Goal: Task Accomplishment & Management: Manage account settings

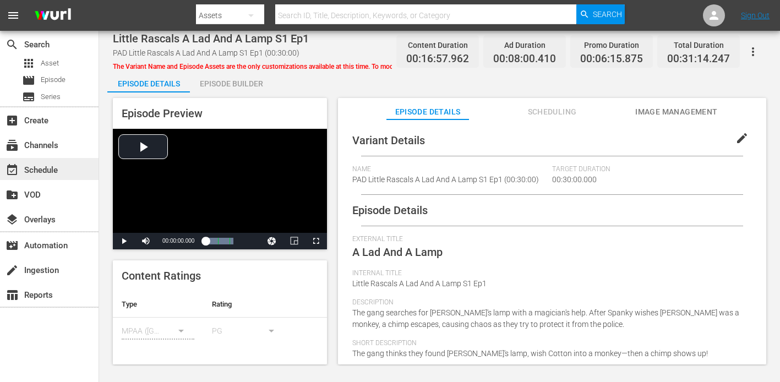
click at [54, 167] on div "event_available Schedule" at bounding box center [31, 168] width 62 height 10
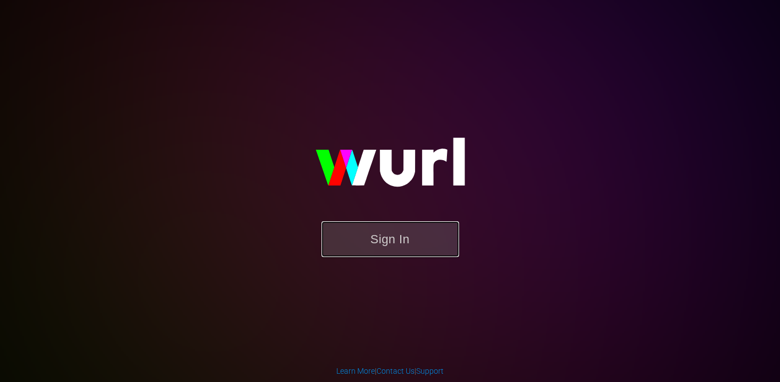
click at [376, 225] on button "Sign In" at bounding box center [390, 239] width 138 height 36
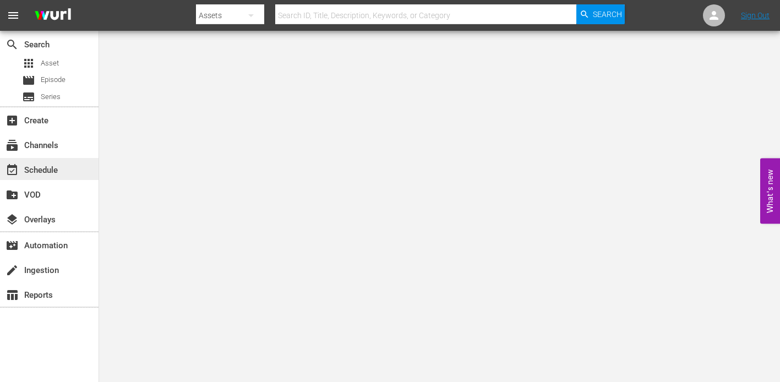
click at [45, 169] on div "event_available Schedule" at bounding box center [31, 168] width 62 height 10
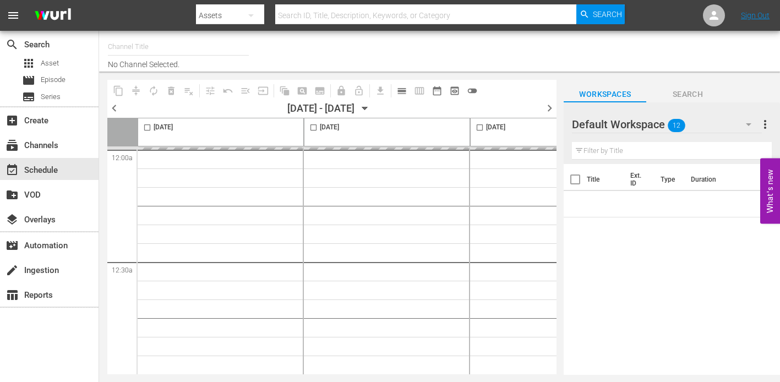
type input "InSpatial origIN A1 (2094)"
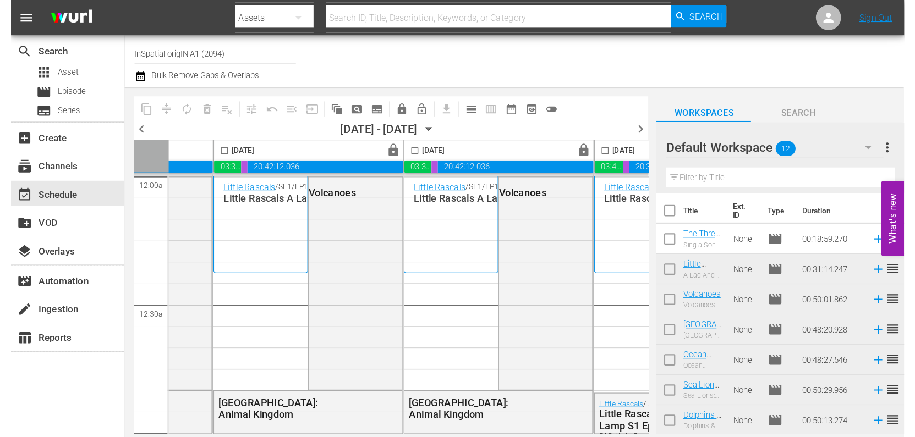
scroll to position [0, 180]
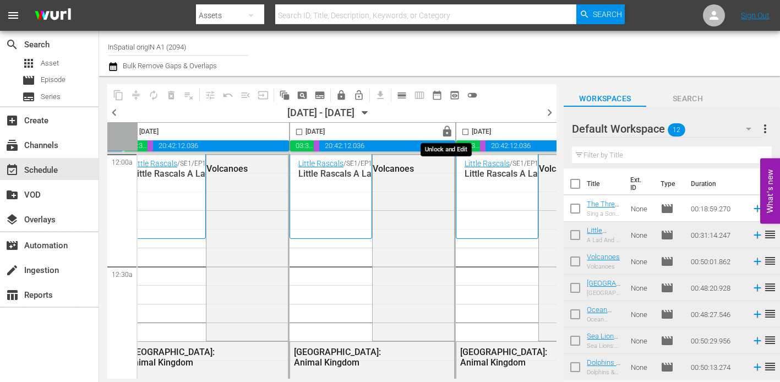
click at [445, 131] on span "lock" at bounding box center [447, 131] width 13 height 13
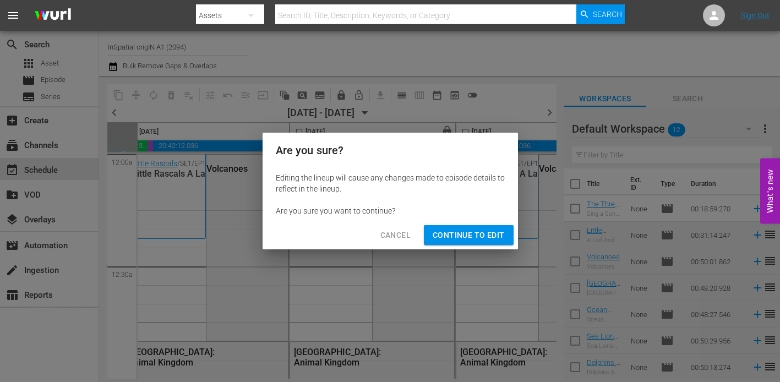
click at [454, 235] on span "Continue to Edit" at bounding box center [468, 235] width 72 height 14
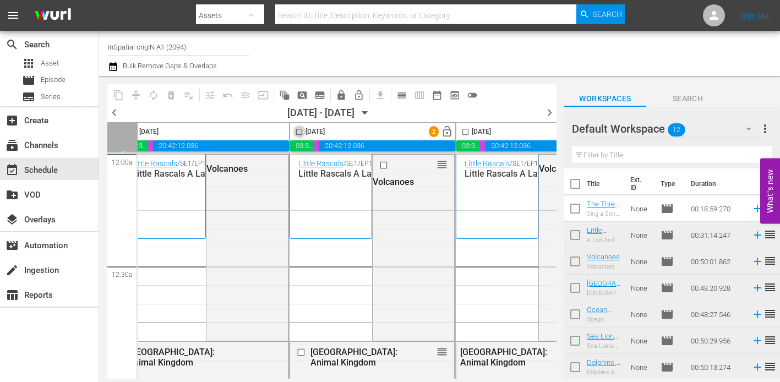
click at [301, 134] on input "checkbox" at bounding box center [299, 134] width 13 height 13
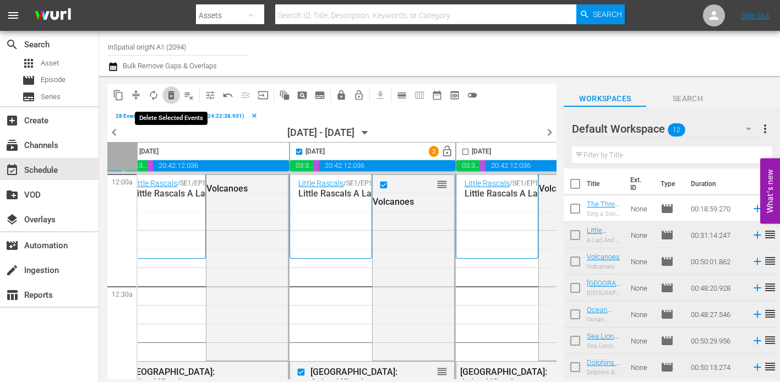
click at [171, 100] on span "delete_forever_outlined" at bounding box center [171, 95] width 11 height 11
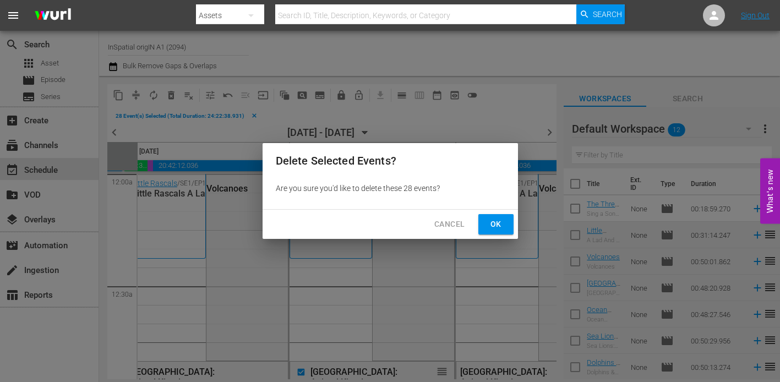
click at [504, 223] on button "Ok" at bounding box center [495, 224] width 35 height 20
checkbox input "false"
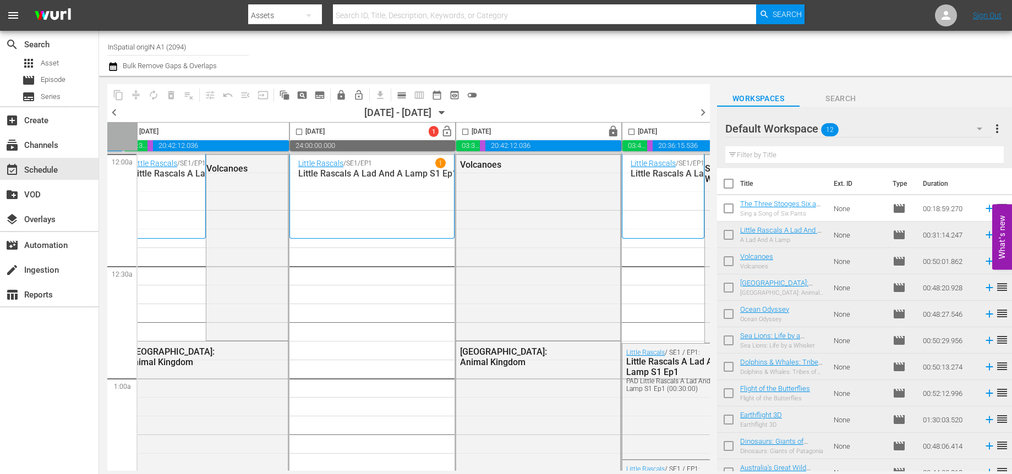
click at [729, 183] on input "checkbox" at bounding box center [728, 185] width 23 height 23
checkbox input "true"
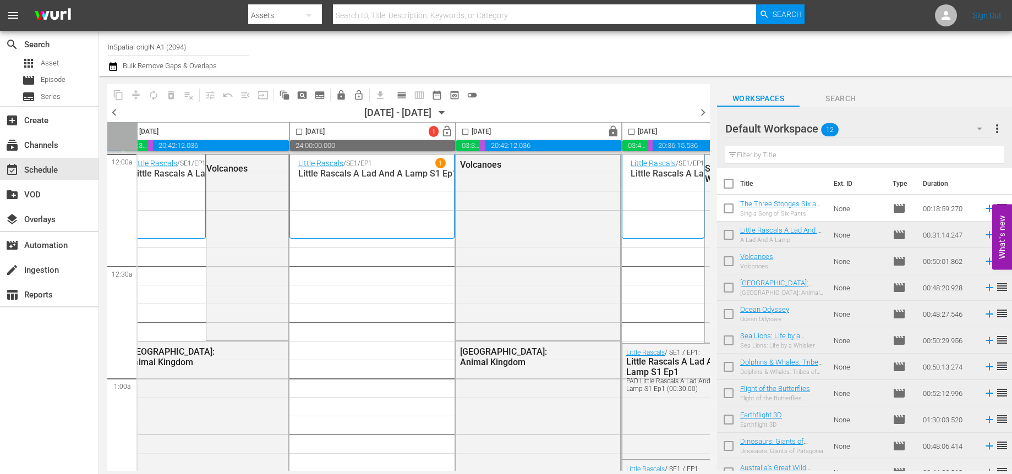
checkbox input "true"
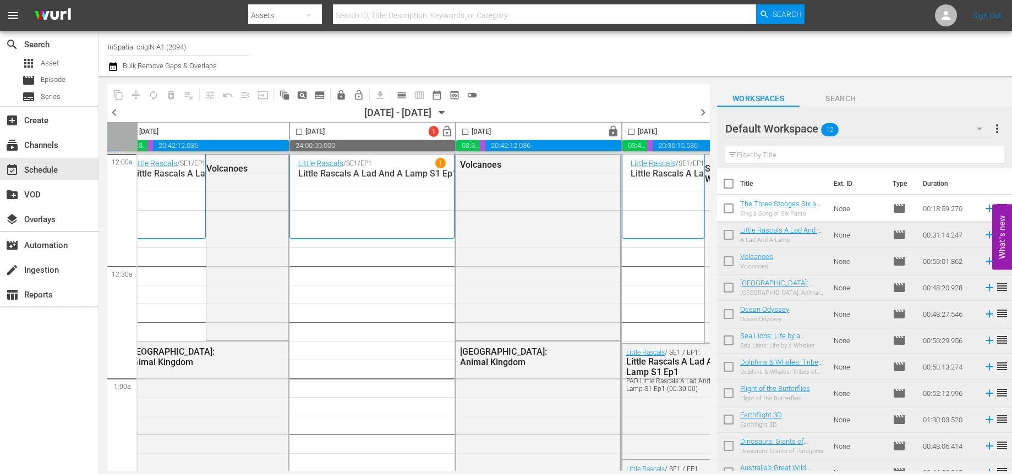
checkbox input "true"
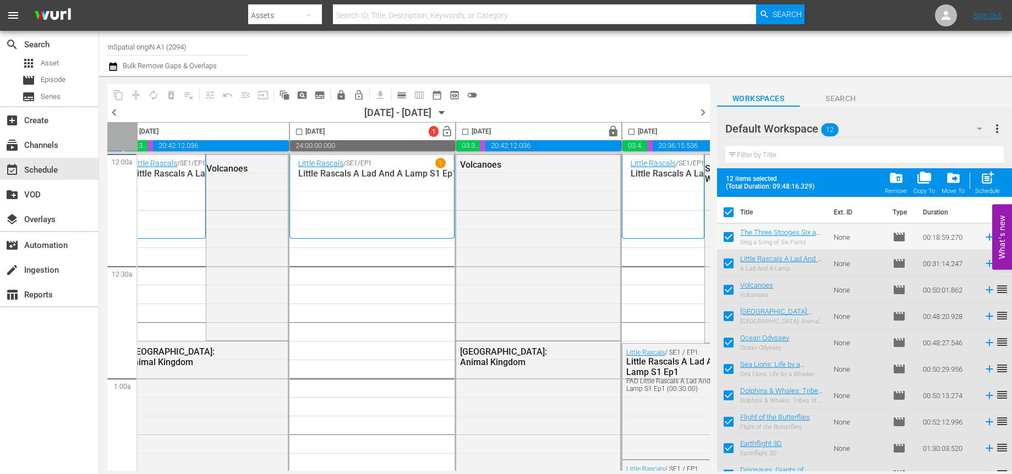
click at [727, 265] on input "checkbox" at bounding box center [728, 265] width 23 height 23
checkbox input "false"
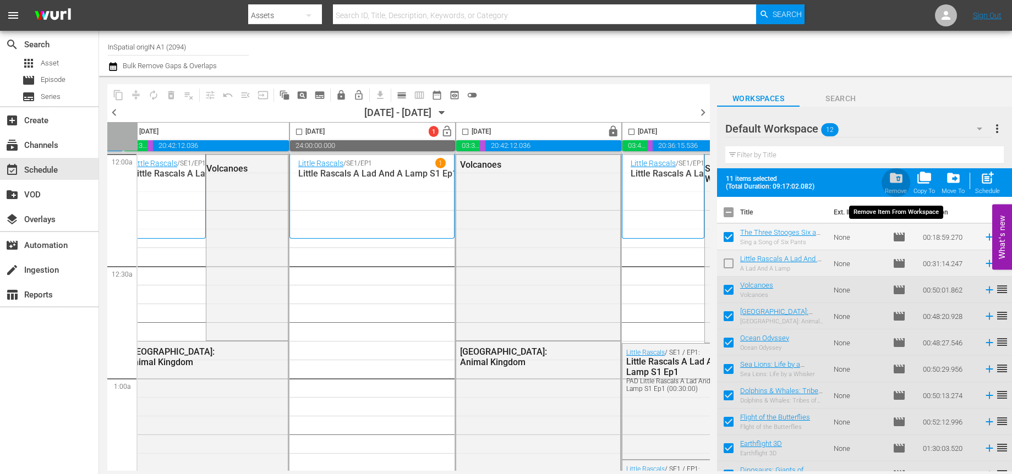
click at [779, 182] on span "folder_delete" at bounding box center [895, 178] width 15 height 15
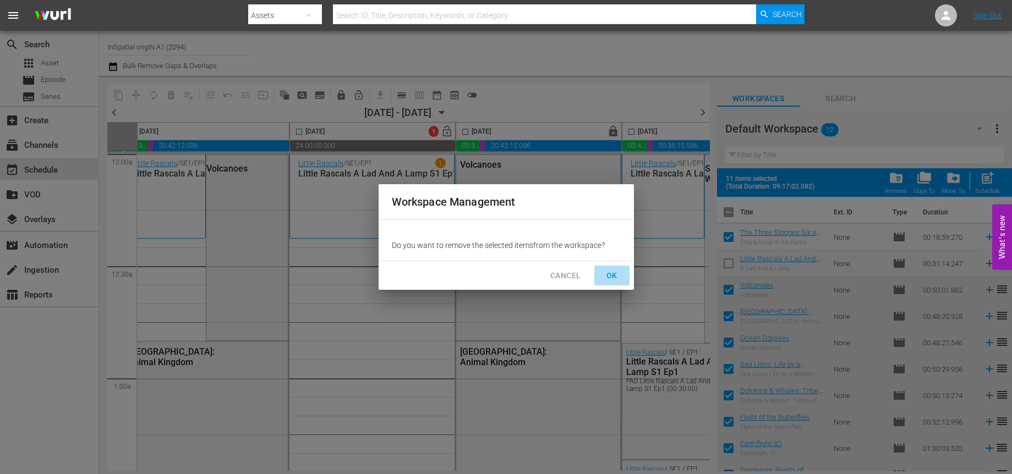
click at [608, 275] on span "OK" at bounding box center [612, 276] width 18 height 14
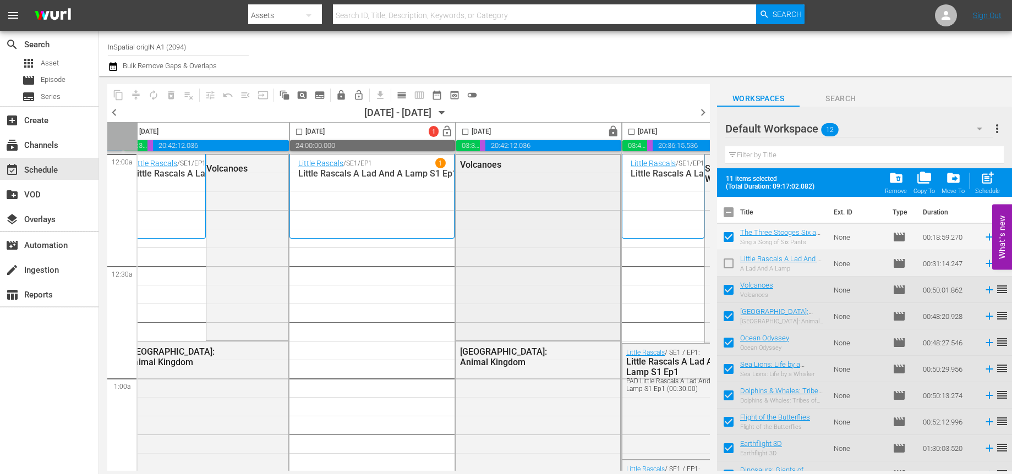
checkbox input "false"
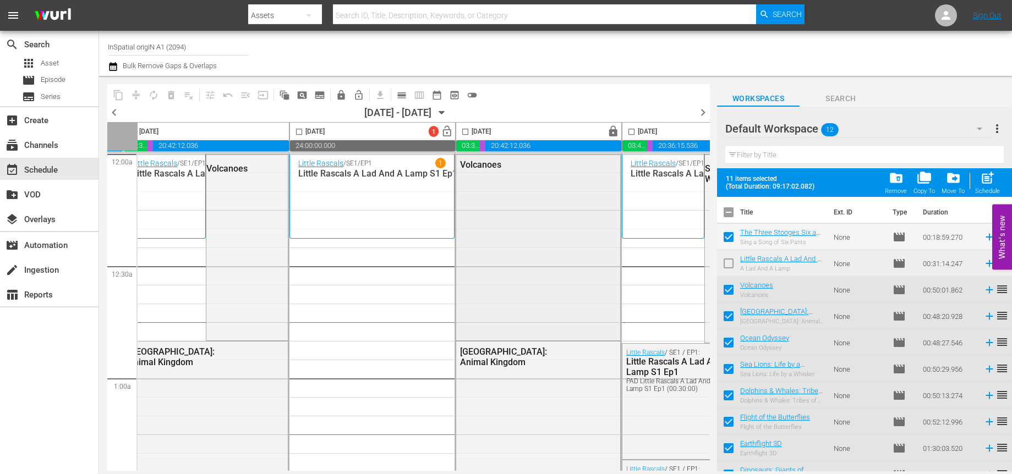
checkbox input "false"
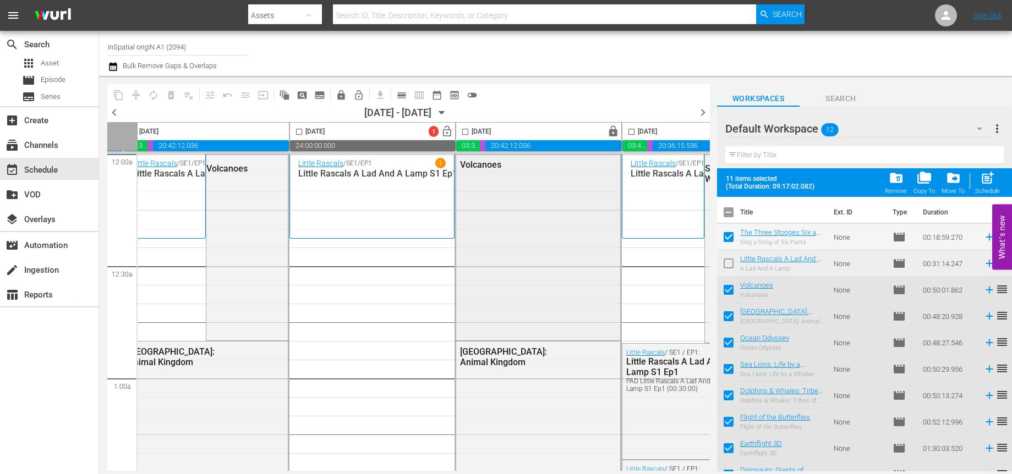
checkbox input "false"
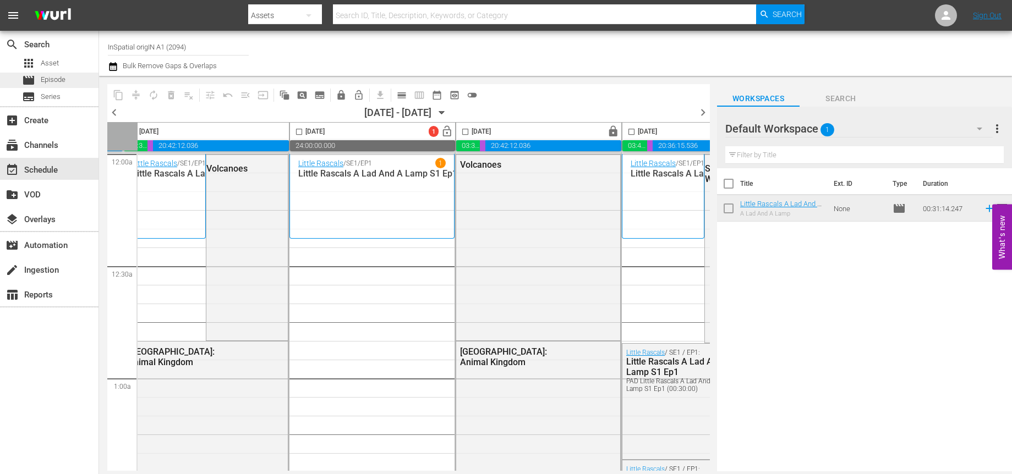
click at [64, 81] on span "Episode" at bounding box center [53, 79] width 25 height 11
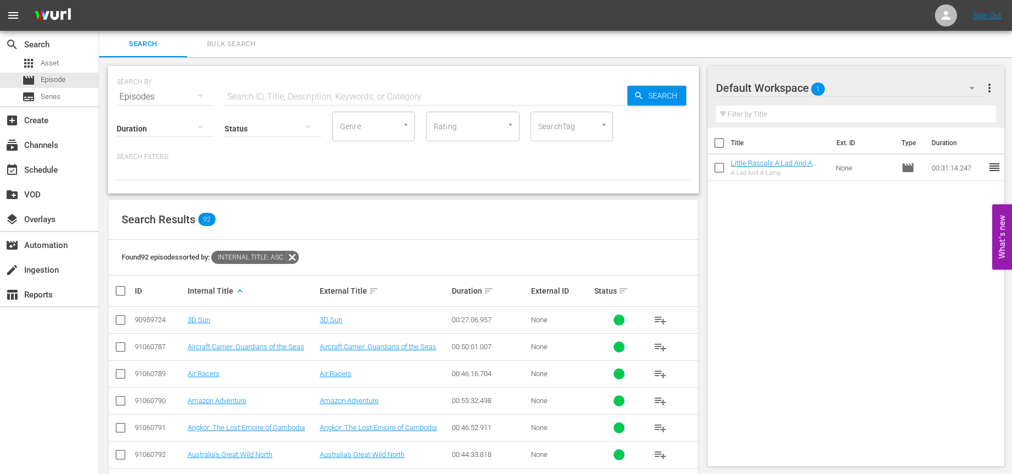
click at [119, 321] on input "checkbox" at bounding box center [120, 322] width 13 height 13
checkbox input "true"
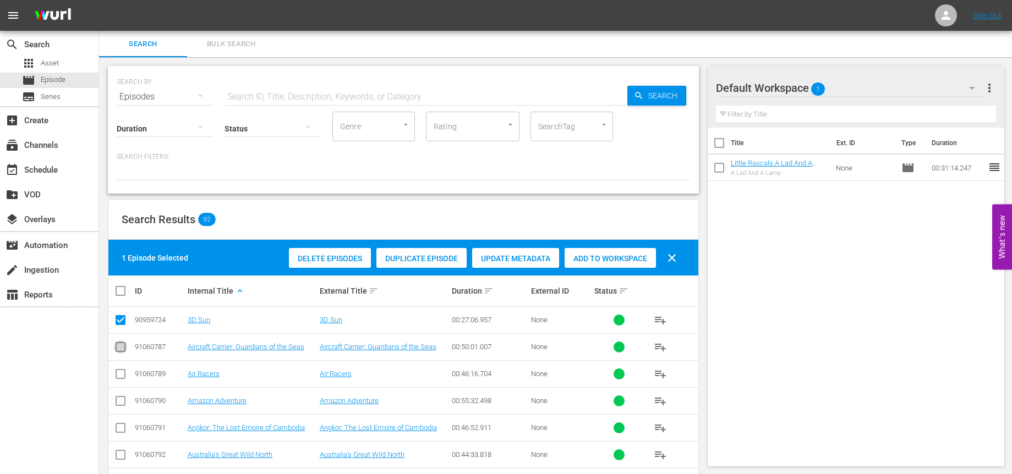
click at [121, 348] on input "checkbox" at bounding box center [120, 349] width 13 height 13
checkbox input "true"
click at [120, 374] on input "checkbox" at bounding box center [120, 376] width 13 height 13
checkbox input "true"
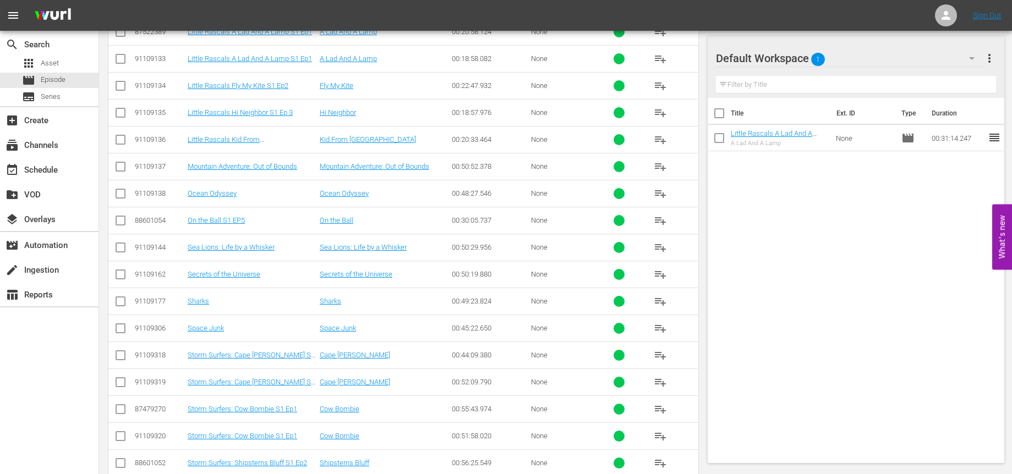
scroll to position [1896, 0]
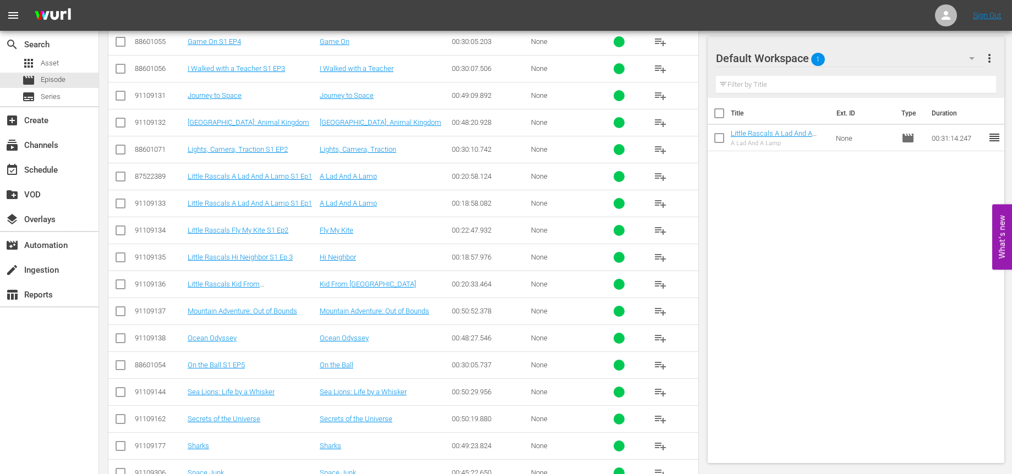
click at [120, 204] on input "checkbox" at bounding box center [120, 205] width 13 height 13
checkbox input "true"
click at [120, 232] on input "checkbox" at bounding box center [120, 232] width 13 height 13
checkbox input "true"
click at [120, 260] on input "checkbox" at bounding box center [120, 259] width 13 height 13
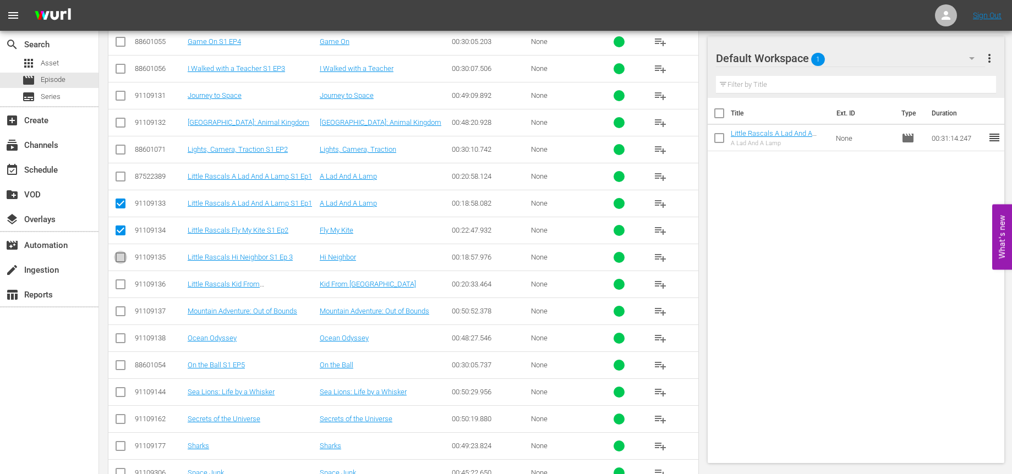
checkbox input "true"
click at [119, 284] on input "checkbox" at bounding box center [120, 286] width 13 height 13
checkbox input "true"
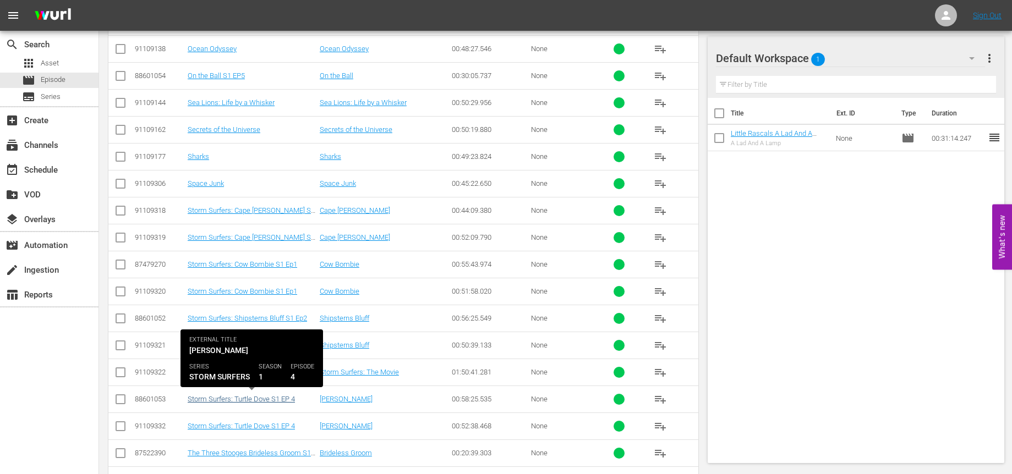
scroll to position [2295, 0]
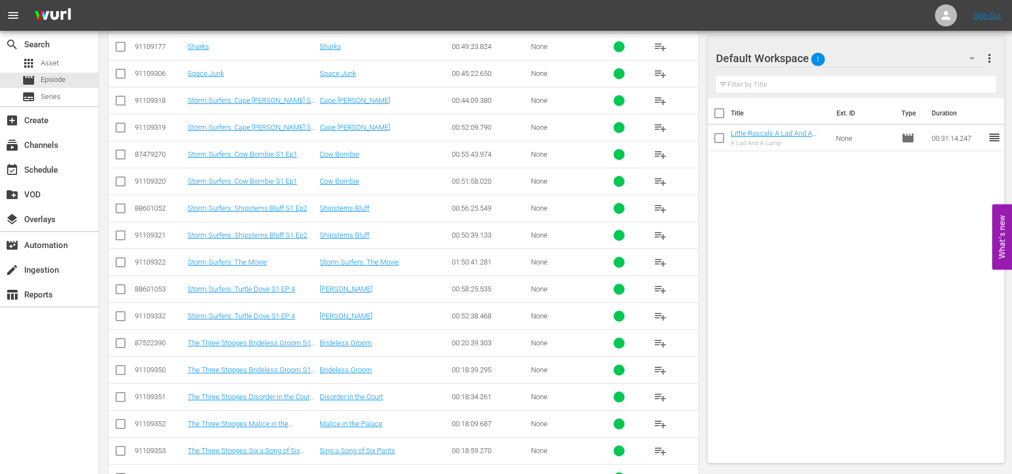
click at [118, 344] on input "checkbox" at bounding box center [120, 345] width 13 height 13
click at [117, 344] on input "checkbox" at bounding box center [120, 345] width 13 height 13
checkbox input "false"
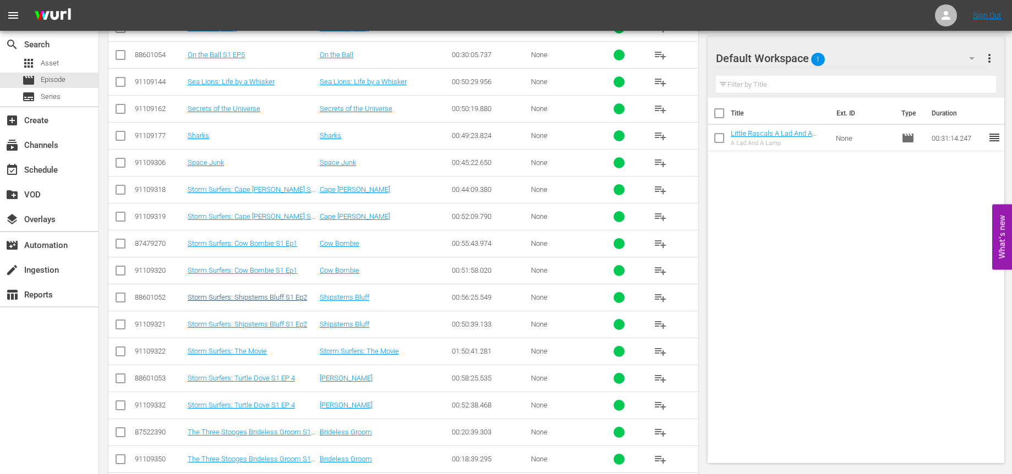
scroll to position [2329, 0]
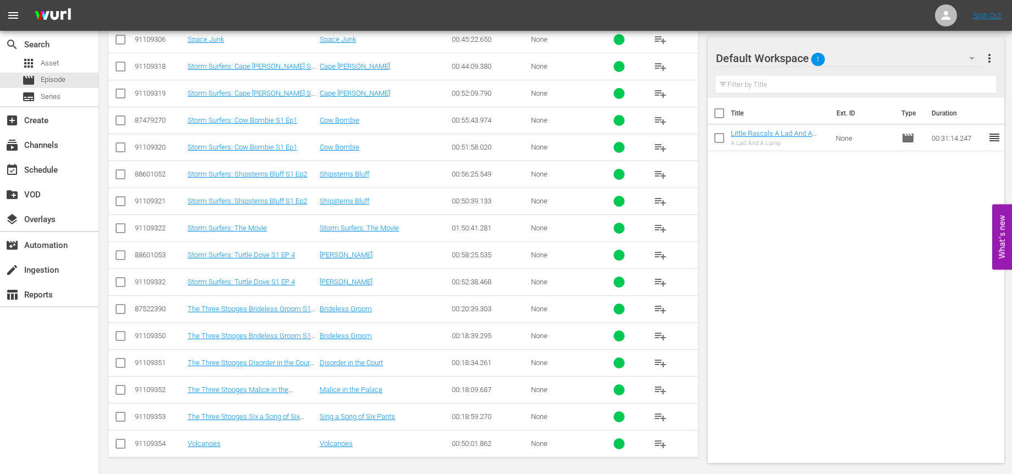
click at [123, 337] on input "checkbox" at bounding box center [120, 338] width 13 height 13
checkbox input "true"
click at [118, 363] on input "checkbox" at bounding box center [120, 365] width 13 height 13
checkbox input "true"
click at [119, 381] on input "checkbox" at bounding box center [120, 392] width 13 height 13
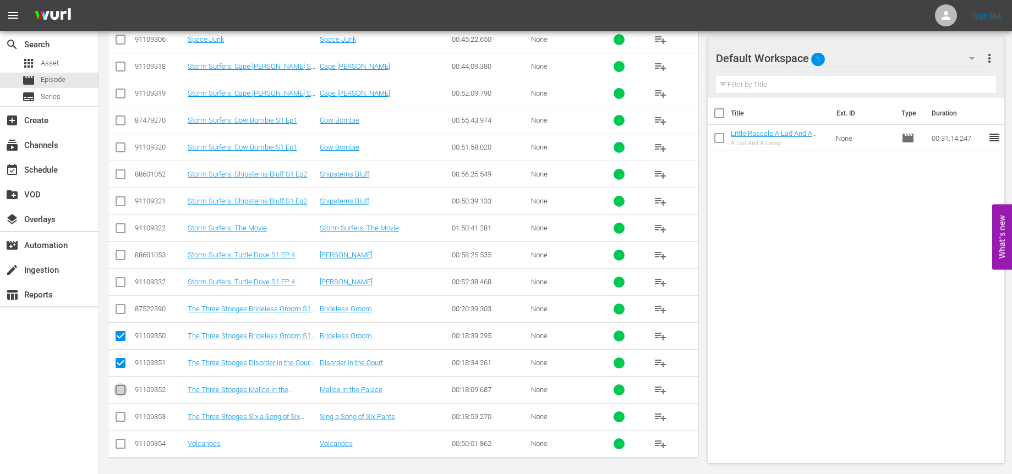
checkbox input "true"
click at [119, 381] on input "checkbox" at bounding box center [120, 419] width 13 height 13
checkbox input "true"
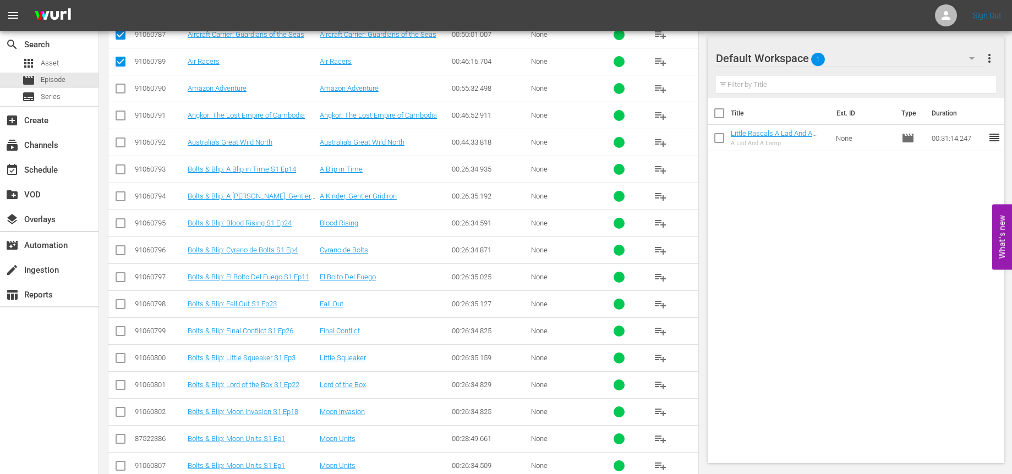
scroll to position [359, 0]
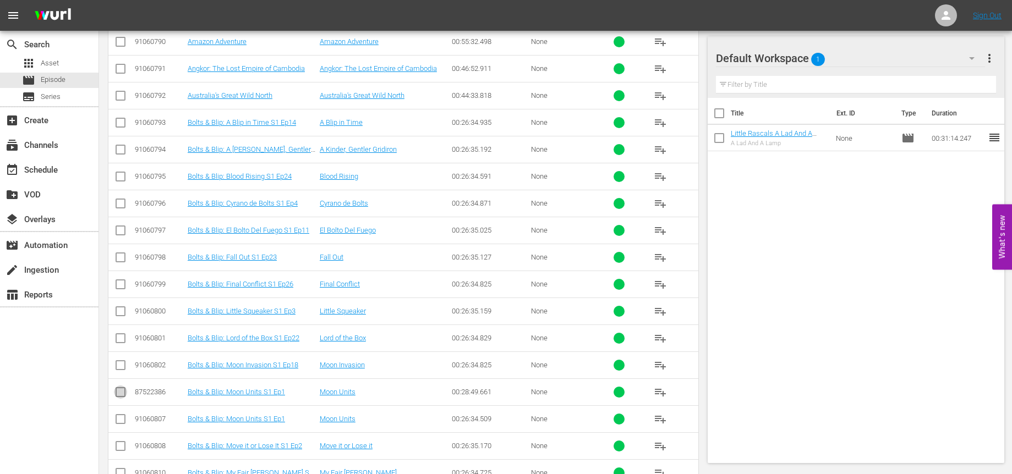
click at [119, 381] on input "checkbox" at bounding box center [120, 394] width 13 height 13
checkbox input "false"
click at [122, 381] on input "checkbox" at bounding box center [120, 421] width 13 height 13
checkbox input "true"
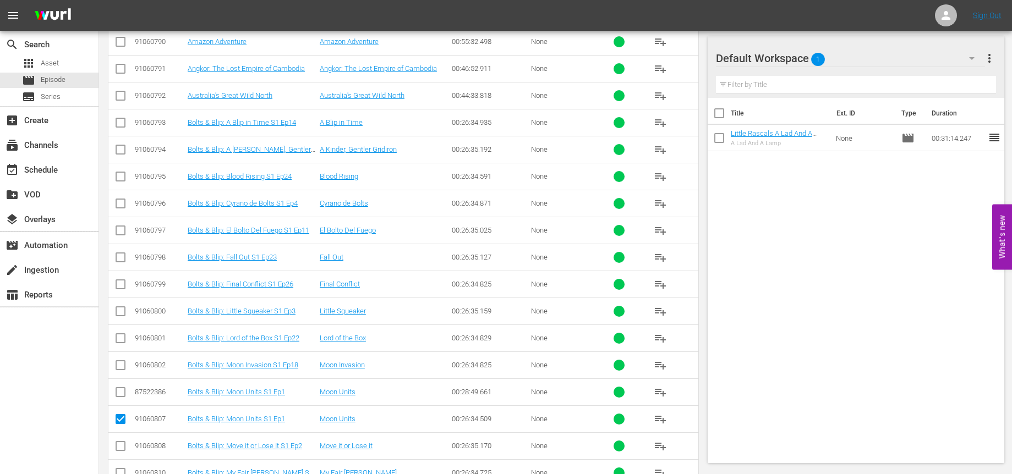
scroll to position [426, 0]
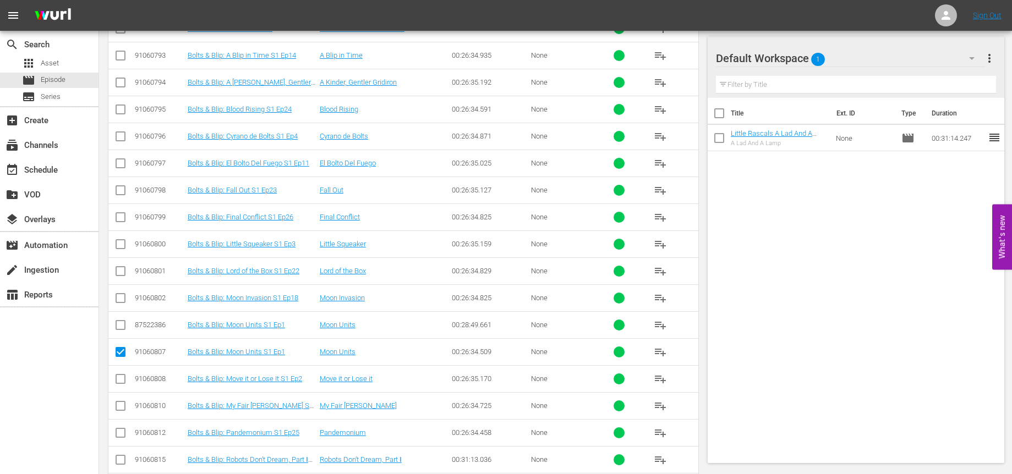
click at [123, 379] on input "checkbox" at bounding box center [120, 381] width 13 height 13
checkbox input "true"
click at [122, 247] on input "checkbox" at bounding box center [120, 246] width 13 height 13
checkbox input "true"
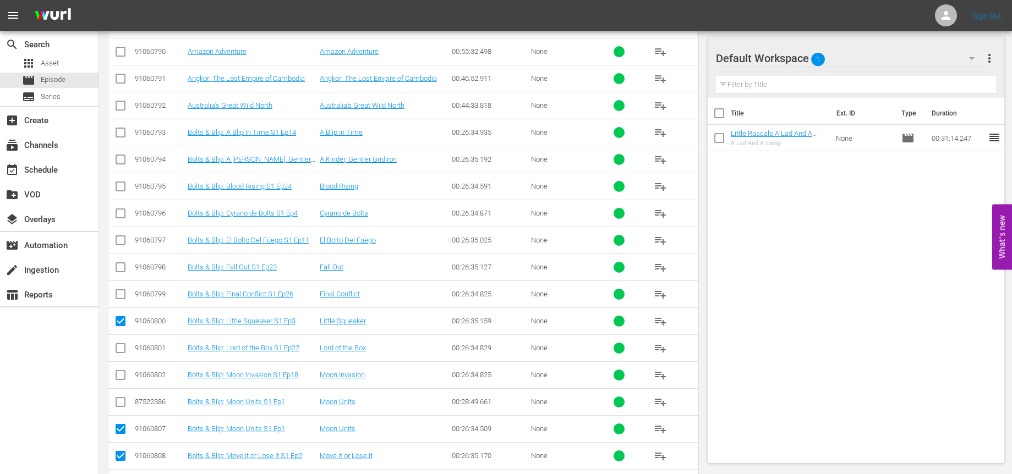
scroll to position [347, 0]
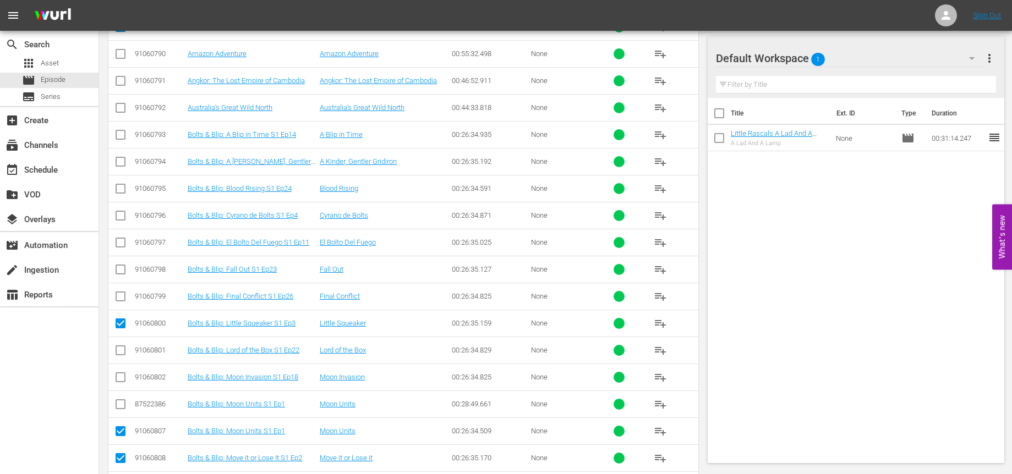
click at [121, 217] on input "checkbox" at bounding box center [120, 217] width 13 height 13
checkbox input "true"
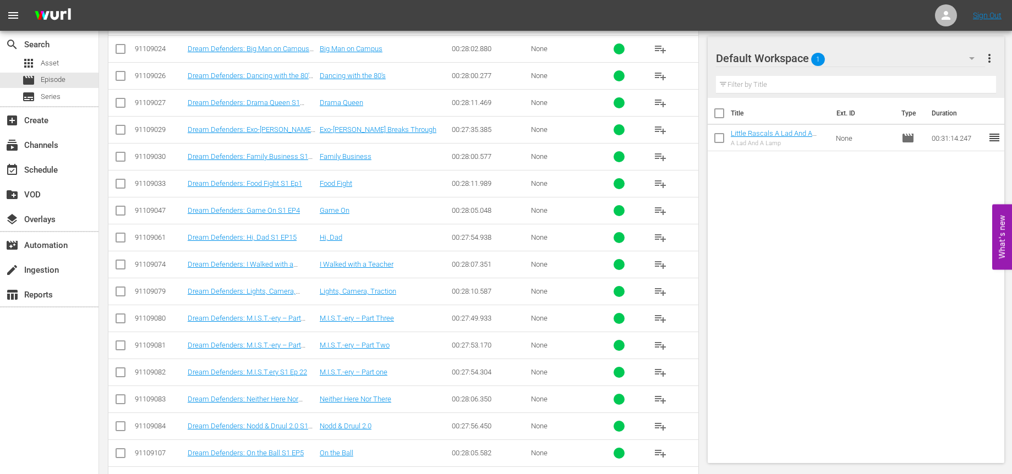
scroll to position [1214, 0]
click at [122, 185] on input "checkbox" at bounding box center [120, 186] width 13 height 13
checkbox input "true"
click at [118, 293] on input "checkbox" at bounding box center [120, 294] width 13 height 13
checkbox input "true"
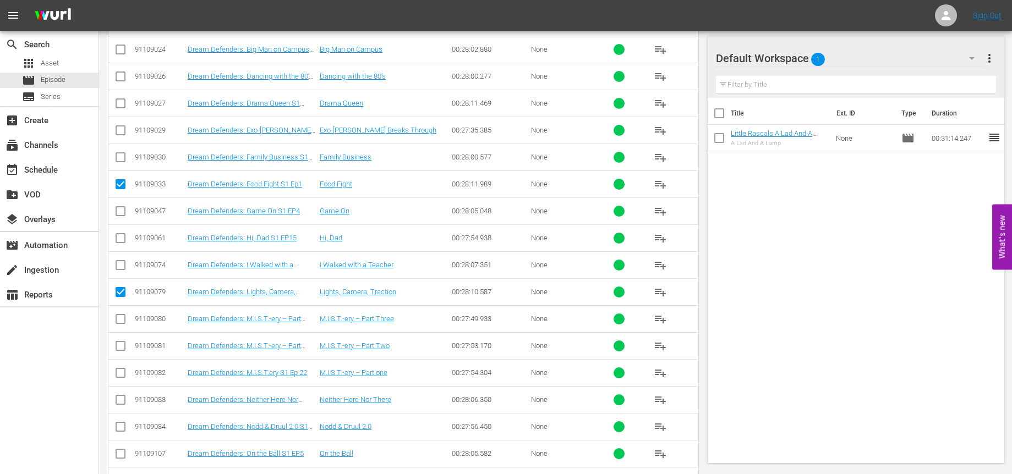
click at [121, 264] on input "checkbox" at bounding box center [120, 267] width 13 height 13
checkbox input "true"
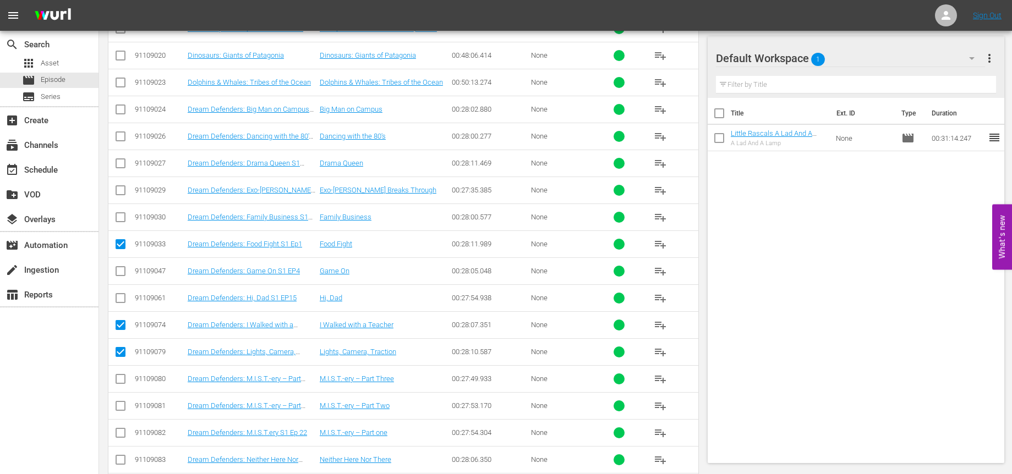
scroll to position [1156, 0]
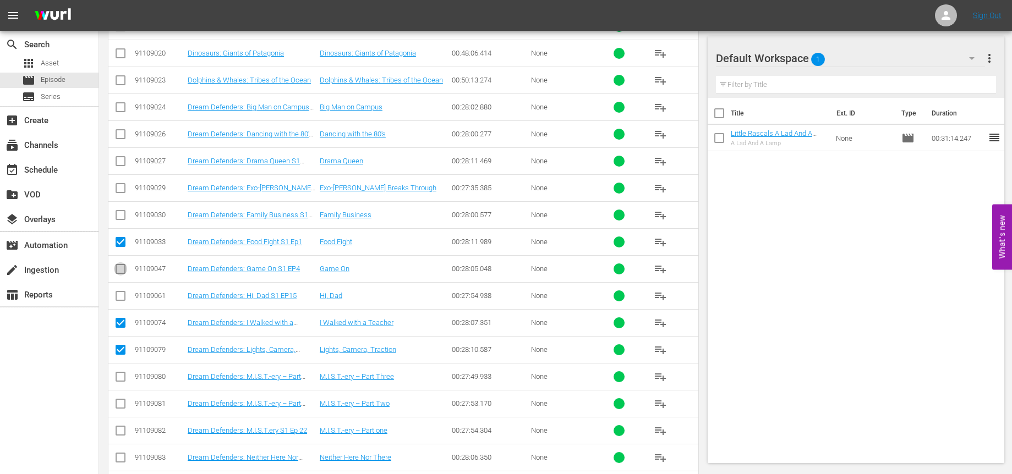
click at [123, 270] on input "checkbox" at bounding box center [120, 271] width 13 height 13
checkbox input "true"
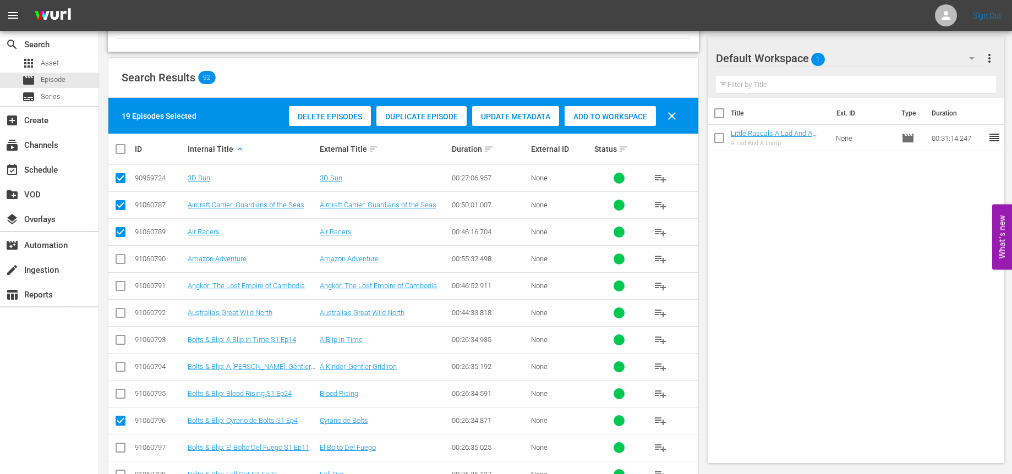
scroll to position [235, 0]
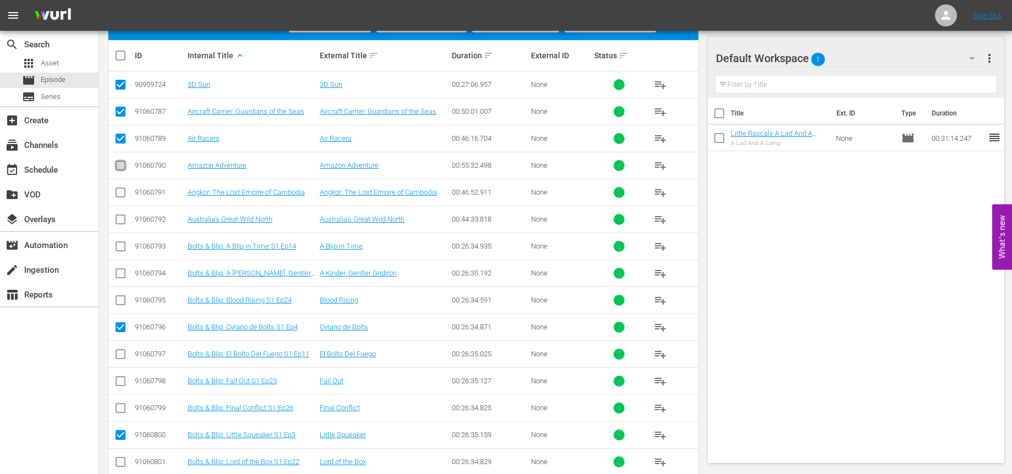
click at [119, 164] on input "checkbox" at bounding box center [120, 167] width 13 height 13
checkbox input "true"
click at [120, 193] on input "checkbox" at bounding box center [120, 194] width 13 height 13
checkbox input "true"
click at [119, 220] on input "checkbox" at bounding box center [120, 221] width 13 height 13
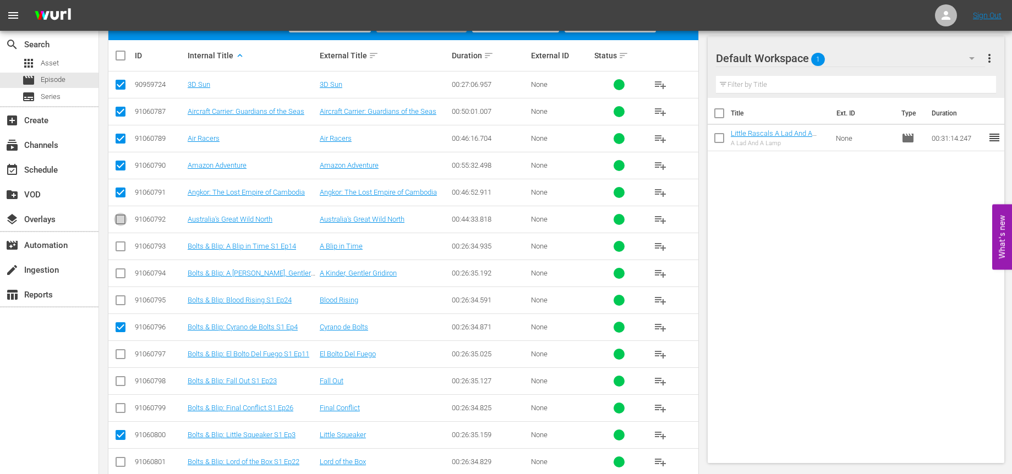
checkbox input "true"
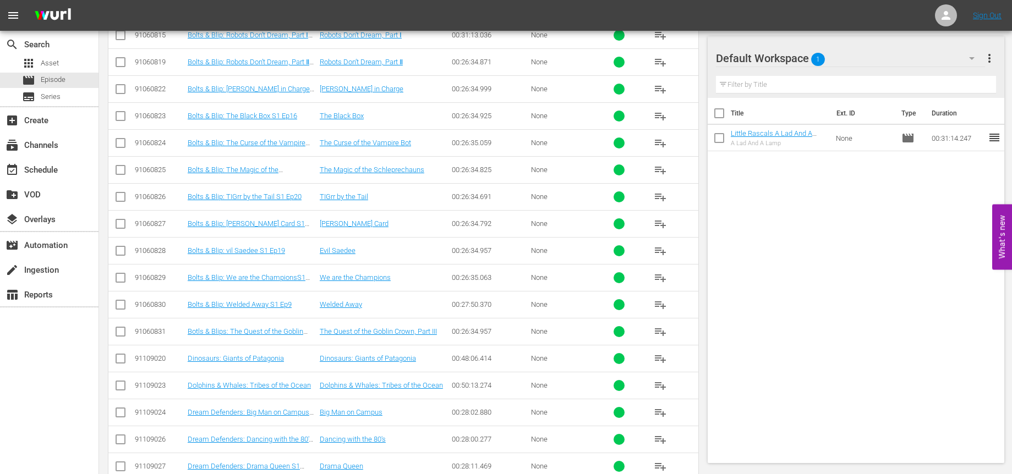
scroll to position [957, 0]
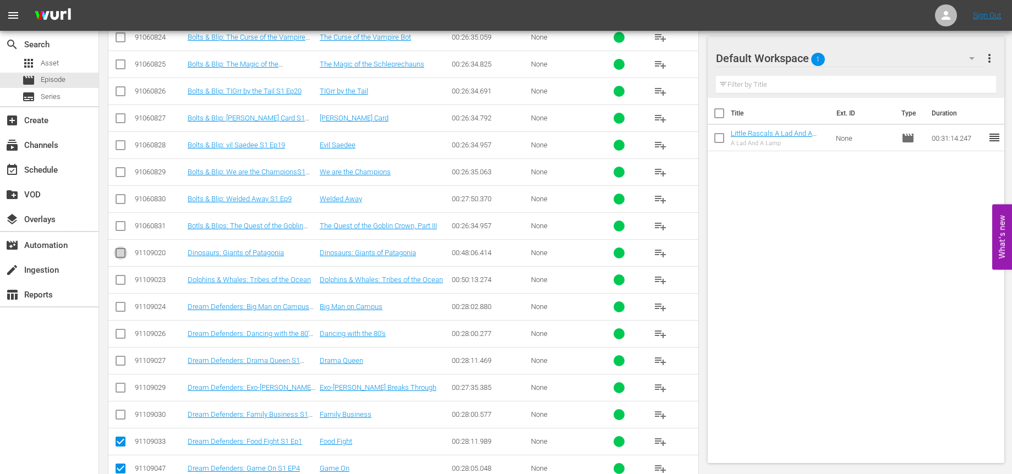
click at [120, 253] on input "checkbox" at bounding box center [120, 255] width 13 height 13
checkbox input "true"
click at [120, 280] on input "checkbox" at bounding box center [120, 282] width 13 height 13
checkbox input "true"
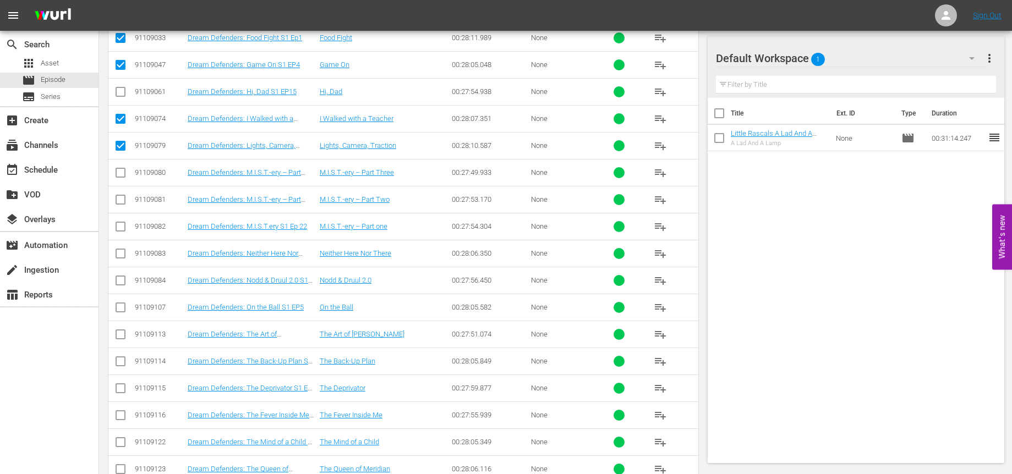
scroll to position [1480, 0]
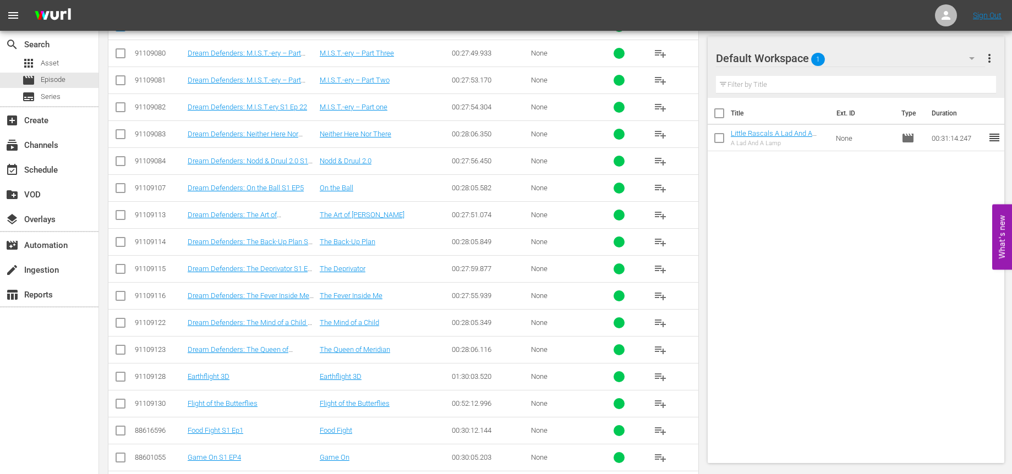
click at [122, 377] on input "checkbox" at bounding box center [120, 378] width 13 height 13
checkbox input "true"
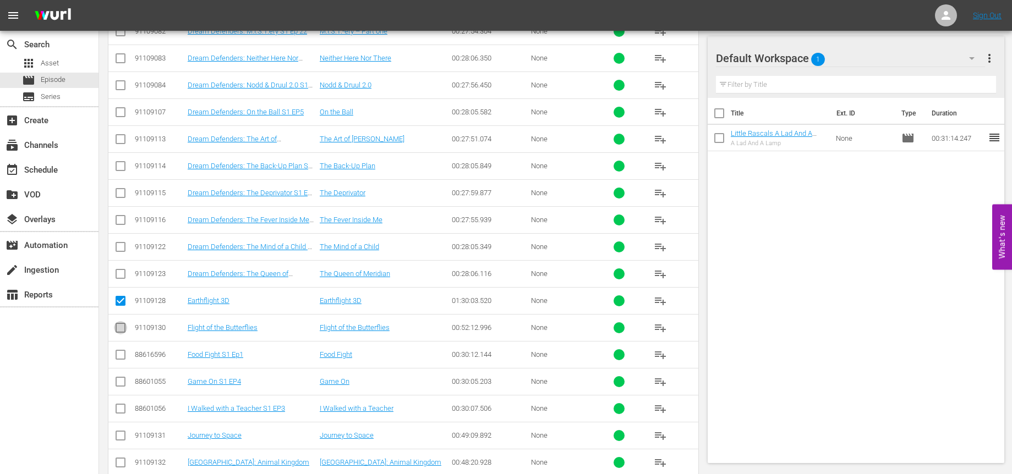
click at [122, 330] on input "checkbox" at bounding box center [120, 329] width 13 height 13
checkbox input "true"
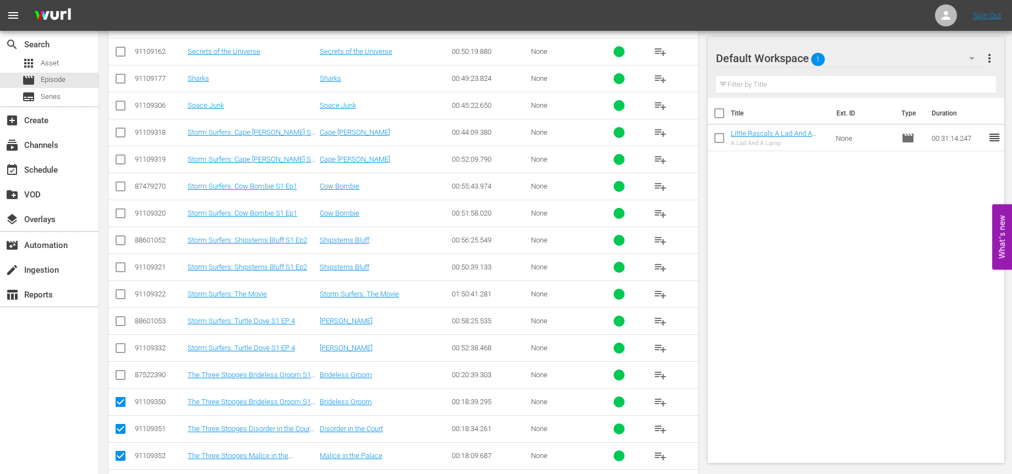
scroll to position [2333, 0]
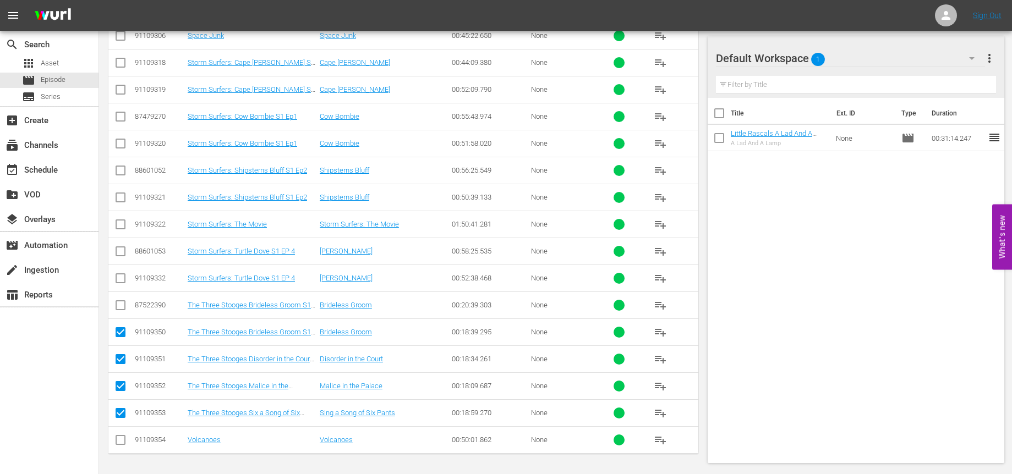
click at [120, 381] on input "checkbox" at bounding box center [120, 442] width 13 height 13
checkbox input "true"
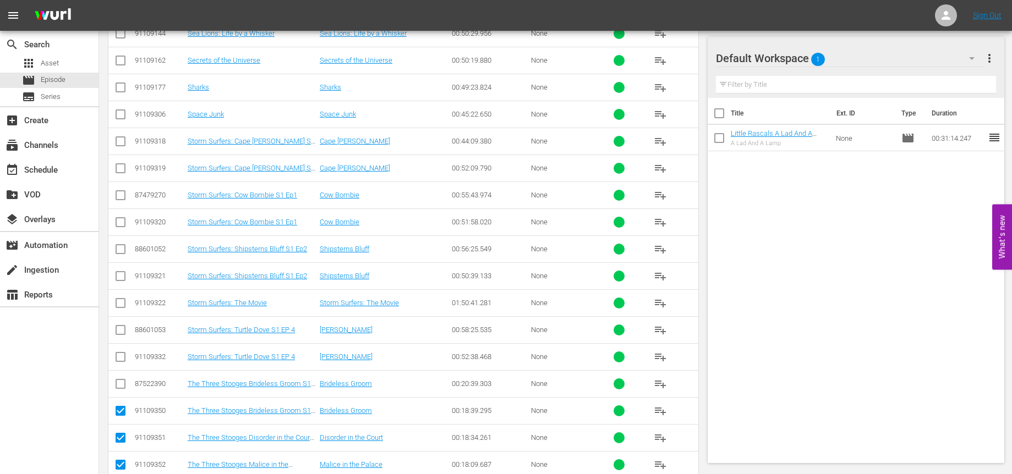
scroll to position [2182, 0]
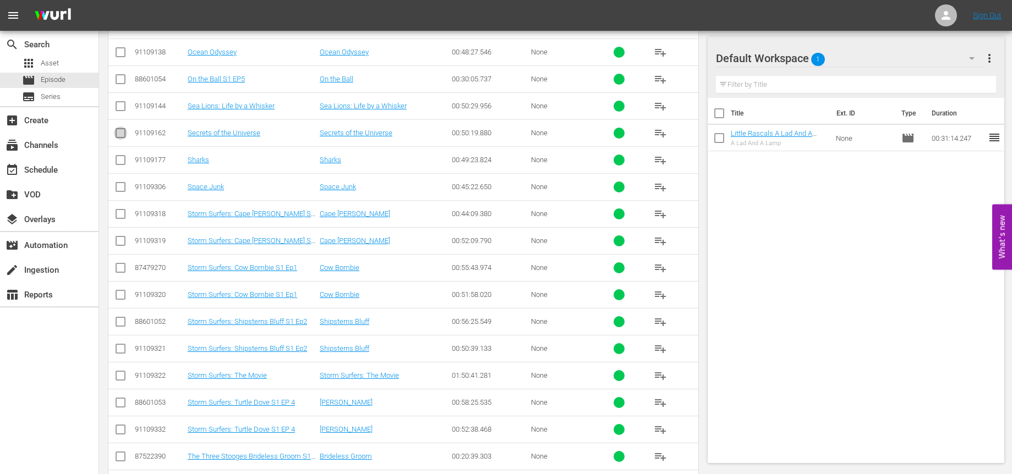
click at [119, 135] on input "checkbox" at bounding box center [120, 135] width 13 height 13
checkbox input "true"
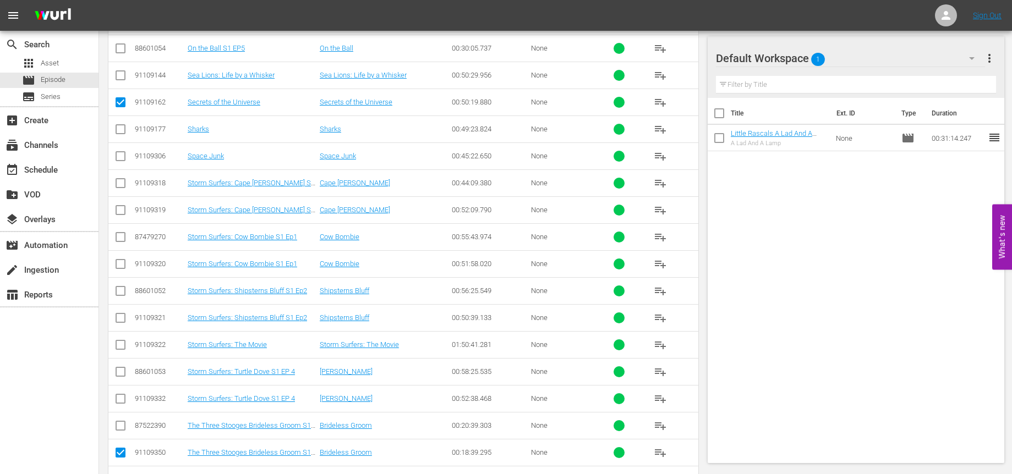
scroll to position [2212, 0]
click at [122, 343] on input "checkbox" at bounding box center [120, 347] width 13 height 13
checkbox input "true"
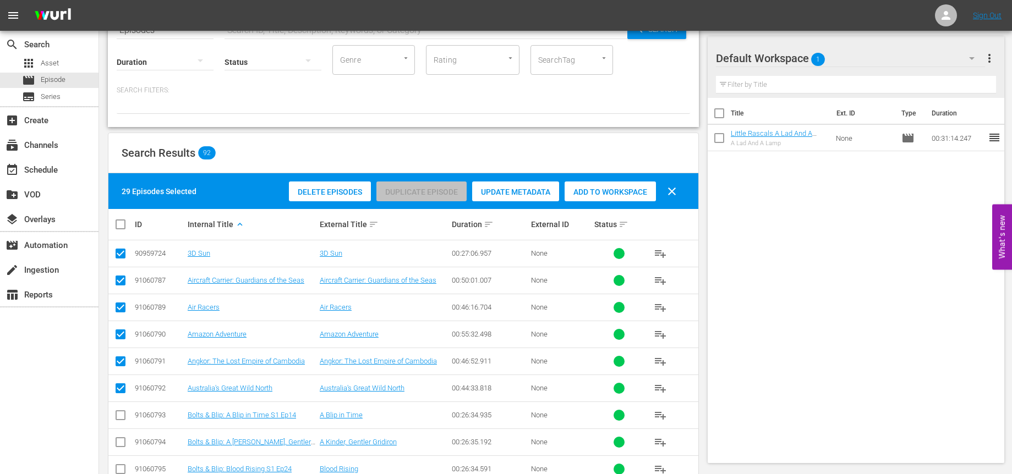
scroll to position [50, 0]
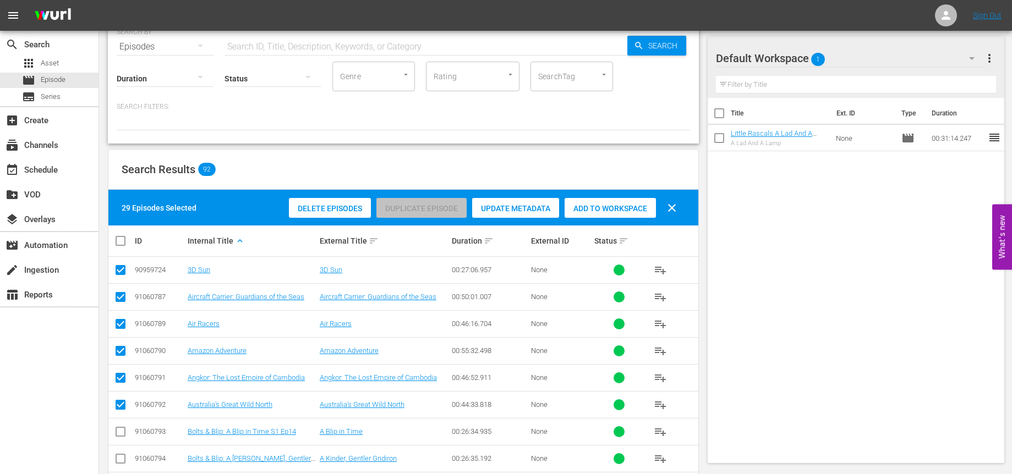
click at [589, 209] on span "Add to Workspace" at bounding box center [609, 208] width 91 height 9
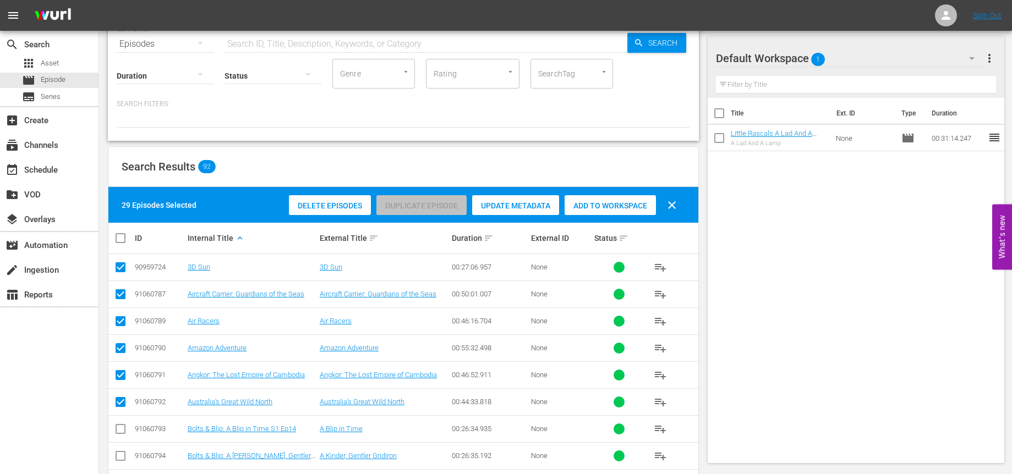
scroll to position [51, 0]
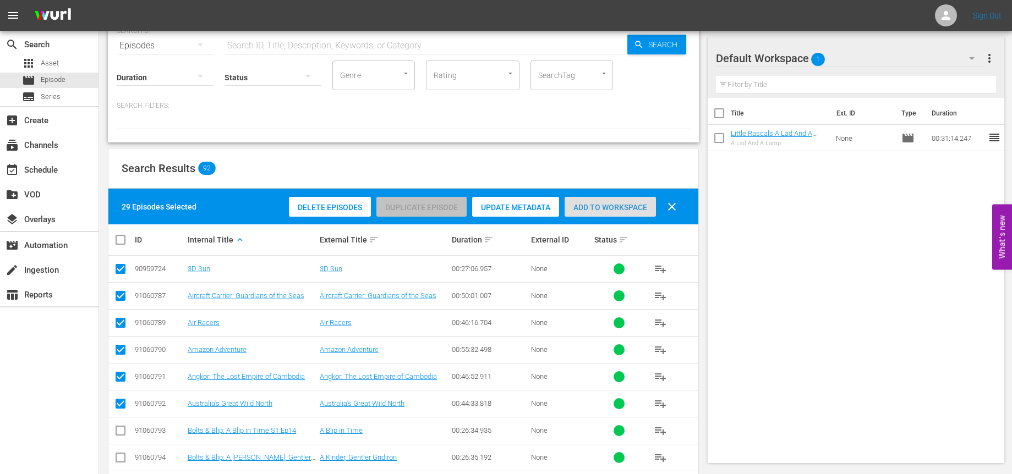
click at [615, 208] on span "Add to Workspace" at bounding box center [609, 207] width 91 height 9
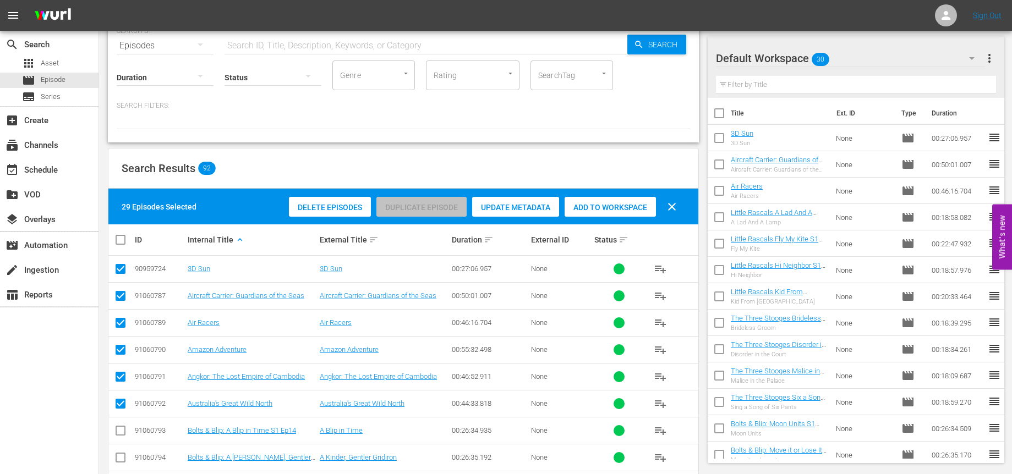
click at [779, 48] on button "more_vert" at bounding box center [989, 58] width 13 height 26
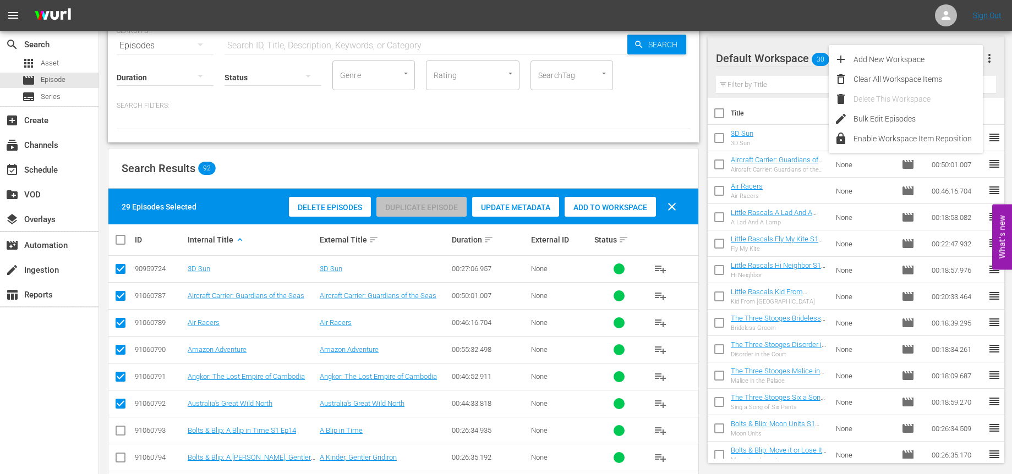
click at [779, 109] on th "Title" at bounding box center [780, 113] width 99 height 31
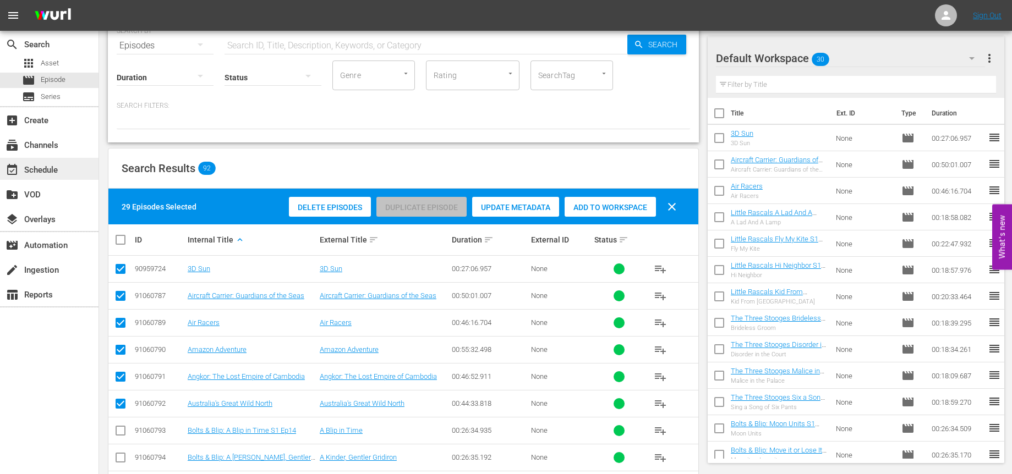
click at [26, 169] on div "event_available Schedule" at bounding box center [31, 168] width 62 height 10
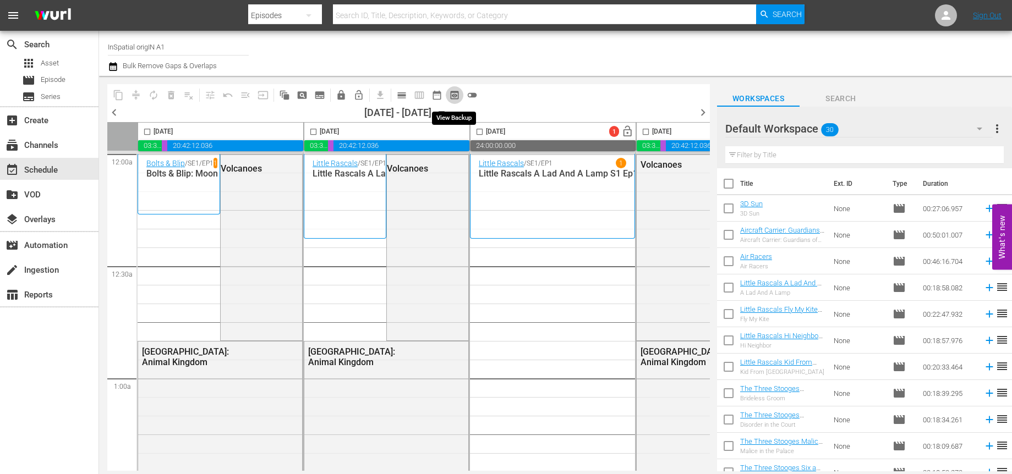
click at [454, 97] on span "preview_outlined" at bounding box center [454, 95] width 11 height 11
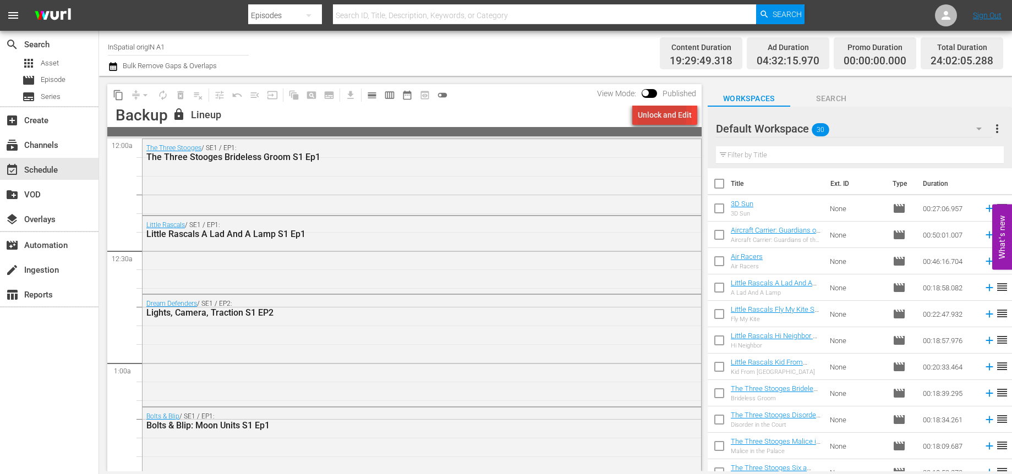
click at [650, 114] on div "Unlock and Edit" at bounding box center [665, 115] width 54 height 20
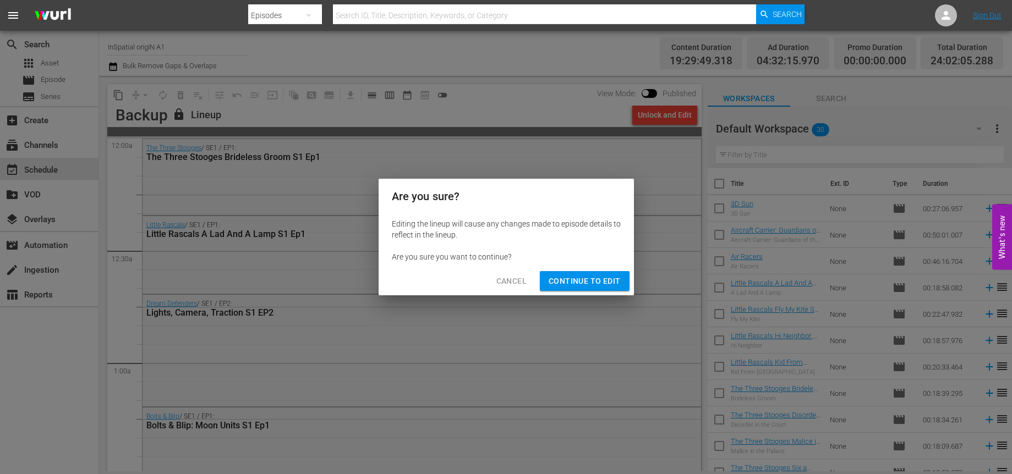
click at [574, 279] on span "Continue to Edit" at bounding box center [584, 282] width 72 height 14
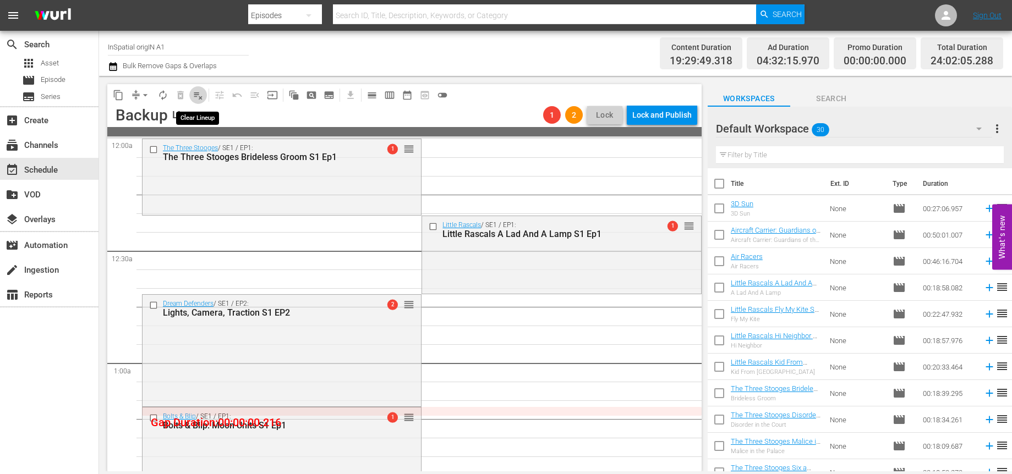
click at [201, 97] on span "playlist_remove_outlined" at bounding box center [198, 95] width 11 height 11
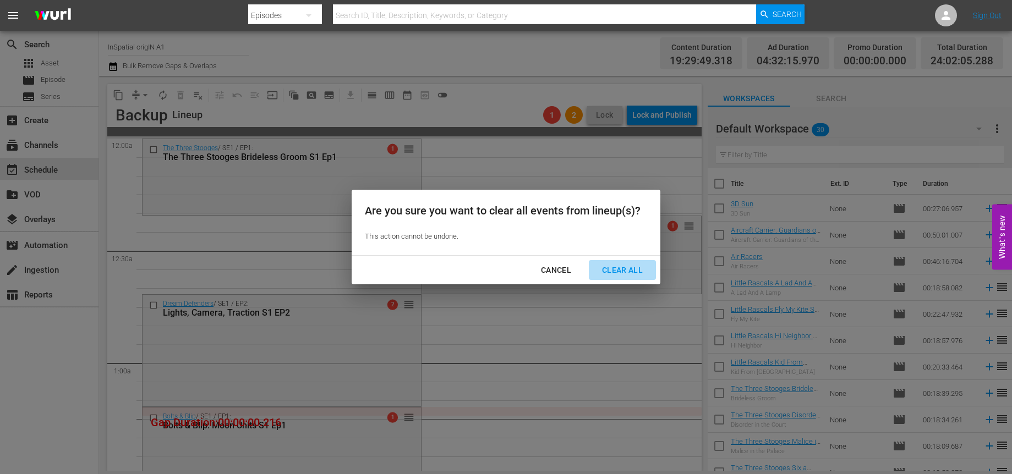
click at [632, 269] on div "Clear All" at bounding box center [622, 271] width 58 height 14
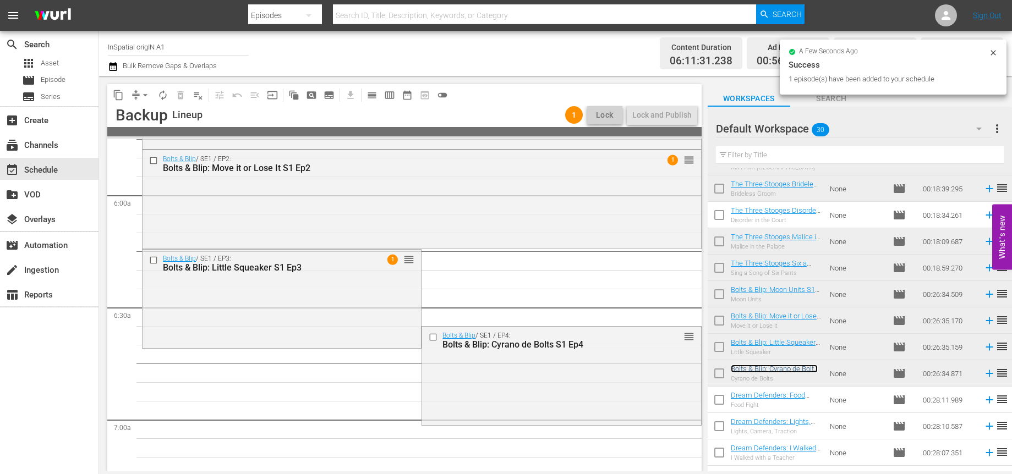
scroll to position [234, 0]
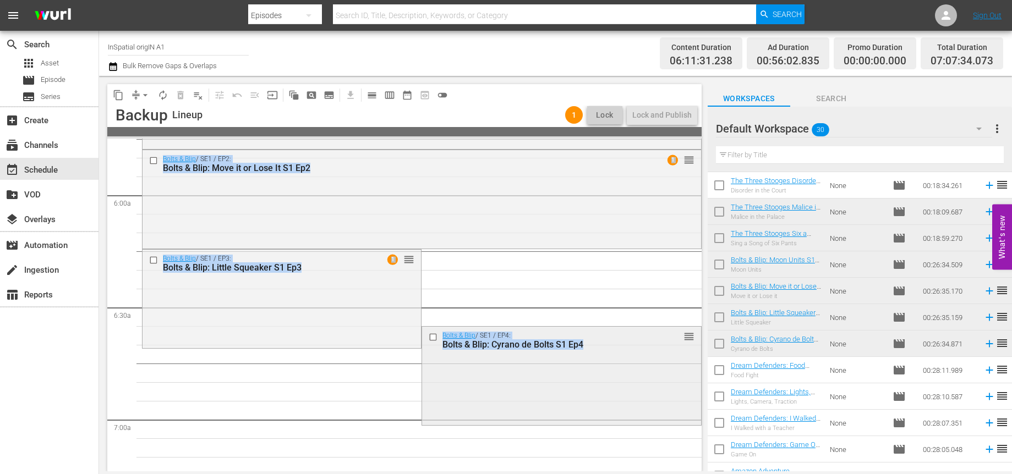
drag, startPoint x: 567, startPoint y: 352, endPoint x: 575, endPoint y: 366, distance: 17.3
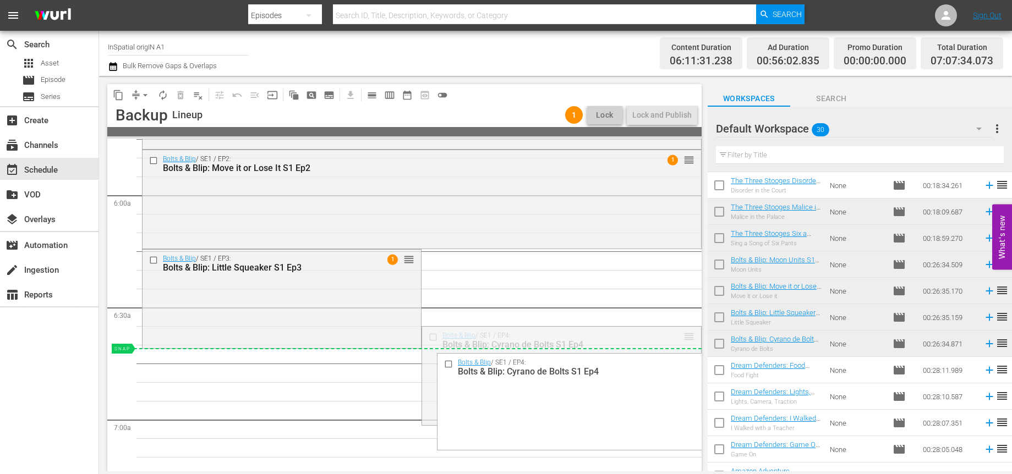
drag, startPoint x: 690, startPoint y: 337, endPoint x: 685, endPoint y: 355, distance: 19.3
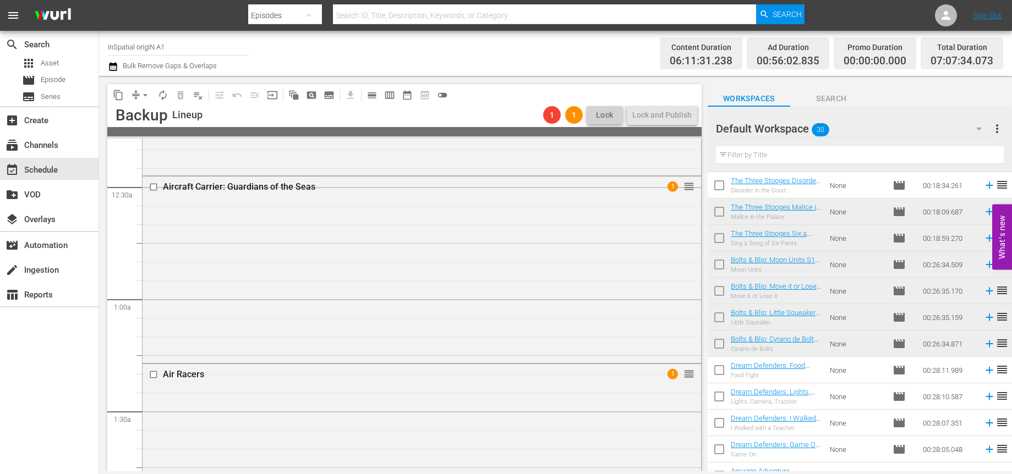
scroll to position [30, 0]
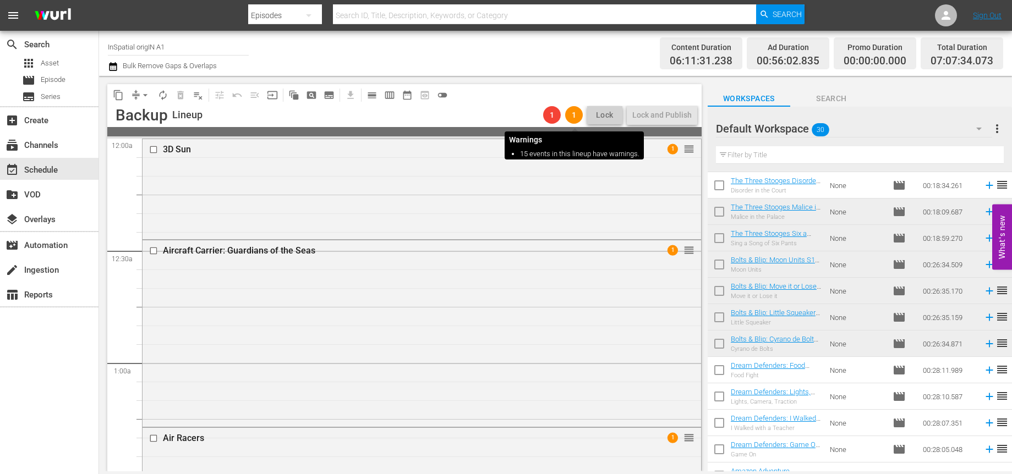
click at [578, 118] on span "1" at bounding box center [574, 115] width 18 height 9
click at [675, 149] on span "1" at bounding box center [672, 149] width 10 height 10
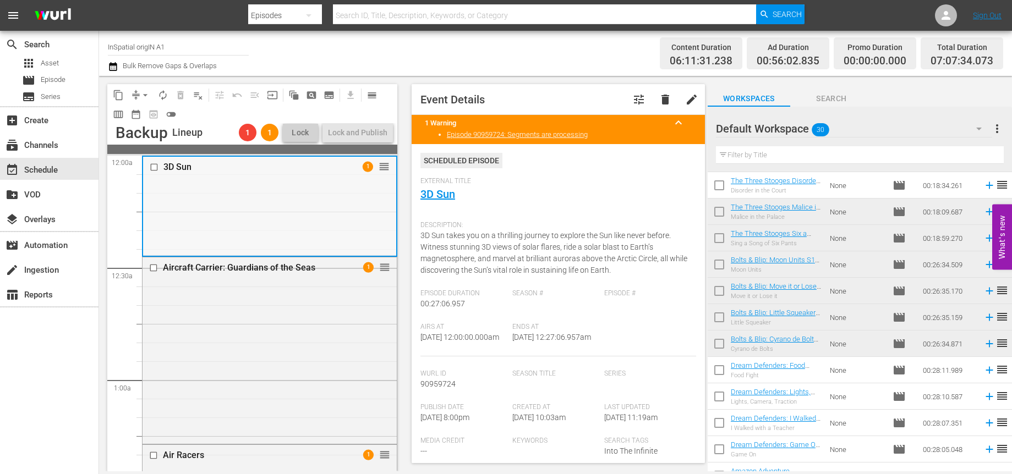
click at [353, 235] on div "3D Sun 1 reorder" at bounding box center [269, 206] width 253 height 98
click at [211, 299] on div "Aircraft Carrier: Guardians of the Seas 1 reorder" at bounding box center [269, 349] width 254 height 184
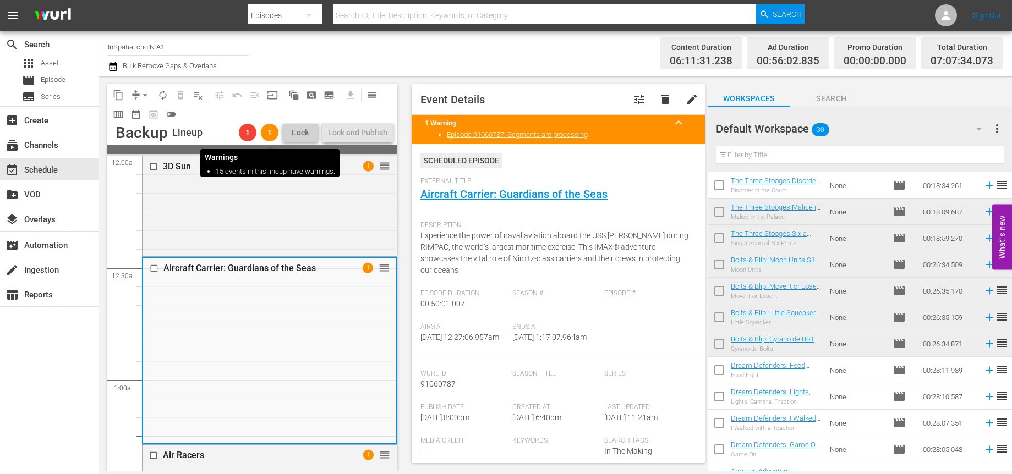
click at [275, 133] on span "1" at bounding box center [270, 132] width 18 height 9
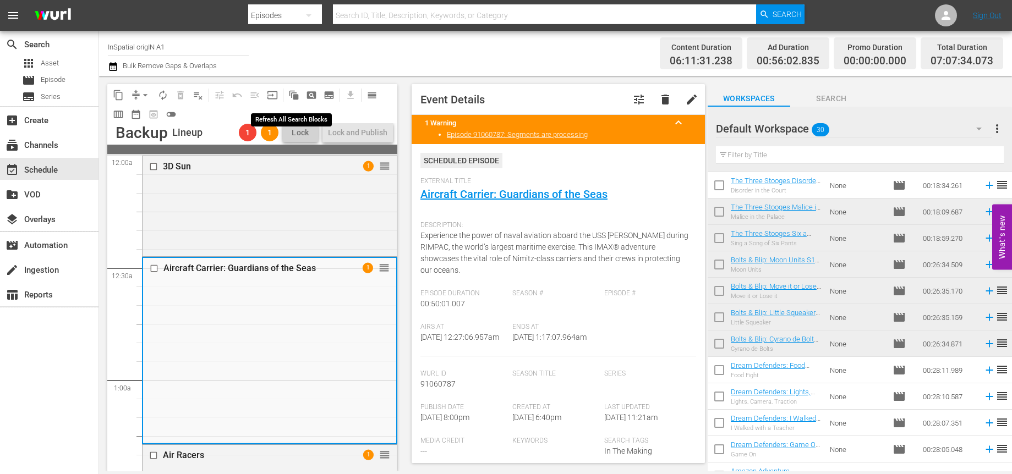
click at [278, 94] on div "content_copy compress arrow_drop_down autorenew_outlined delete_forever_outline…" at bounding box center [252, 103] width 290 height 39
click at [370, 95] on span "calendar_view_day_outlined" at bounding box center [371, 95] width 11 height 11
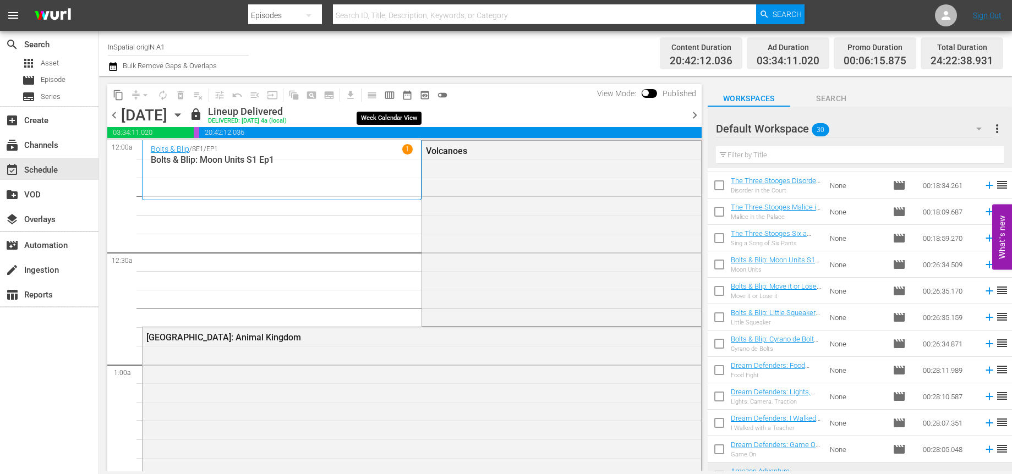
click at [388, 97] on span "calendar_view_week_outlined" at bounding box center [389, 95] width 11 height 11
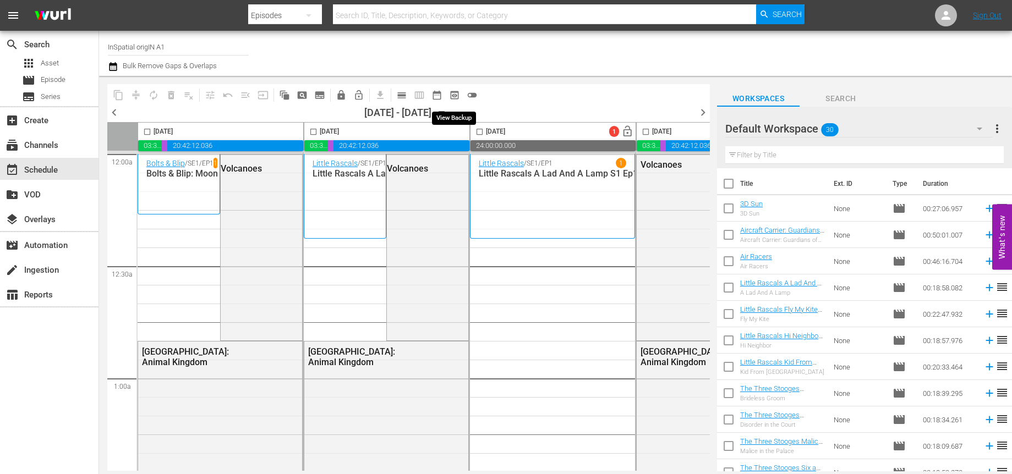
click at [453, 90] on span "preview_outlined" at bounding box center [454, 95] width 11 height 11
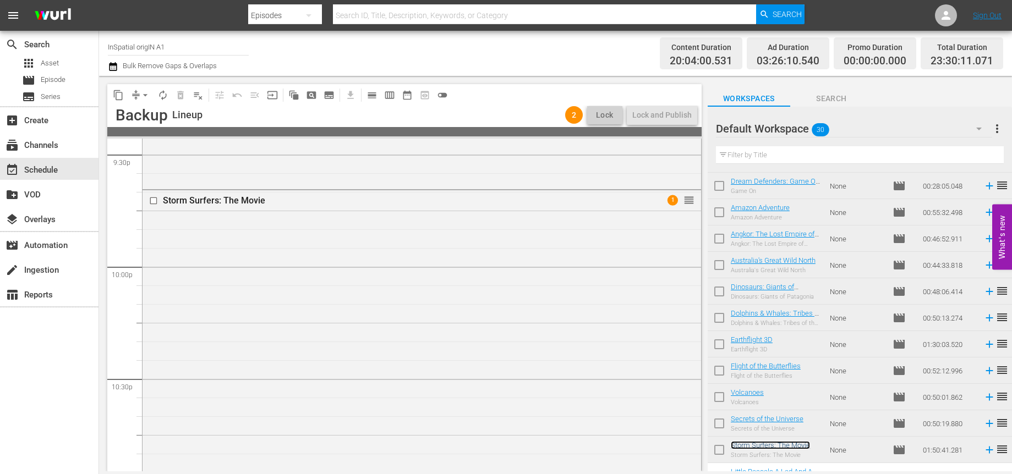
scroll to position [514, 0]
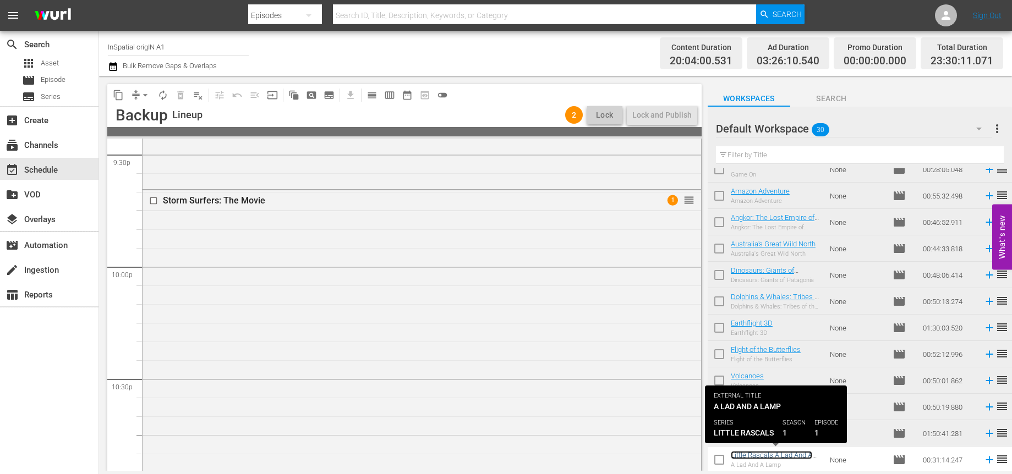
click at [776, 457] on link "Little Rascals A Lad And A Lamp S1 Ep1 (PAD Little Rascals A Lad And A Lamp S1 …" at bounding box center [773, 467] width 84 height 33
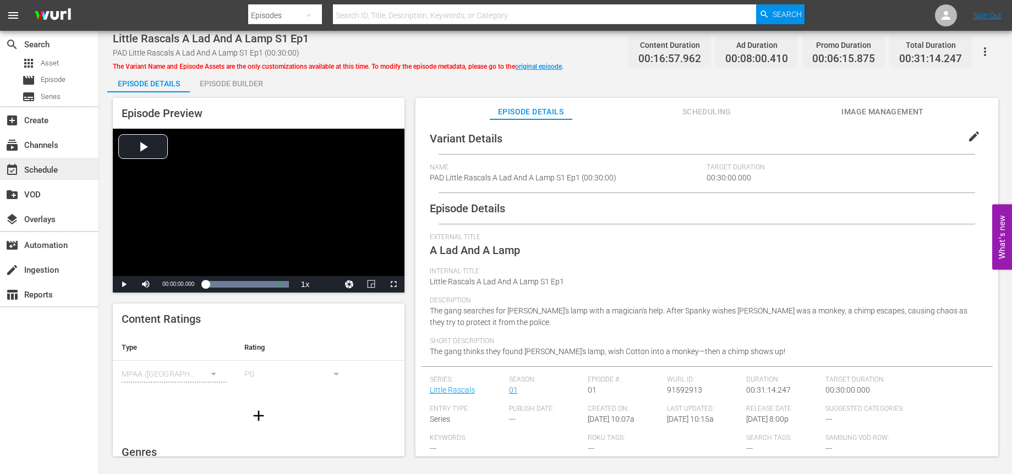
scroll to position [1, 0]
click at [59, 171] on div "event_available Schedule" at bounding box center [31, 168] width 62 height 10
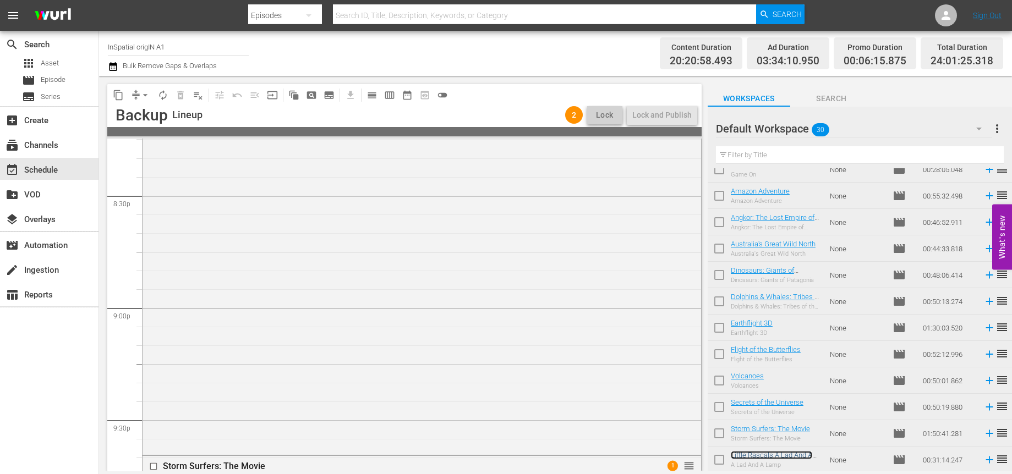
scroll to position [4739, 0]
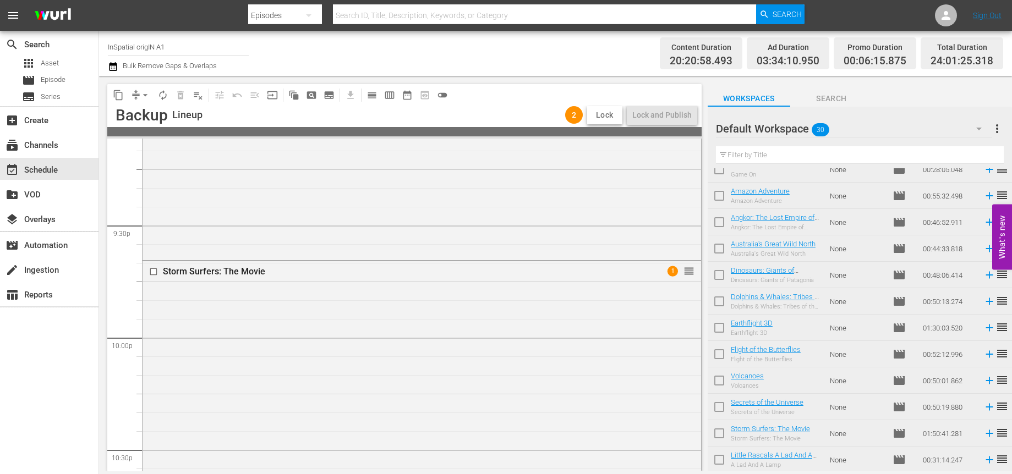
click at [598, 115] on span "Lock" at bounding box center [604, 115] width 26 height 12
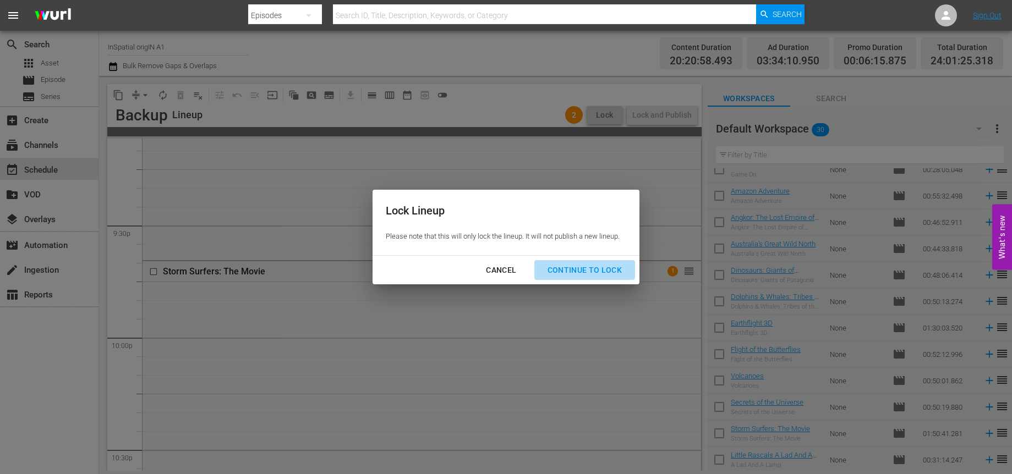
click at [579, 270] on div "Continue to lock" at bounding box center [585, 271] width 92 height 14
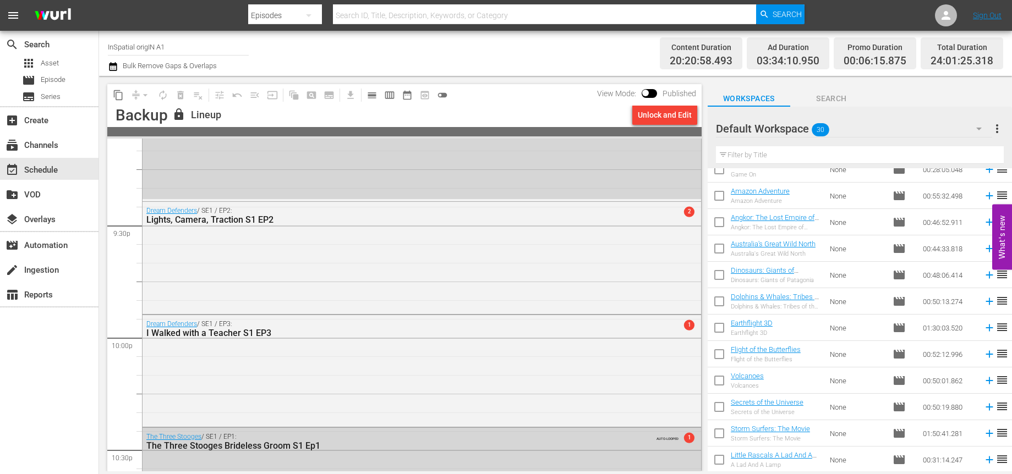
click at [690, 212] on span "2" at bounding box center [689, 212] width 10 height 10
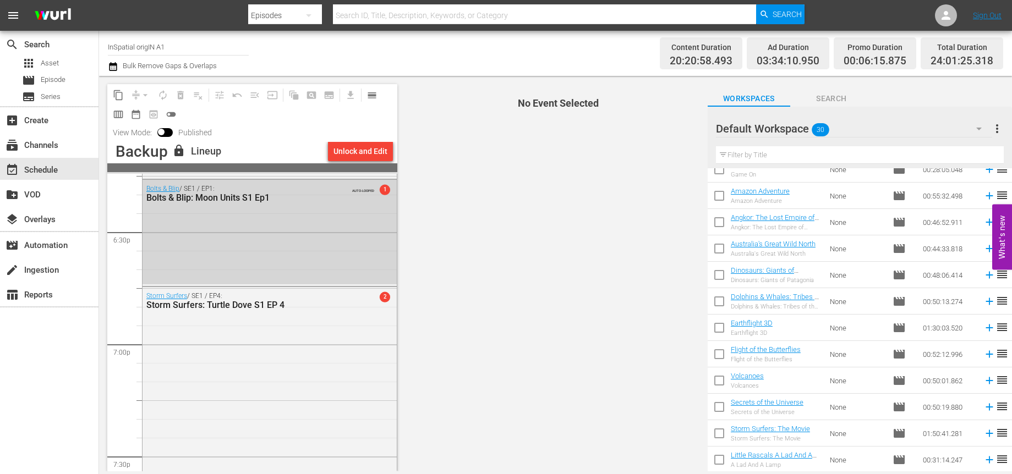
scroll to position [3870, 0]
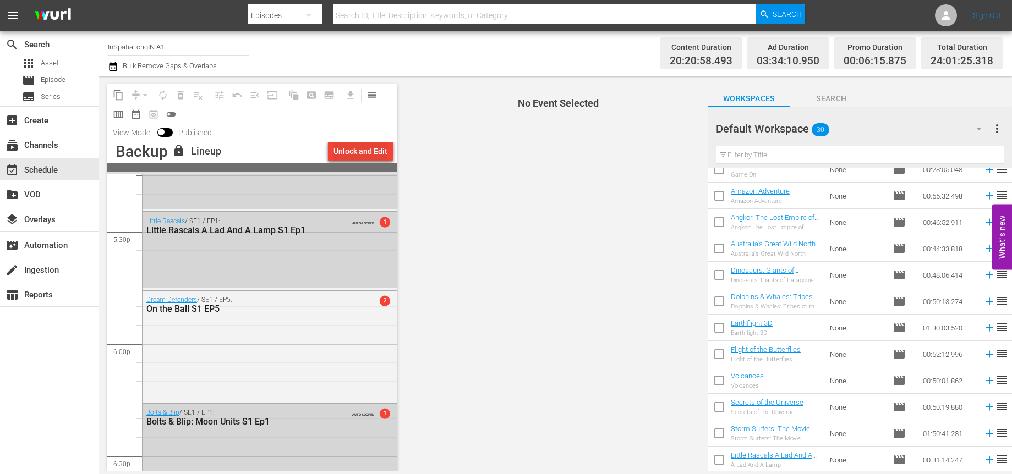
click at [370, 149] on div "Unlock and Edit" at bounding box center [360, 151] width 54 height 20
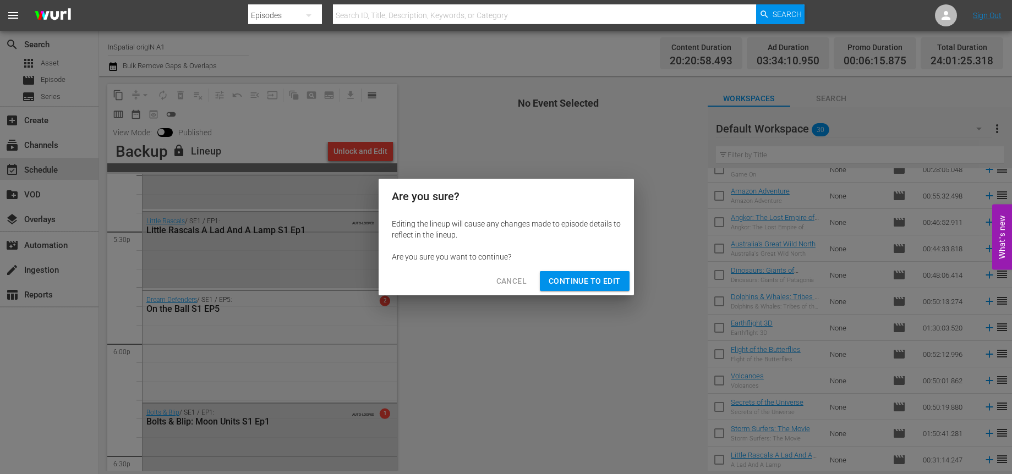
click at [567, 278] on span "Continue to Edit" at bounding box center [584, 282] width 72 height 14
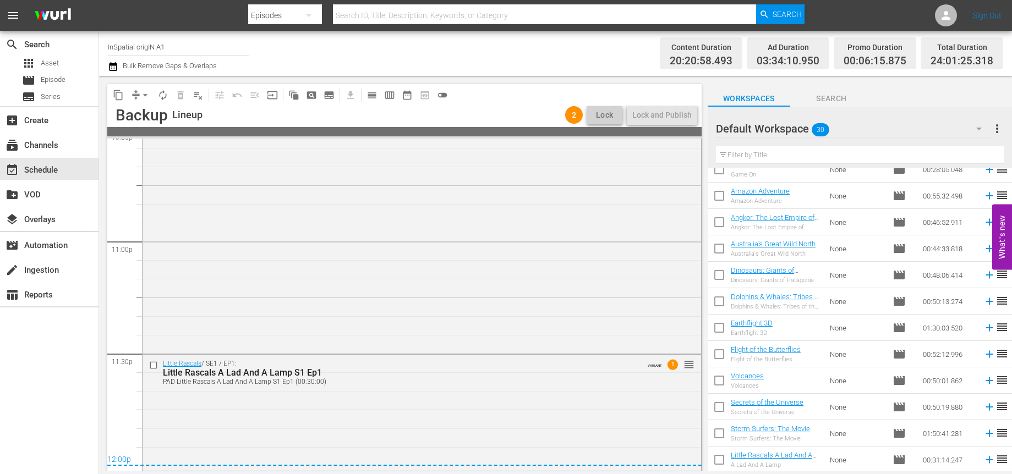
scroll to position [0, 0]
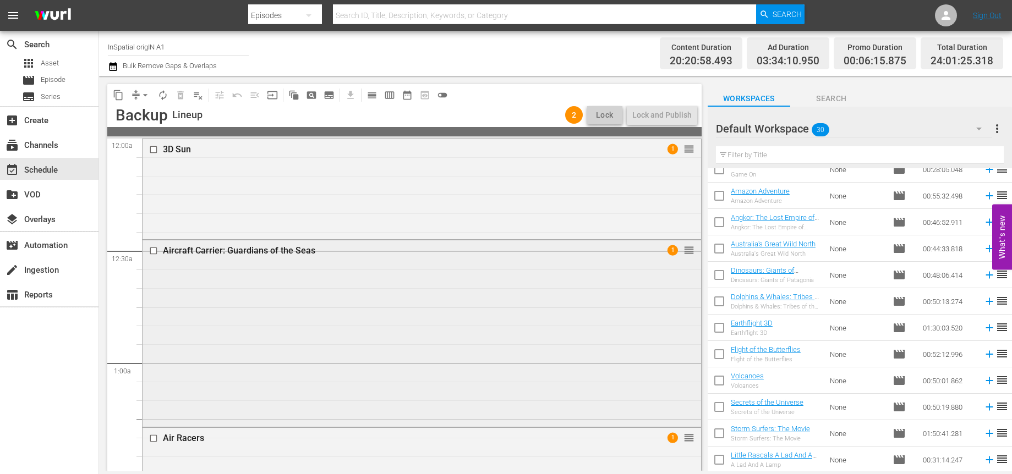
click at [673, 250] on span "1" at bounding box center [672, 250] width 10 height 10
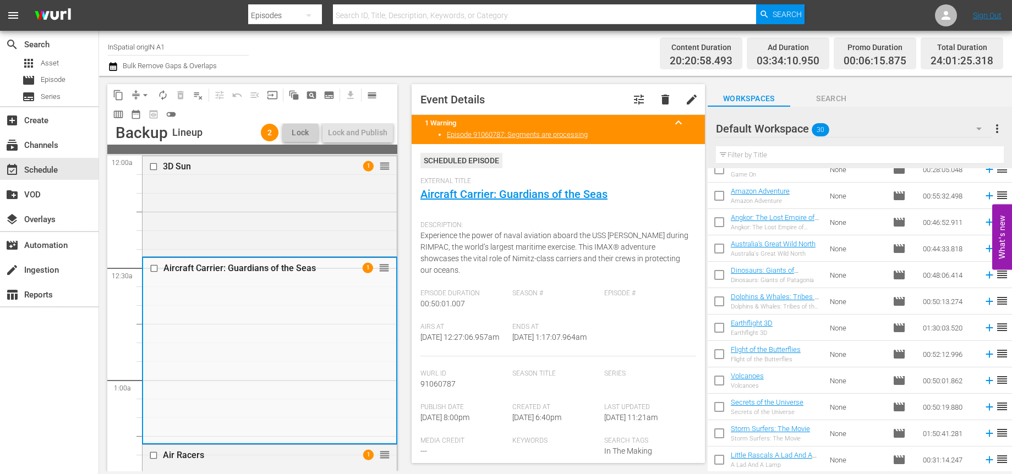
click at [675, 122] on span "keyboard_arrow_up" at bounding box center [678, 122] width 13 height 13
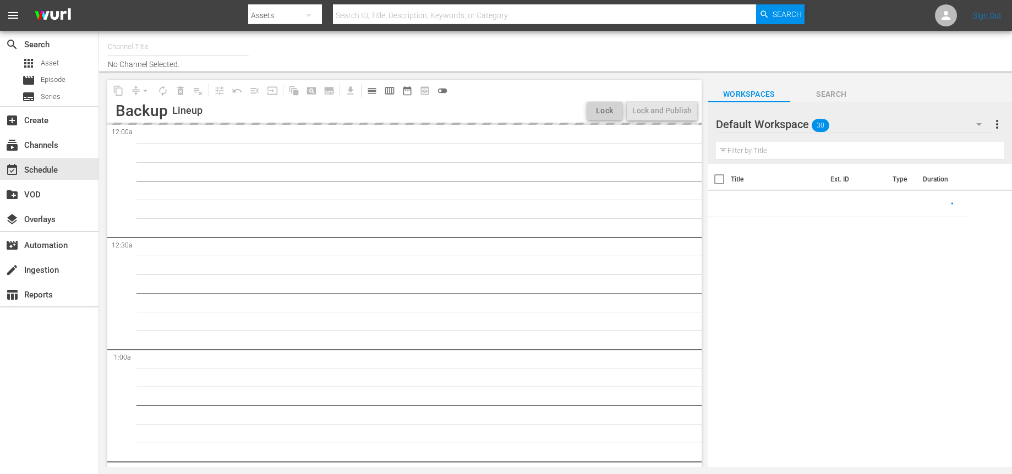
type input "InSpatial origIN A1 (2094)"
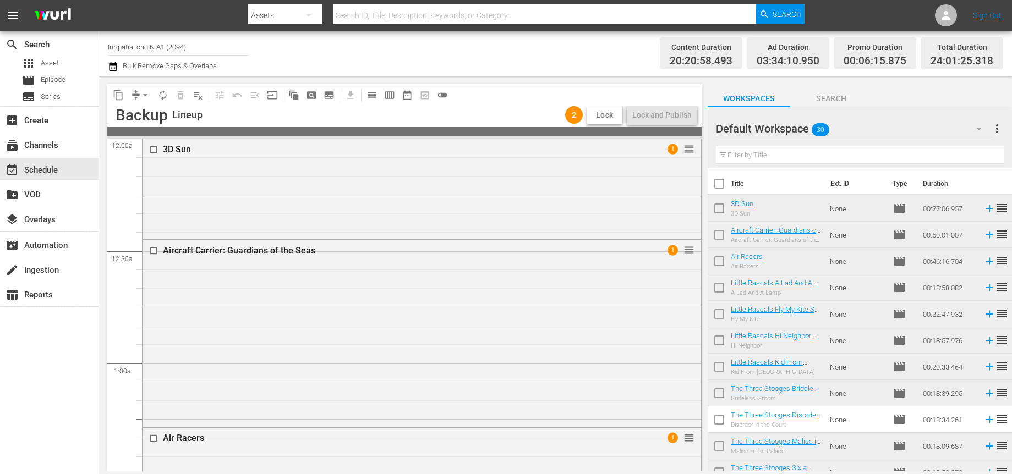
click at [602, 113] on span "Lock" at bounding box center [604, 115] width 26 height 12
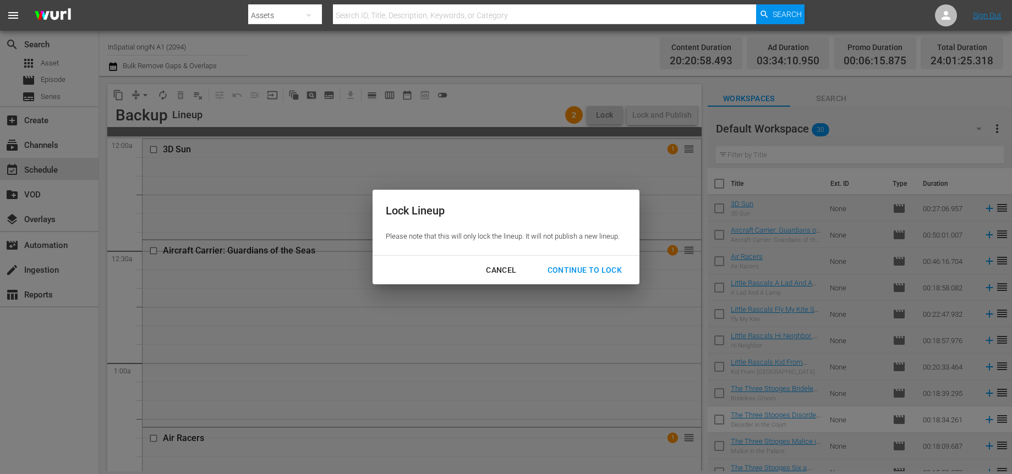
click at [580, 270] on div "Continue to lock" at bounding box center [585, 271] width 92 height 14
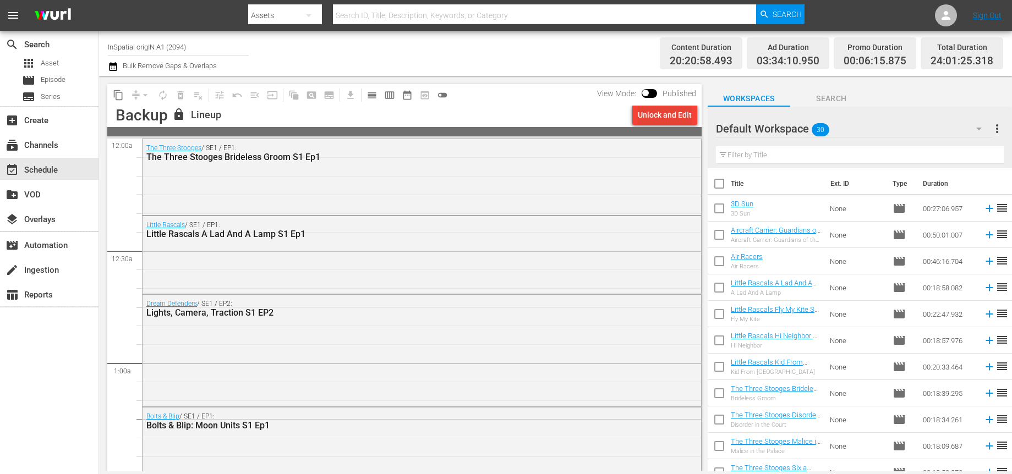
click at [655, 114] on div "Unlock and Edit" at bounding box center [665, 115] width 54 height 20
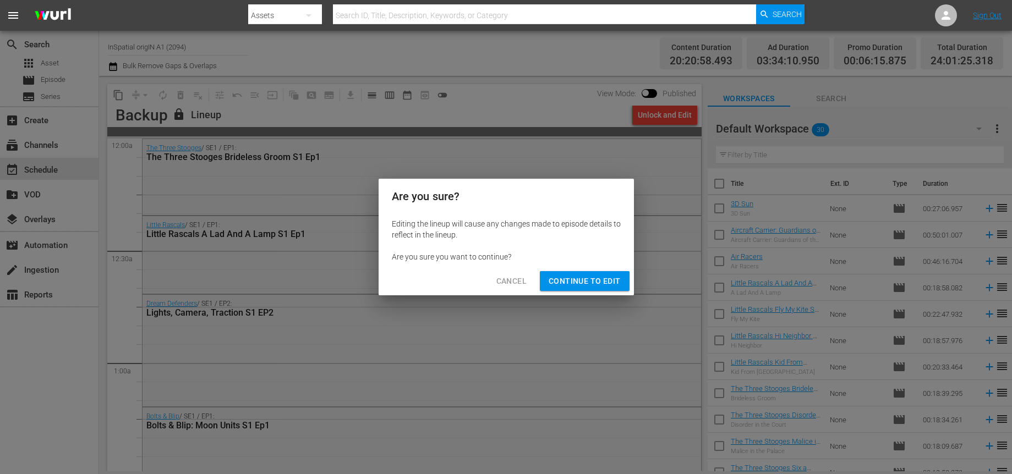
click at [596, 287] on span "Continue to Edit" at bounding box center [584, 282] width 72 height 14
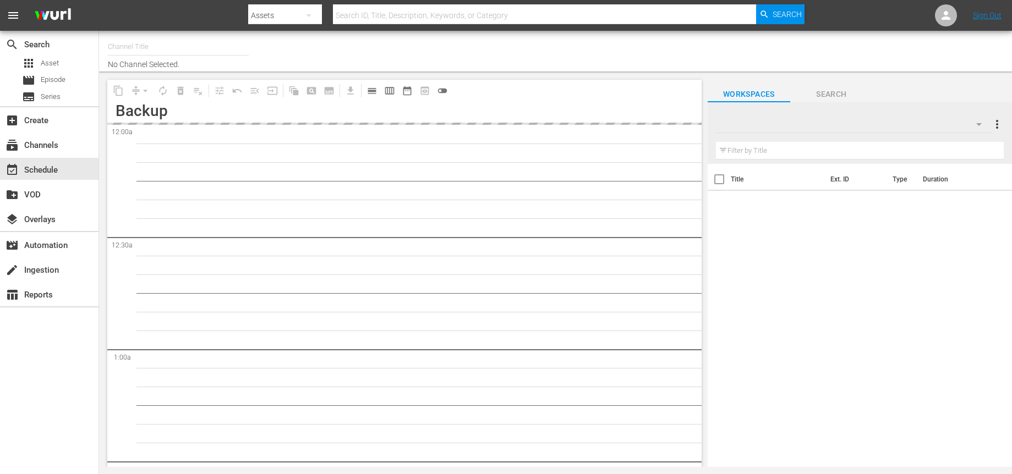
type input "InSpatial origIN A1 (2094)"
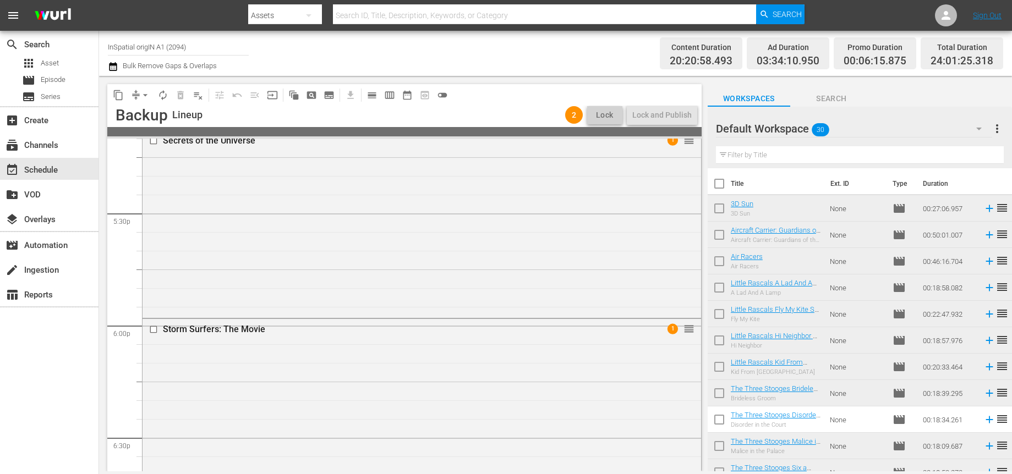
scroll to position [3854, 0]
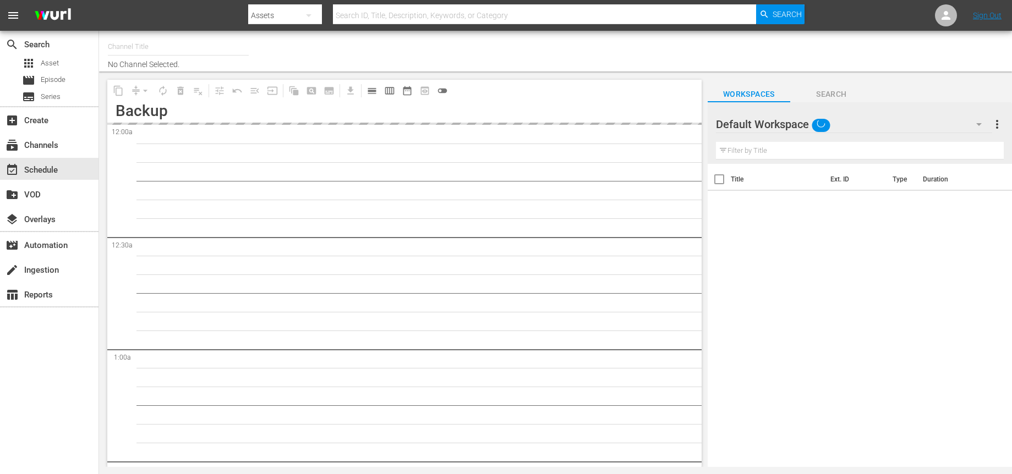
type input "InSpatial origIN A1 (2094)"
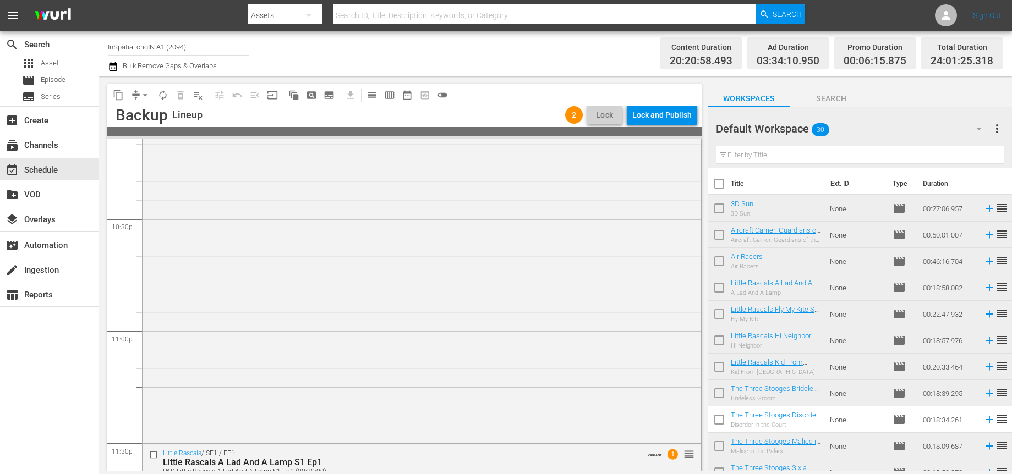
scroll to position [5060, 0]
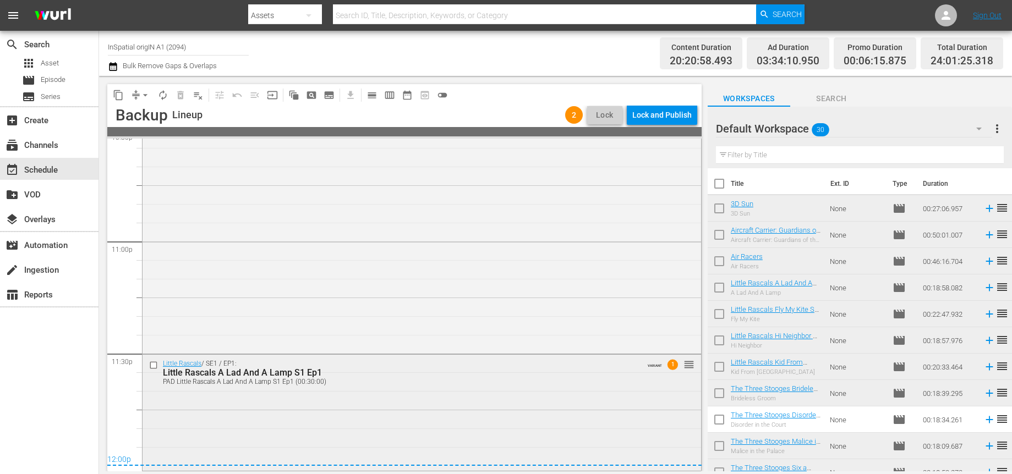
click at [673, 366] on span "1" at bounding box center [672, 365] width 10 height 10
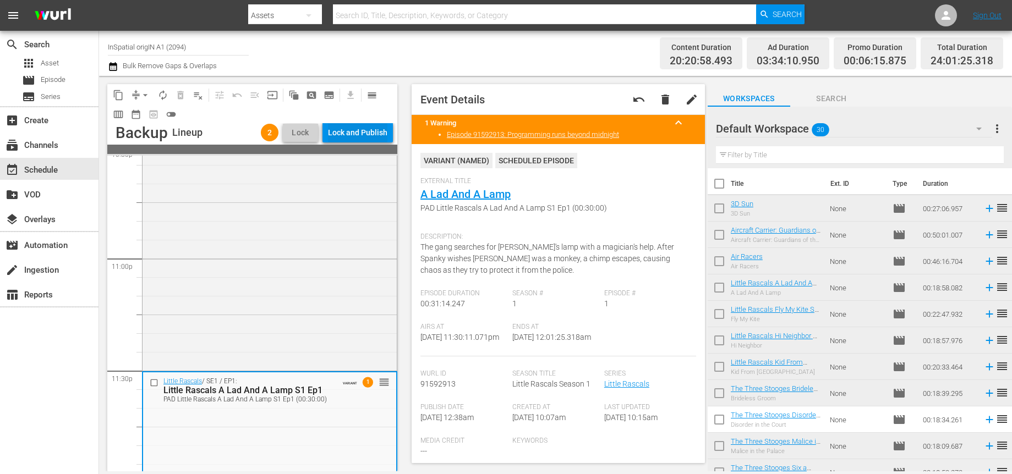
click at [362, 134] on div "Lock and Publish" at bounding box center [357, 133] width 59 height 20
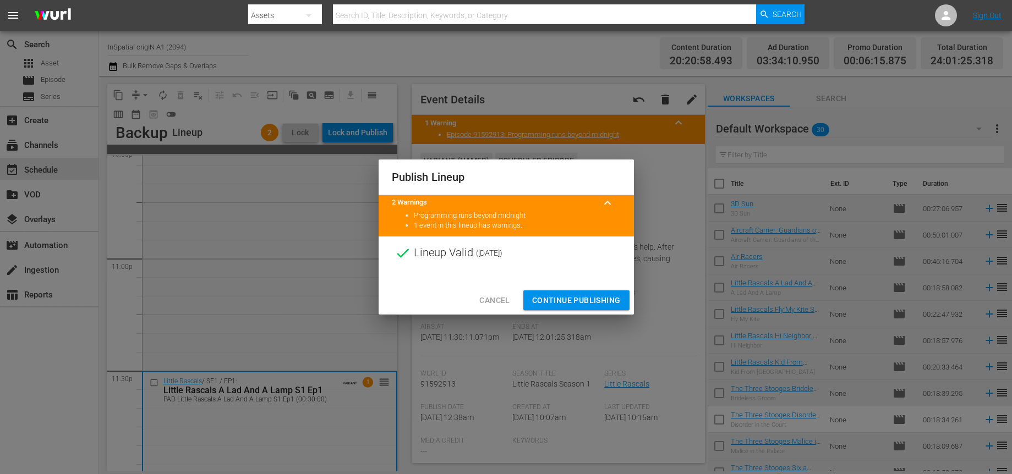
click at [566, 299] on span "Continue Publishing" at bounding box center [576, 301] width 89 height 14
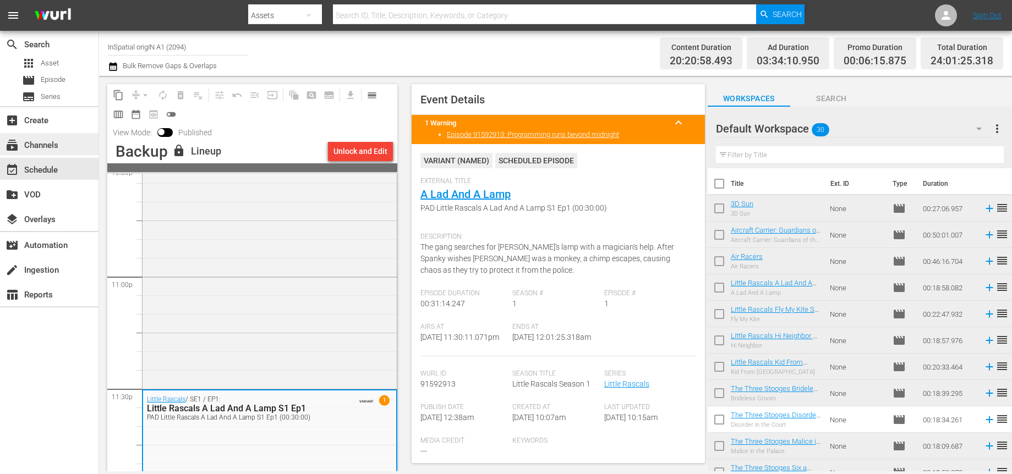
click at [30, 152] on div "subscriptions Channels" at bounding box center [49, 144] width 98 height 25
click at [35, 142] on div "subscriptions Channels" at bounding box center [31, 144] width 62 height 10
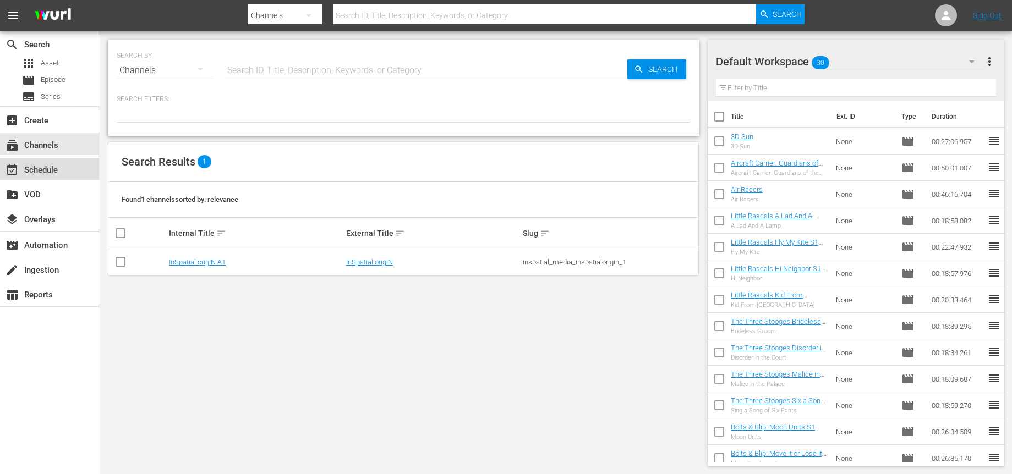
click at [31, 173] on div "event_available Schedule" at bounding box center [31, 168] width 62 height 10
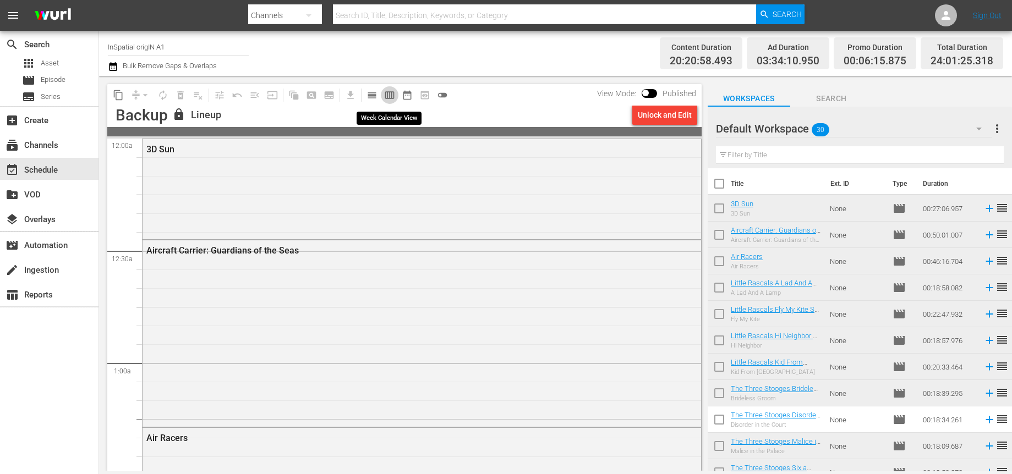
click at [391, 96] on span "calendar_view_week_outlined" at bounding box center [389, 95] width 11 height 11
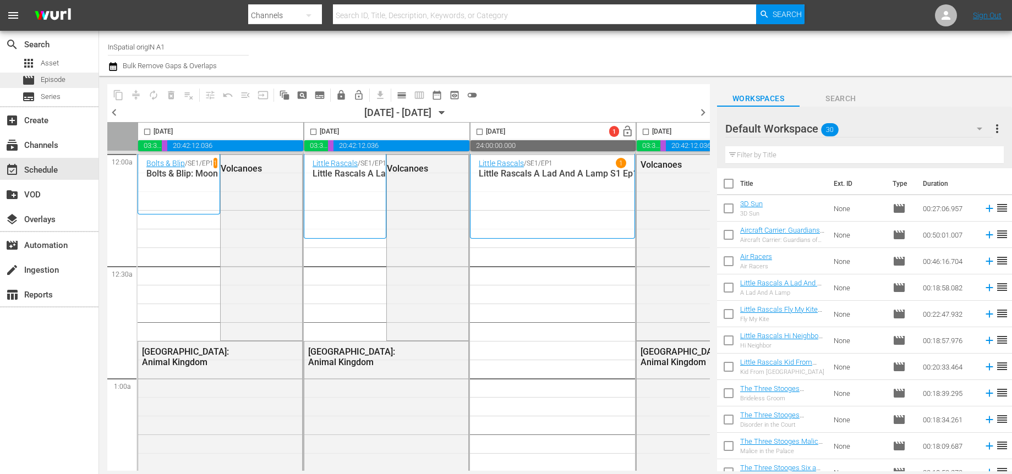
click at [50, 73] on div "movie Episode" at bounding box center [43, 80] width 43 height 15
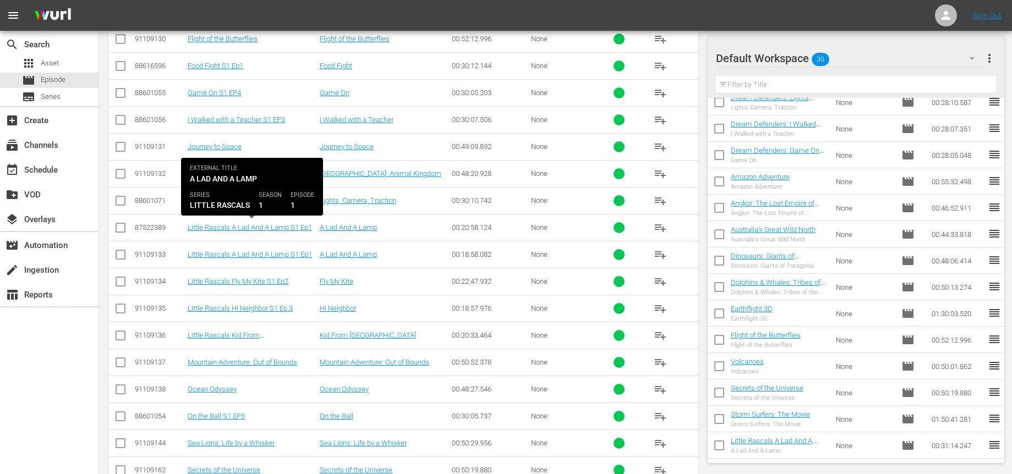
scroll to position [1887, 0]
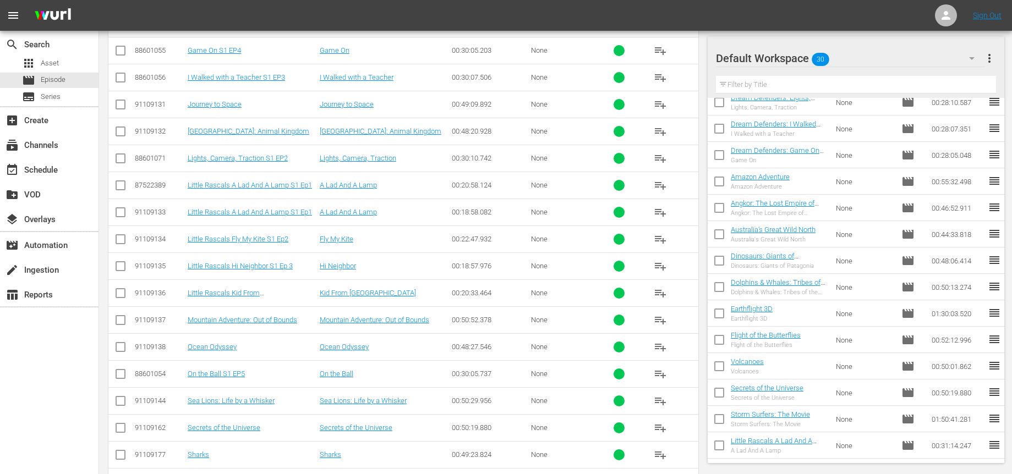
click at [117, 105] on input "checkbox" at bounding box center [120, 106] width 13 height 13
checkbox input "true"
click at [122, 132] on input "checkbox" at bounding box center [120, 134] width 13 height 13
checkbox input "true"
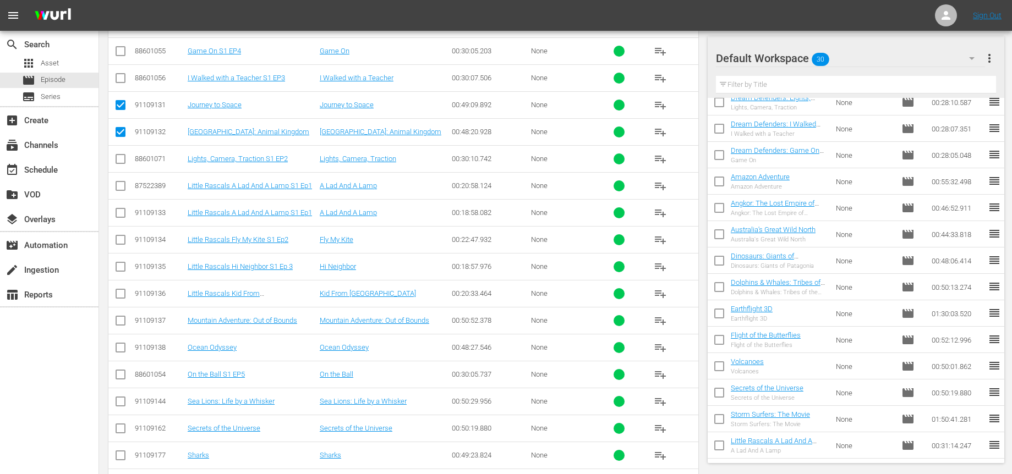
click at [120, 325] on input "checkbox" at bounding box center [120, 322] width 13 height 13
checkbox input "true"
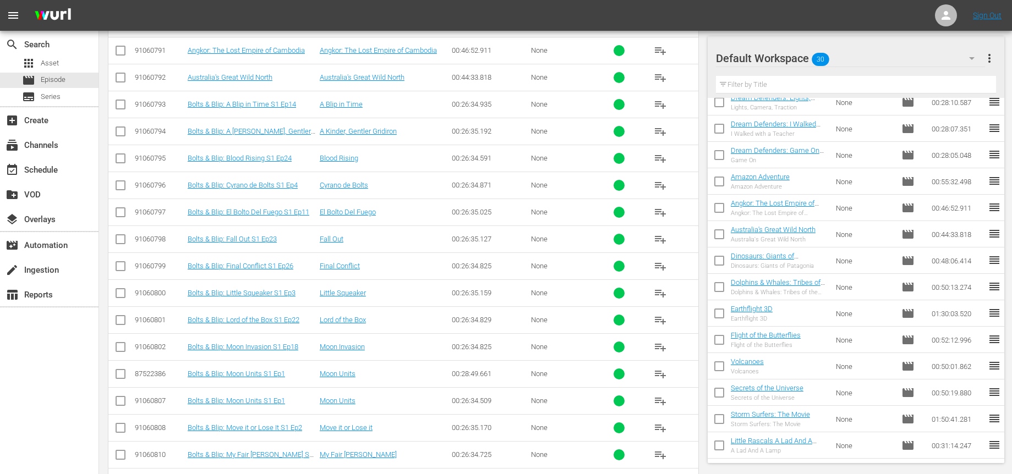
scroll to position [376, 0]
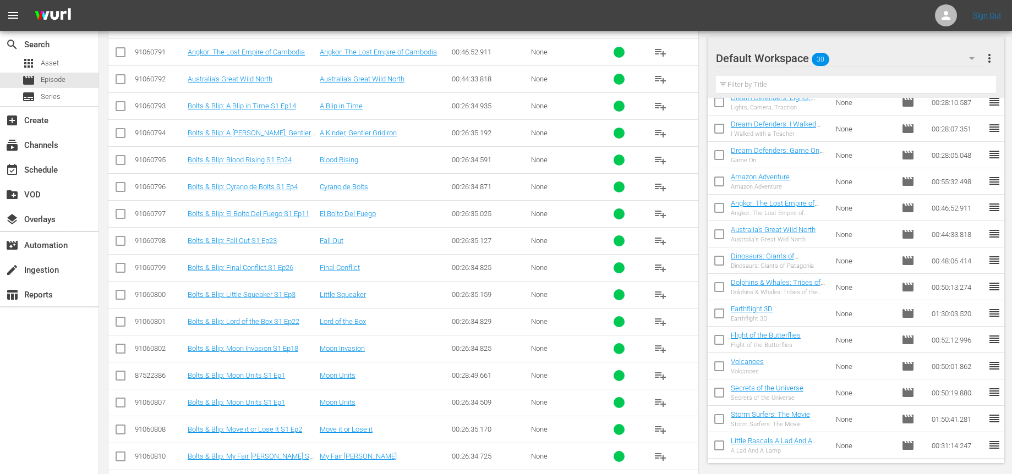
click at [122, 133] on input "checkbox" at bounding box center [120, 135] width 13 height 13
checkbox input "true"
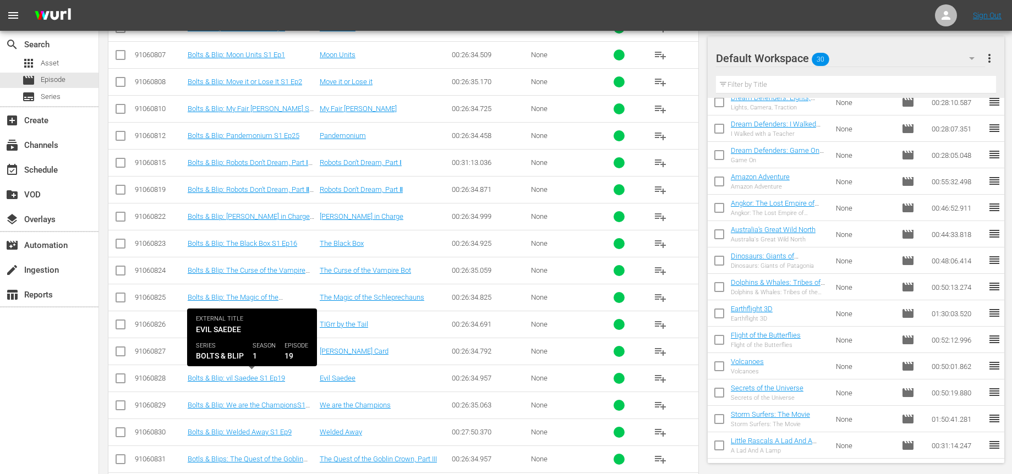
scroll to position [798, 0]
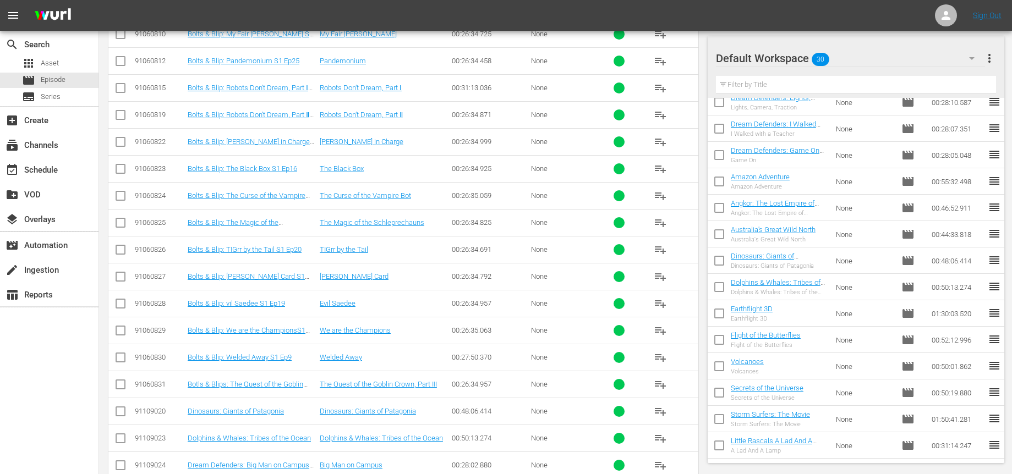
click at [122, 386] on input "checkbox" at bounding box center [120, 386] width 13 height 13
checkbox input "true"
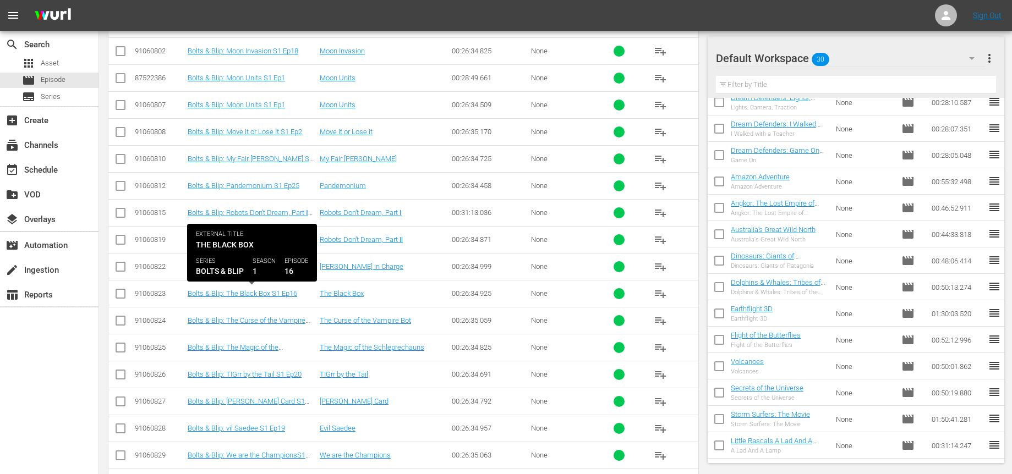
scroll to position [683, 0]
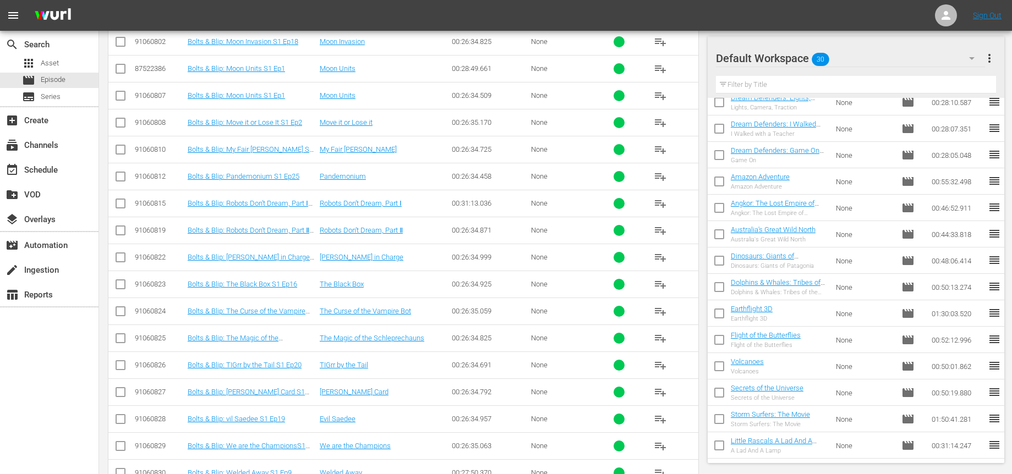
click at [123, 311] on input "checkbox" at bounding box center [120, 313] width 13 height 13
checkbox input "true"
click at [123, 337] on input "checkbox" at bounding box center [120, 340] width 13 height 13
checkbox input "true"
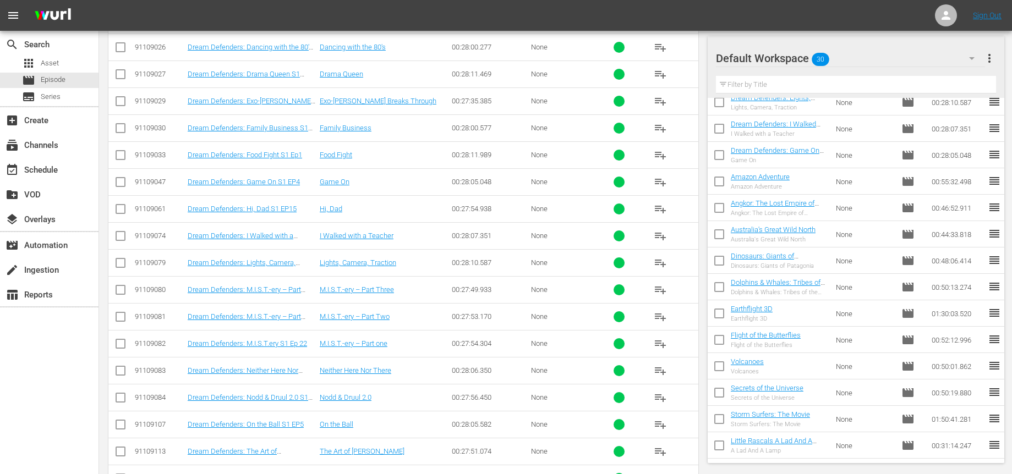
scroll to position [1322, 0]
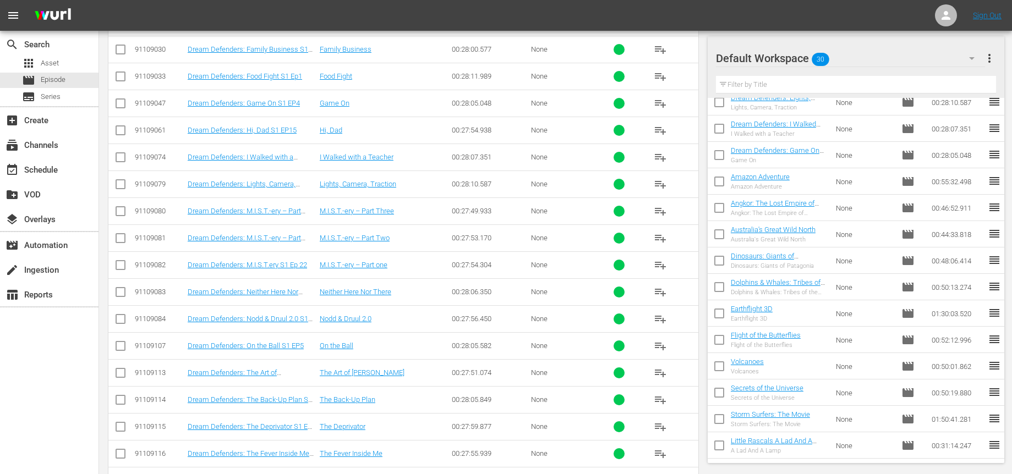
click at [119, 345] on input "checkbox" at bounding box center [120, 348] width 13 height 13
checkbox input "true"
click at [118, 401] on input "checkbox" at bounding box center [120, 402] width 13 height 13
checkbox input "true"
click at [120, 456] on input "checkbox" at bounding box center [120, 455] width 13 height 13
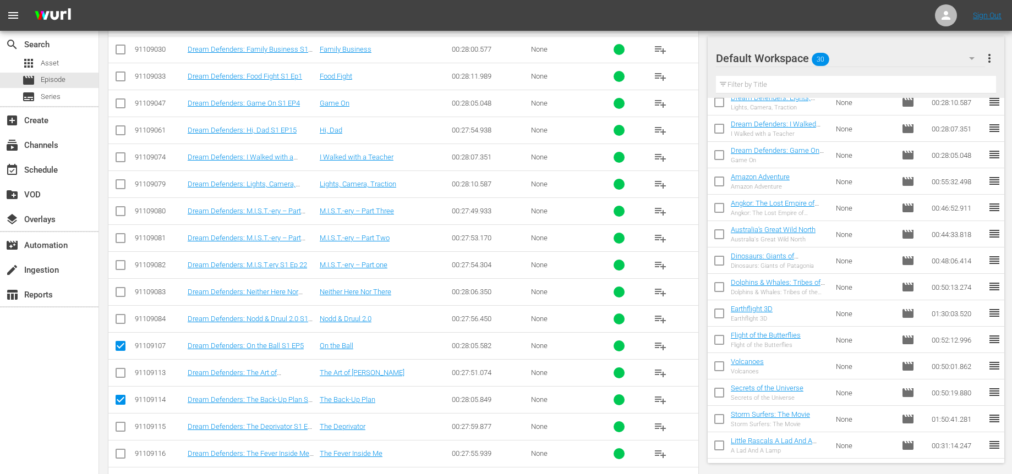
checkbox input "true"
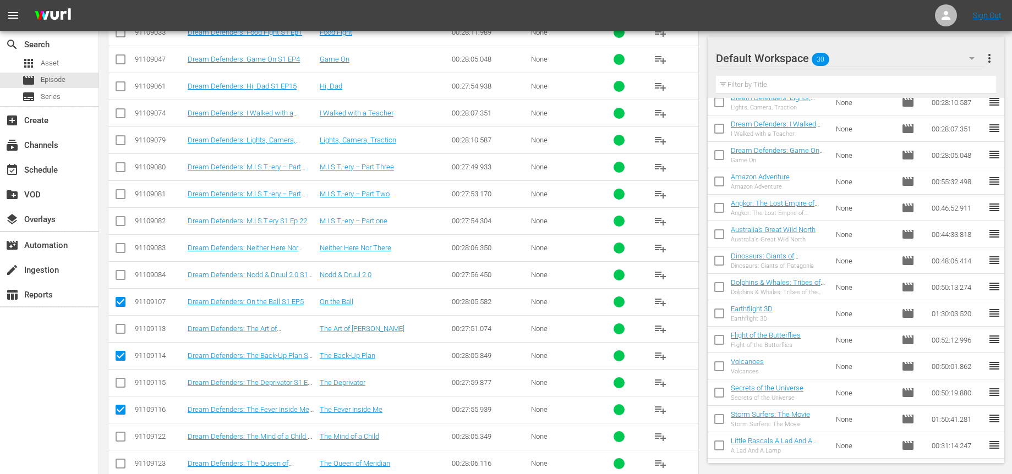
scroll to position [1390, 0]
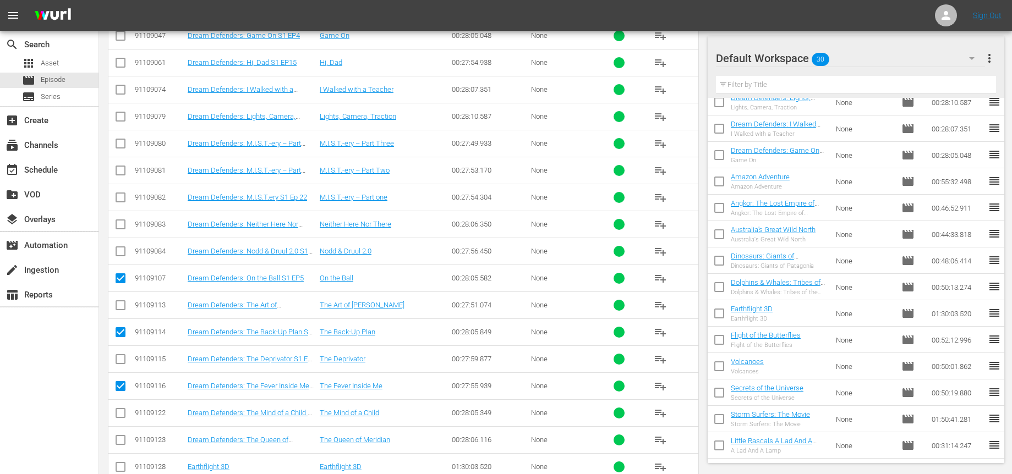
click at [120, 306] on input "checkbox" at bounding box center [120, 307] width 13 height 13
checkbox input "true"
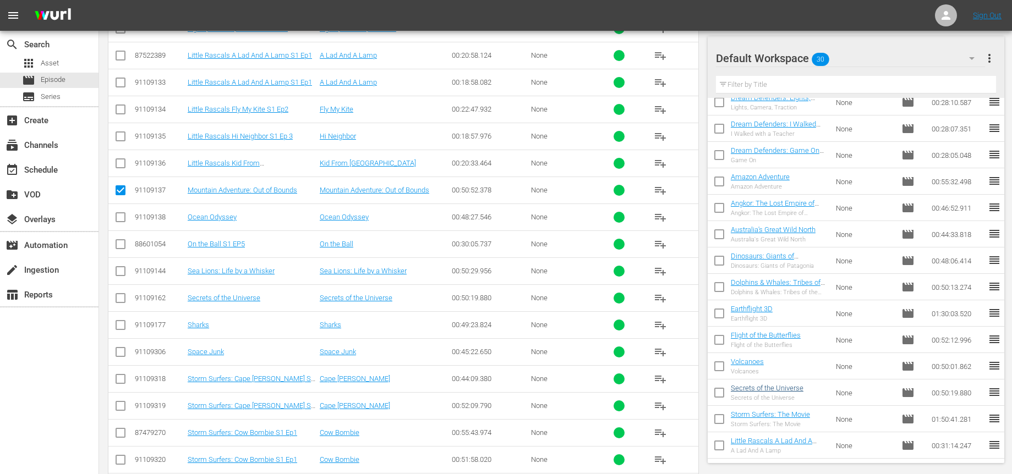
scroll to position [2015, 0]
click at [119, 222] on input "checkbox" at bounding box center [120, 221] width 13 height 13
checkbox input "true"
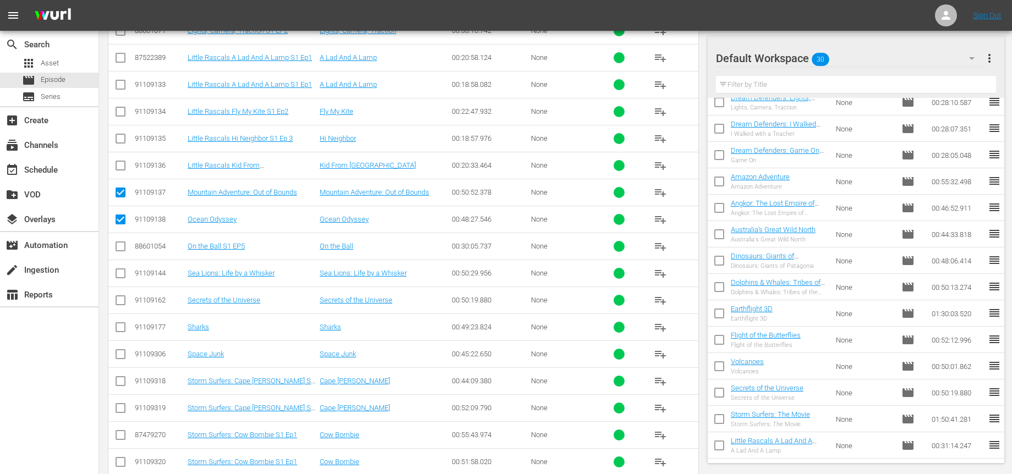
click at [117, 275] on input "checkbox" at bounding box center [120, 275] width 13 height 13
checkbox input "true"
click at [119, 328] on input "checkbox" at bounding box center [120, 329] width 13 height 13
checkbox input "true"
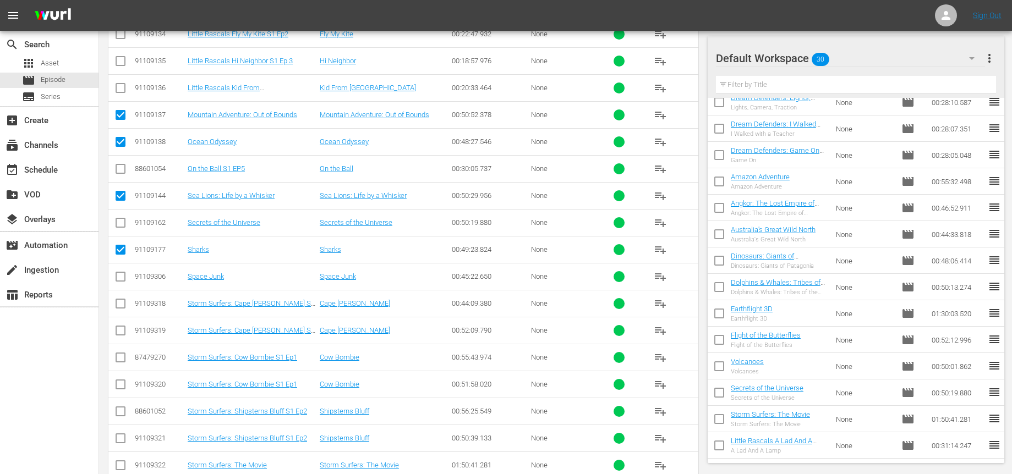
scroll to position [2134, 0]
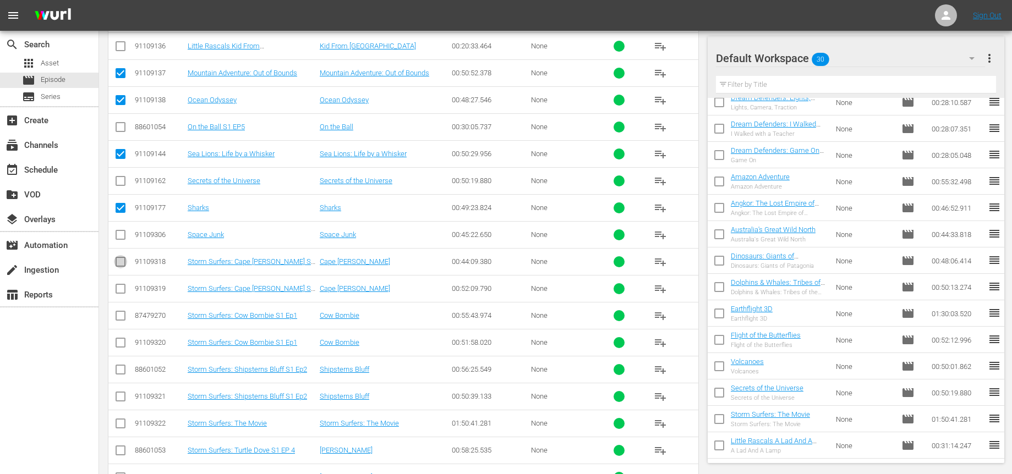
click at [117, 261] on input "checkbox" at bounding box center [120, 263] width 13 height 13
checkbox input "true"
click at [122, 343] on input "checkbox" at bounding box center [120, 344] width 13 height 13
checkbox input "true"
click at [123, 397] on input "checkbox" at bounding box center [120, 398] width 13 height 13
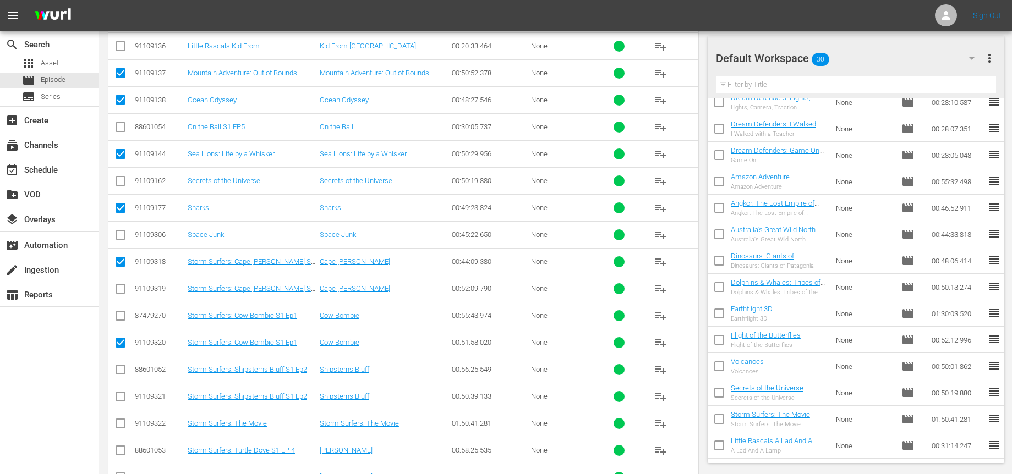
checkbox input "true"
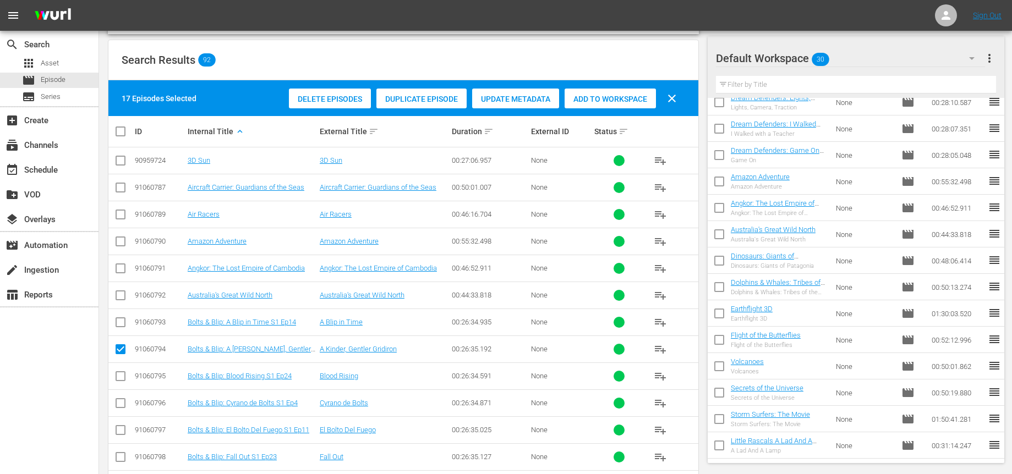
scroll to position [92, 0]
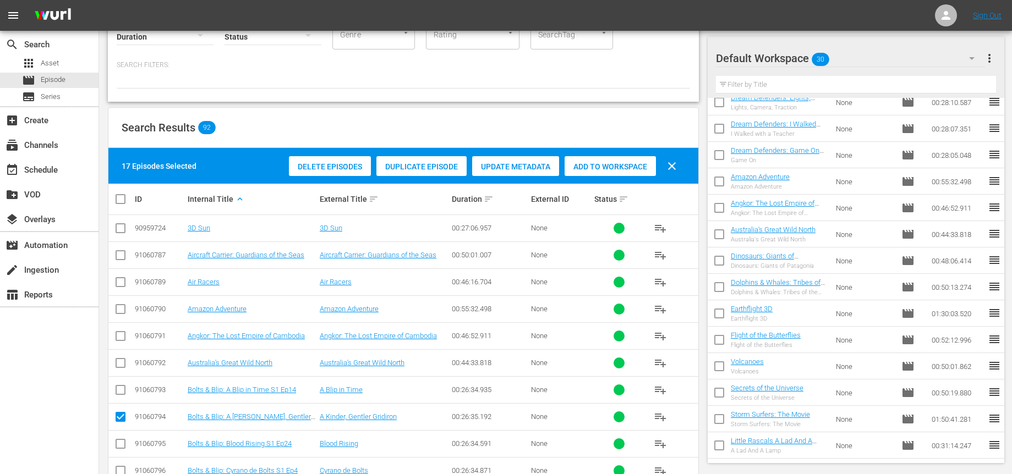
click at [595, 163] on span "Add to Workspace" at bounding box center [609, 166] width 91 height 9
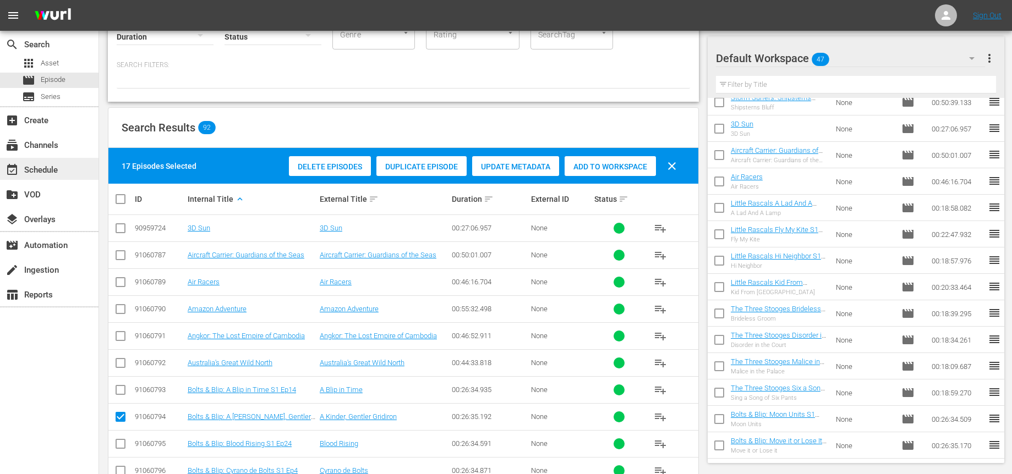
click at [43, 171] on div "event_available Schedule" at bounding box center [31, 168] width 62 height 10
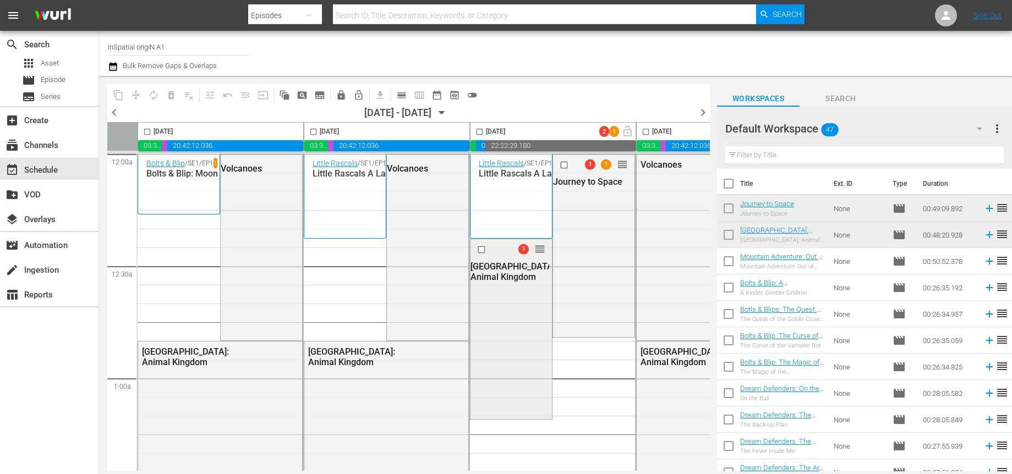
click at [502, 246] on div at bounding box center [493, 249] width 39 height 13
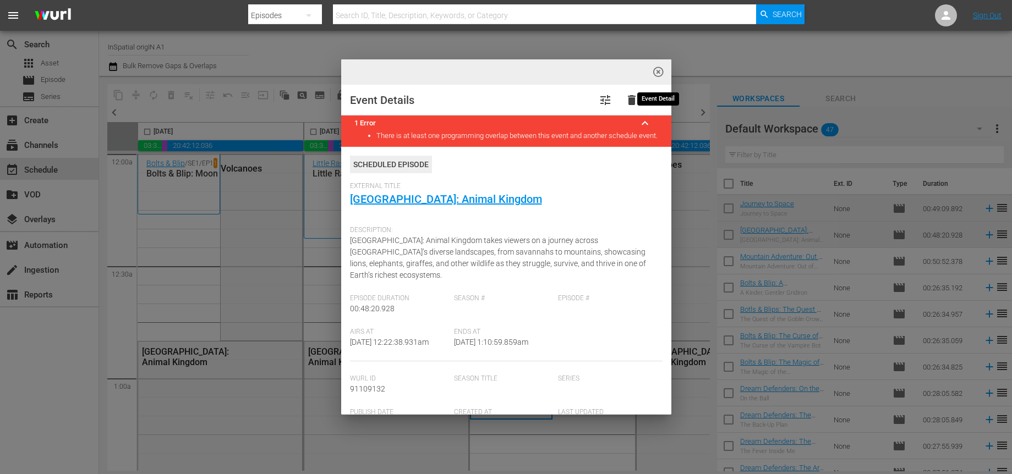
click at [657, 74] on span "highlight_off_icon" at bounding box center [658, 72] width 13 height 13
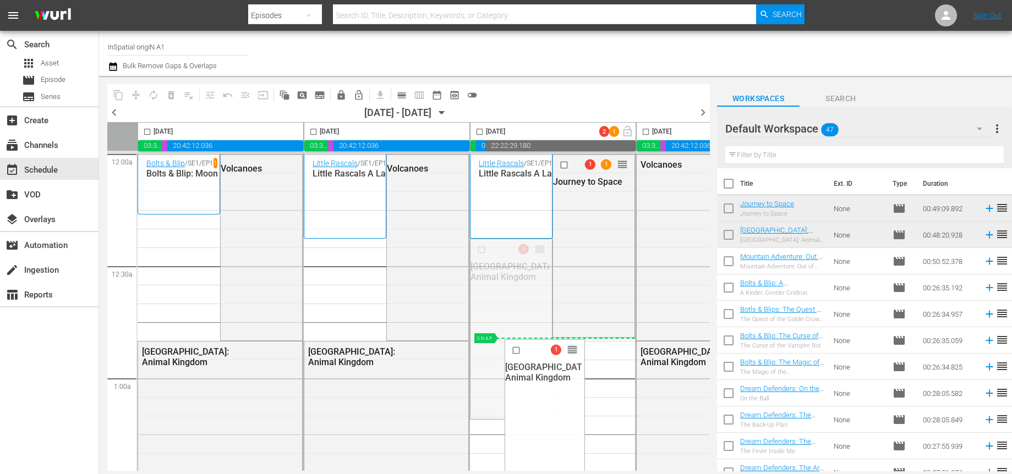
drag, startPoint x: 539, startPoint y: 249, endPoint x: 595, endPoint y: 352, distance: 116.9
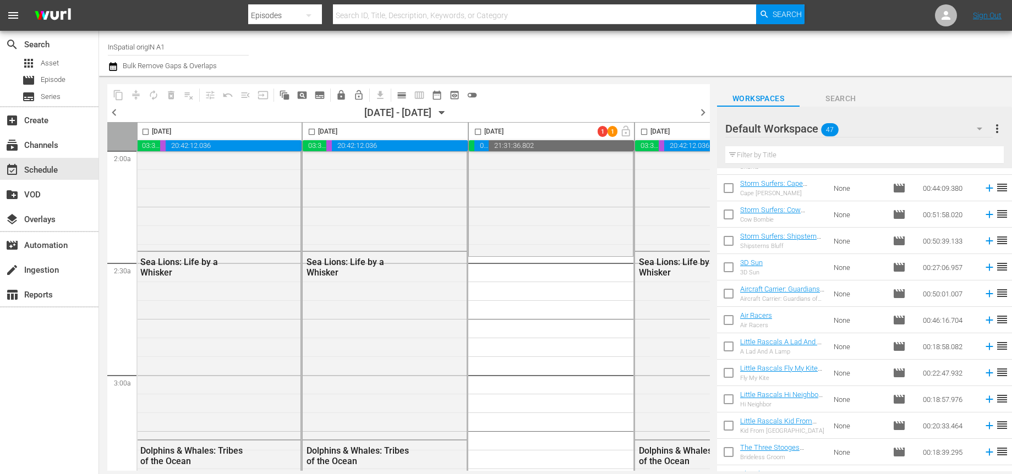
scroll to position [475, 0]
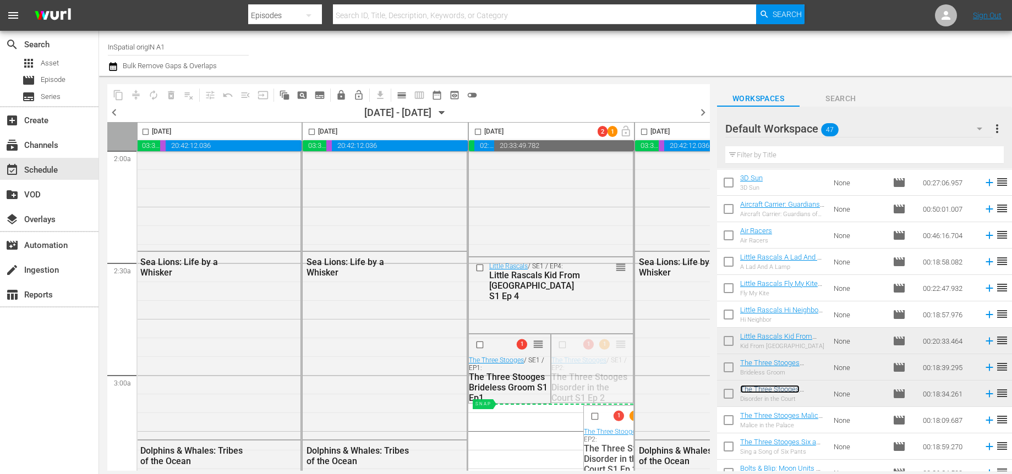
drag, startPoint x: 622, startPoint y: 346, endPoint x: 581, endPoint y: 343, distance: 40.8
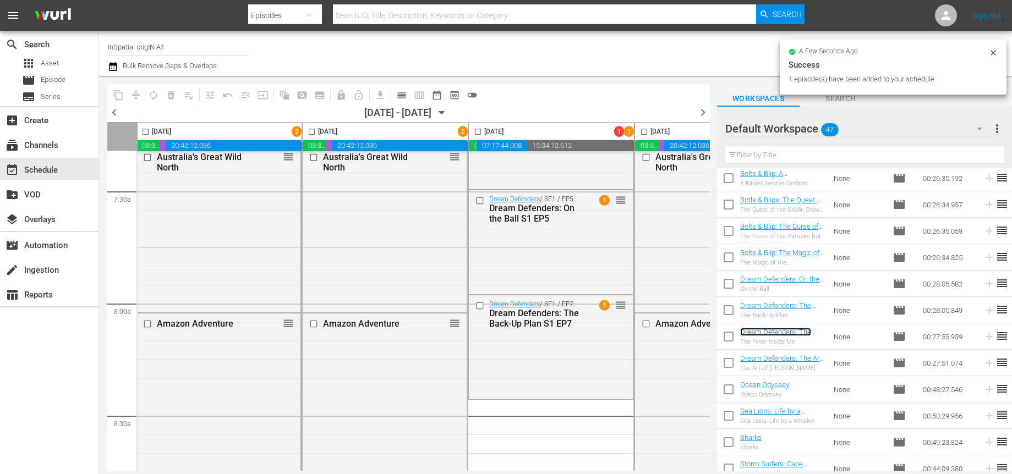
scroll to position [1809, 2]
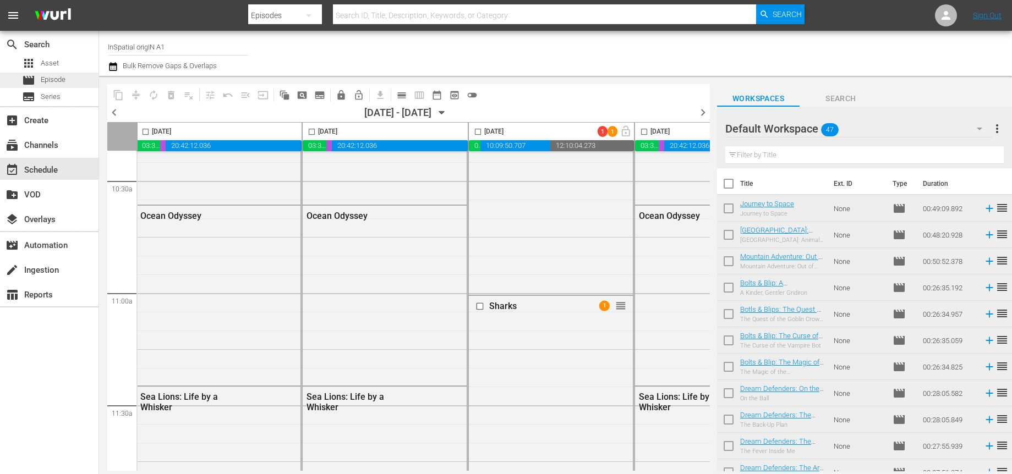
click at [56, 83] on span "Episode" at bounding box center [53, 79] width 25 height 11
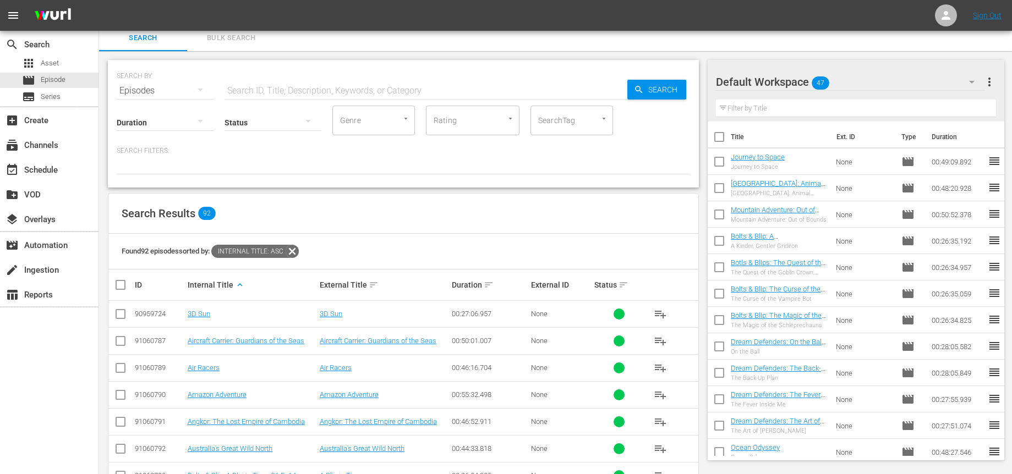
scroll to position [7, 0]
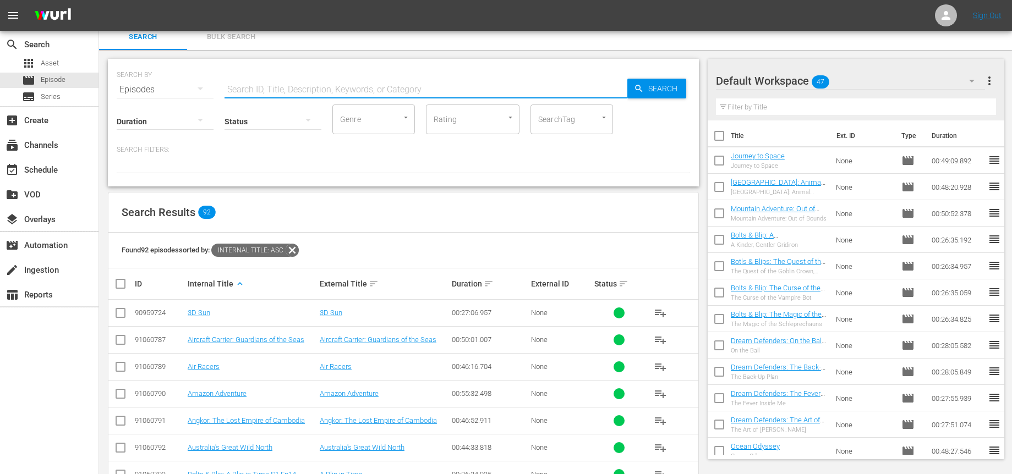
click at [333, 90] on input "text" at bounding box center [425, 89] width 403 height 26
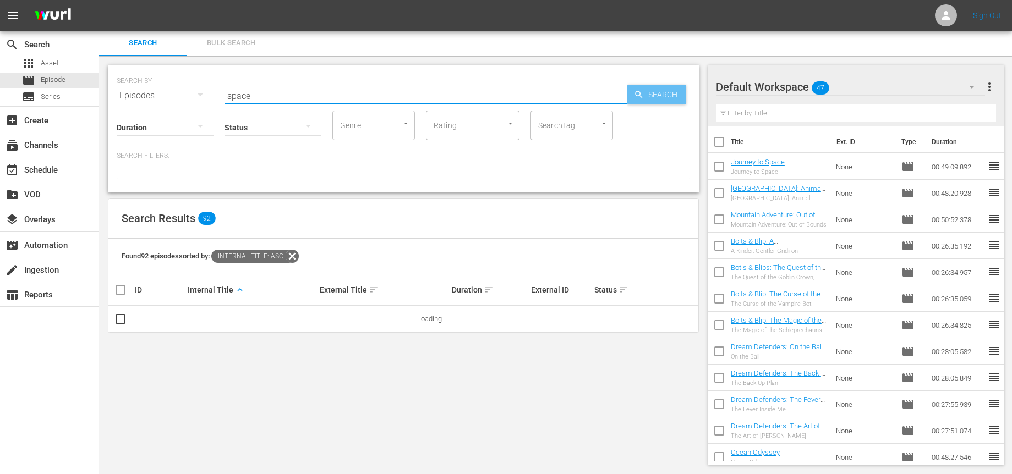
type input "space"
click at [666, 87] on span "Search" at bounding box center [665, 95] width 42 height 20
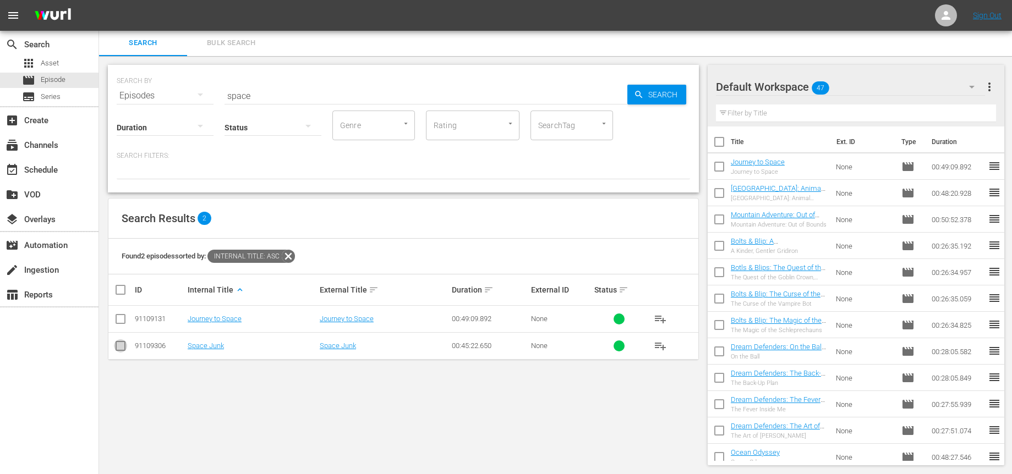
click at [115, 348] on input "checkbox" at bounding box center [120, 348] width 13 height 13
checkbox input "true"
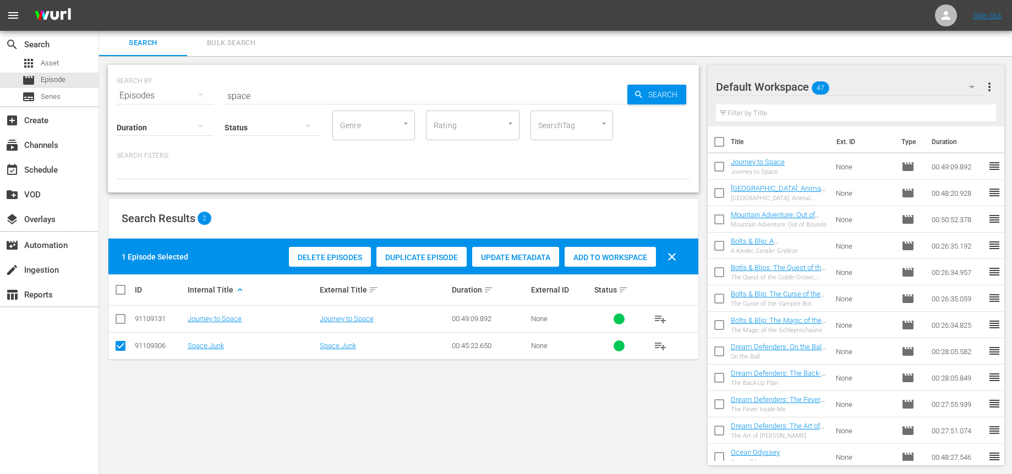
click at [592, 260] on span "Add to Workspace" at bounding box center [609, 257] width 91 height 9
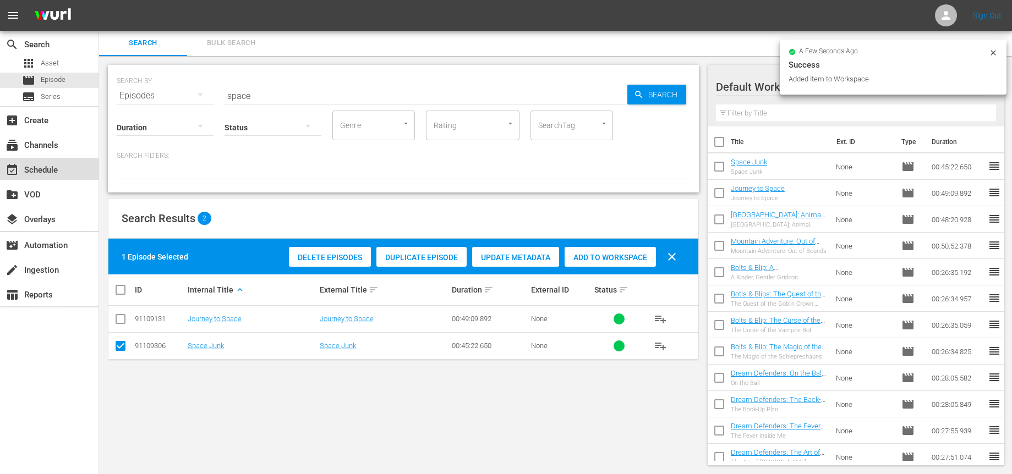
click at [62, 168] on div "event_available Schedule" at bounding box center [49, 169] width 98 height 22
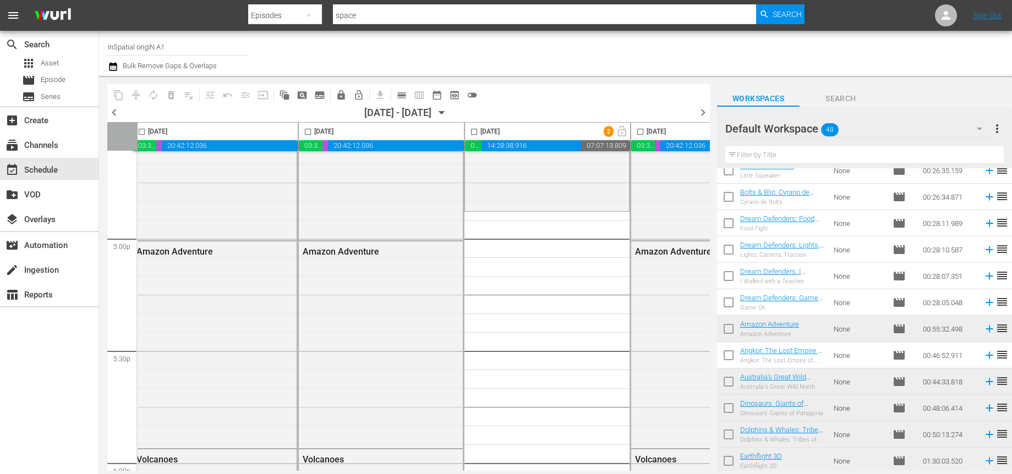
scroll to position [928, 0]
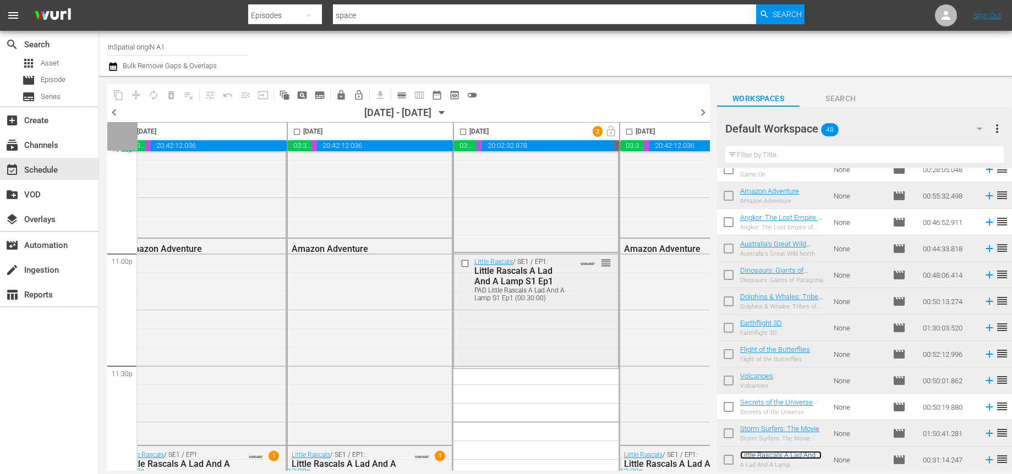
scroll to position [5059, 17]
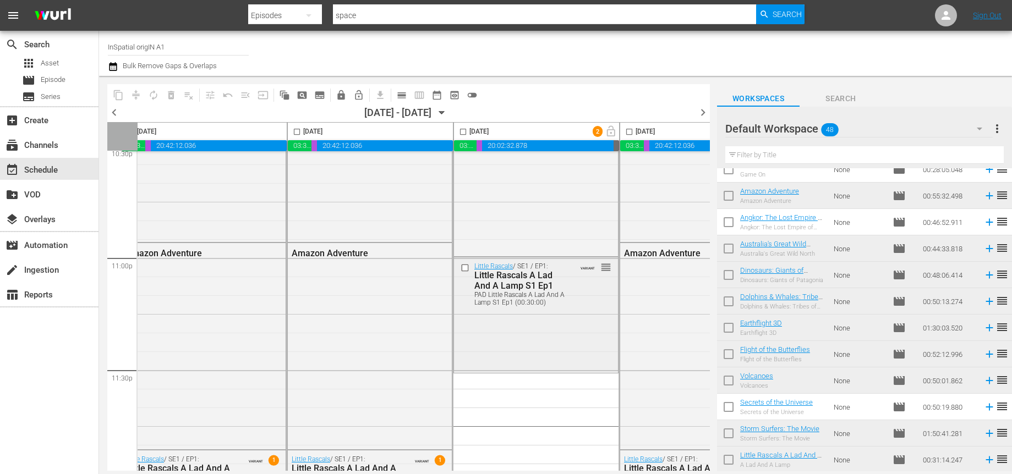
click at [503, 286] on div "Little Rascals A Lad And A Lamp S1 Ep1" at bounding box center [521, 280] width 94 height 21
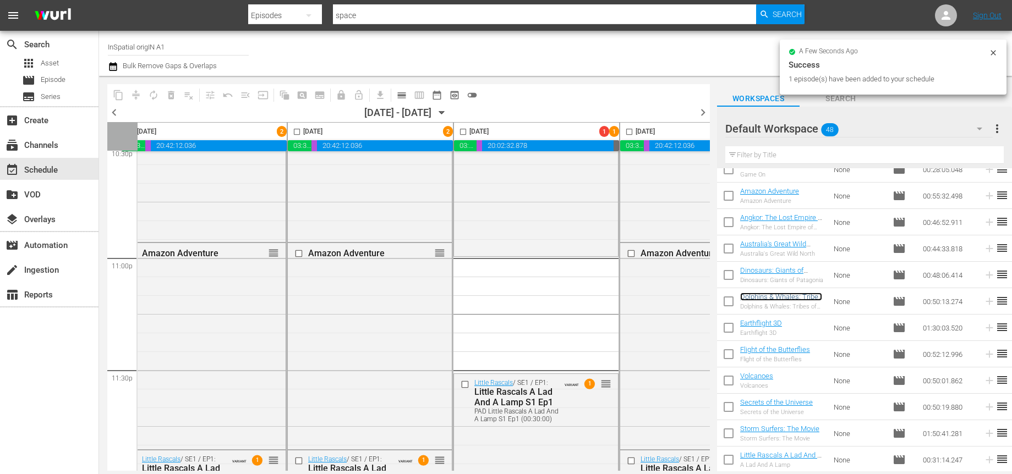
scroll to position [5075, 17]
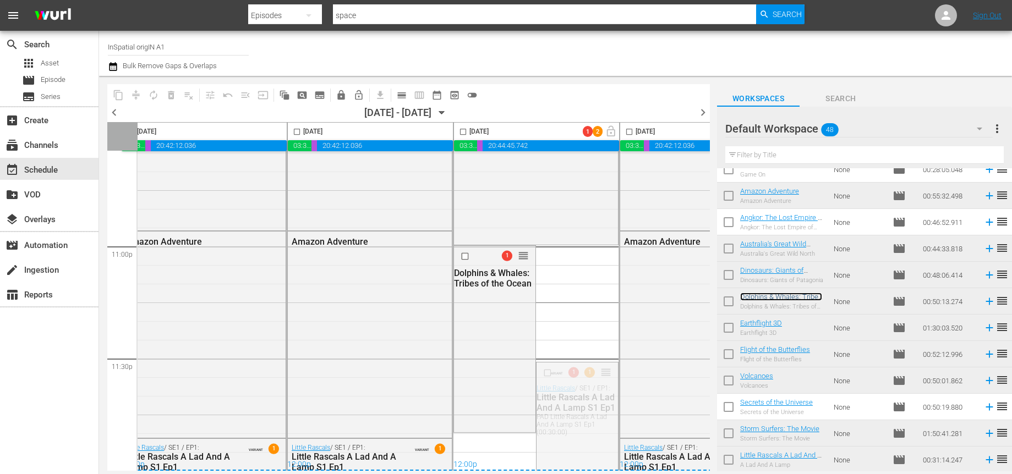
drag, startPoint x: 607, startPoint y: 368, endPoint x: 595, endPoint y: 439, distance: 72.5
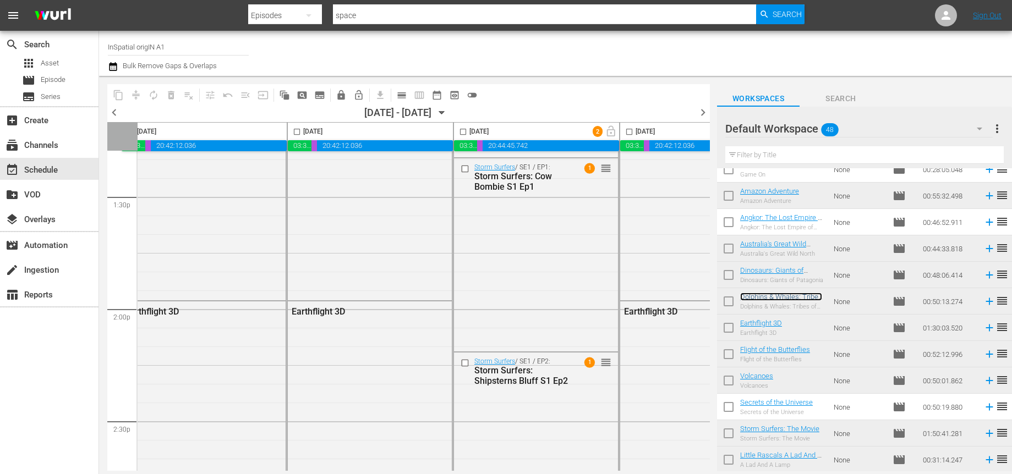
scroll to position [3052, 17]
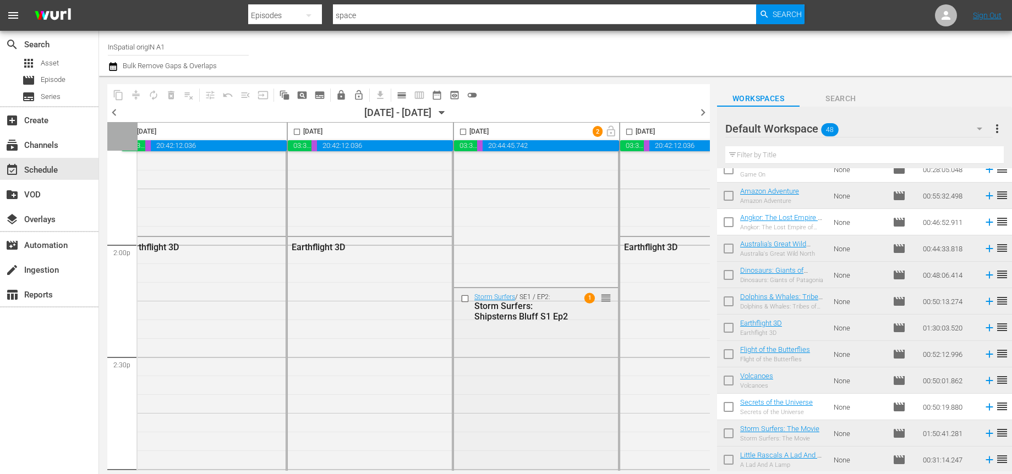
click at [589, 299] on span "1" at bounding box center [589, 298] width 10 height 10
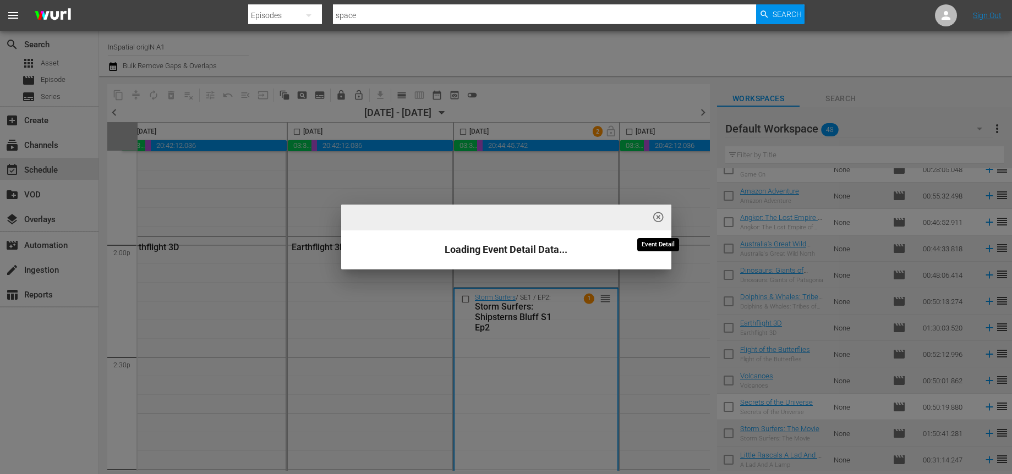
click at [656, 218] on span "highlight_off_icon" at bounding box center [658, 217] width 13 height 13
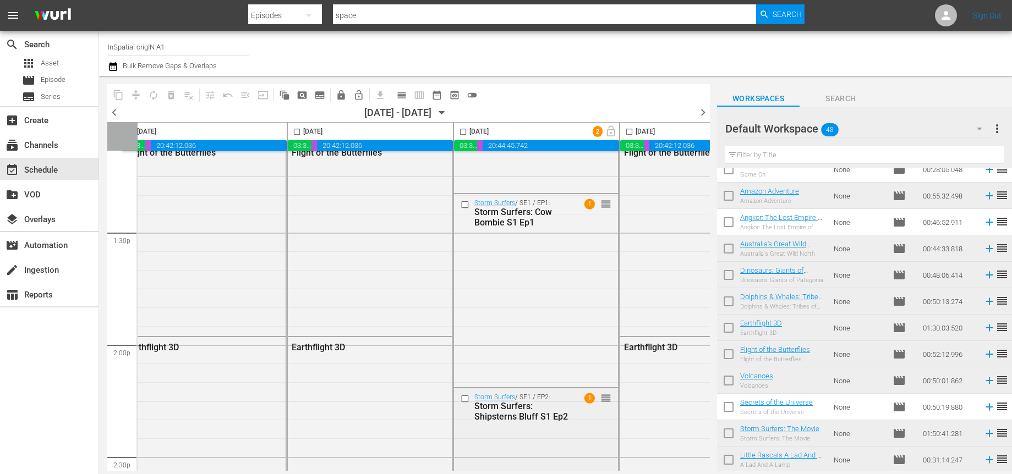
scroll to position [2868, 17]
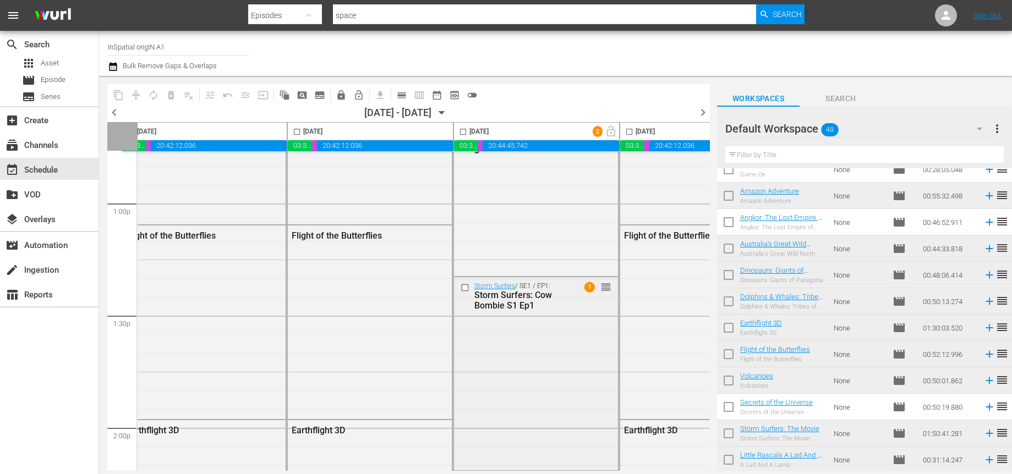
click at [592, 286] on span "1" at bounding box center [589, 287] width 10 height 10
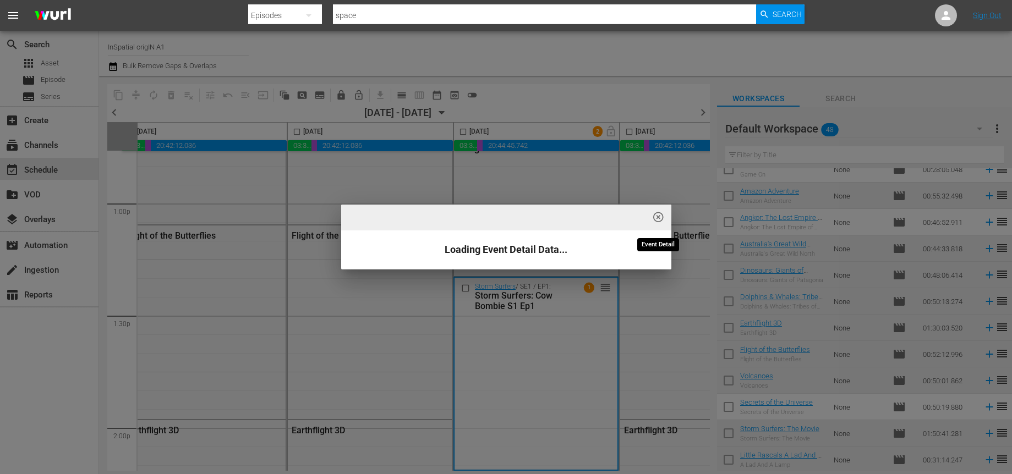
click at [661, 217] on span "highlight_off_icon" at bounding box center [658, 217] width 13 height 13
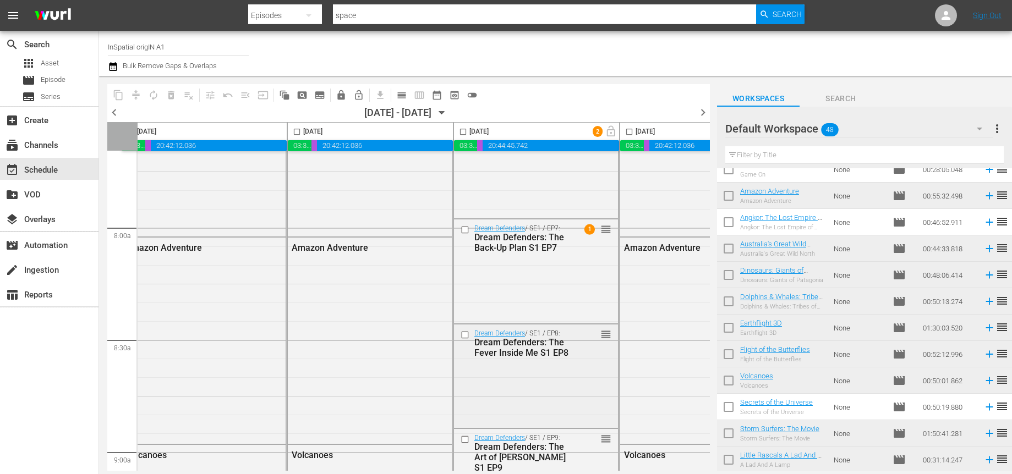
scroll to position [1721, 17]
click at [540, 297] on div "Dream Defenders / SE1 / EP7: Dream Defenders: The Back-Up Plan S1 EP7 1 reorder" at bounding box center [536, 272] width 164 height 102
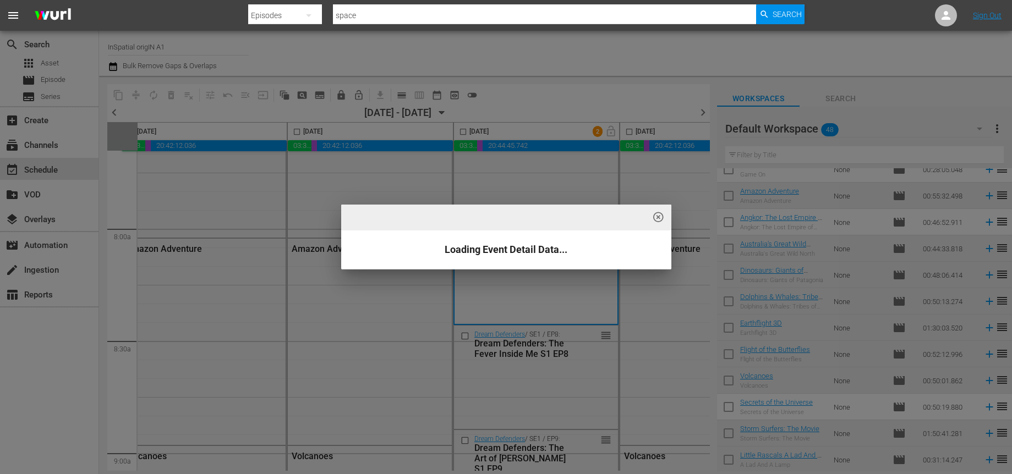
click at [659, 221] on span "highlight_off_icon" at bounding box center [658, 217] width 13 height 13
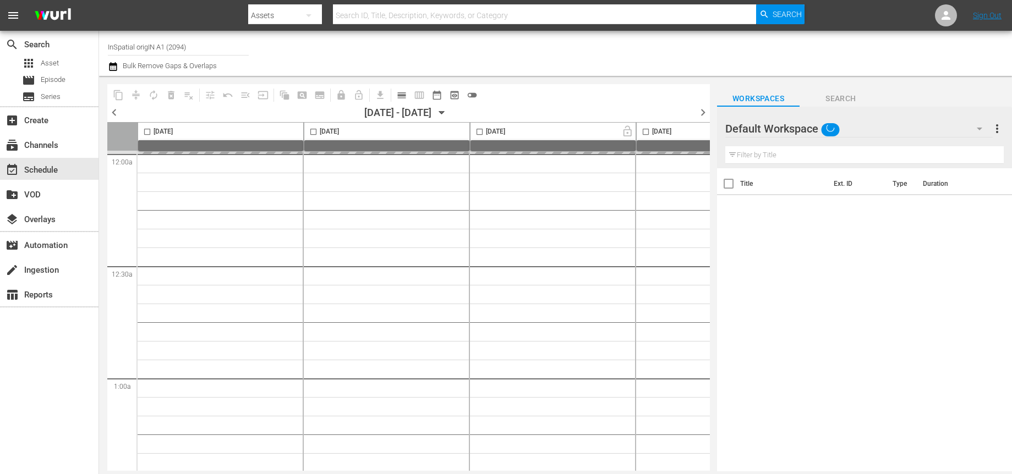
type input "InSpatial origIN A1 (2094)"
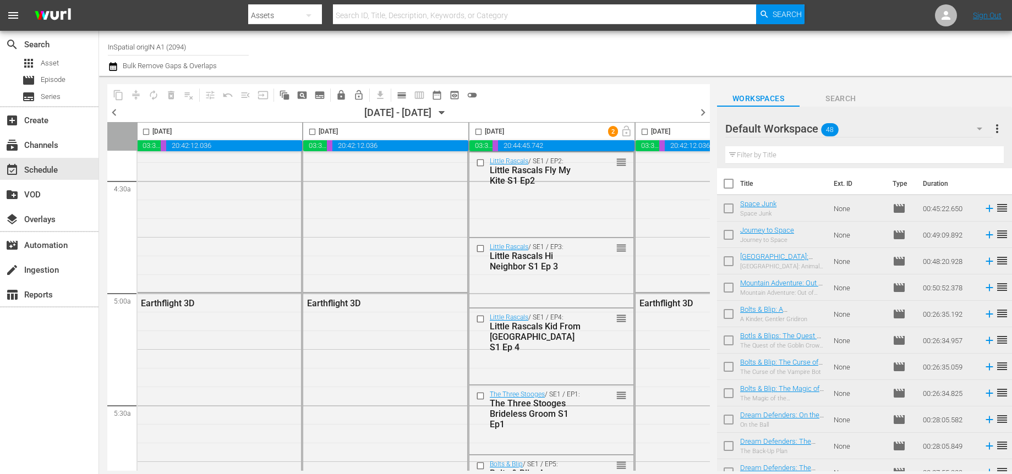
scroll to position [1188, 1]
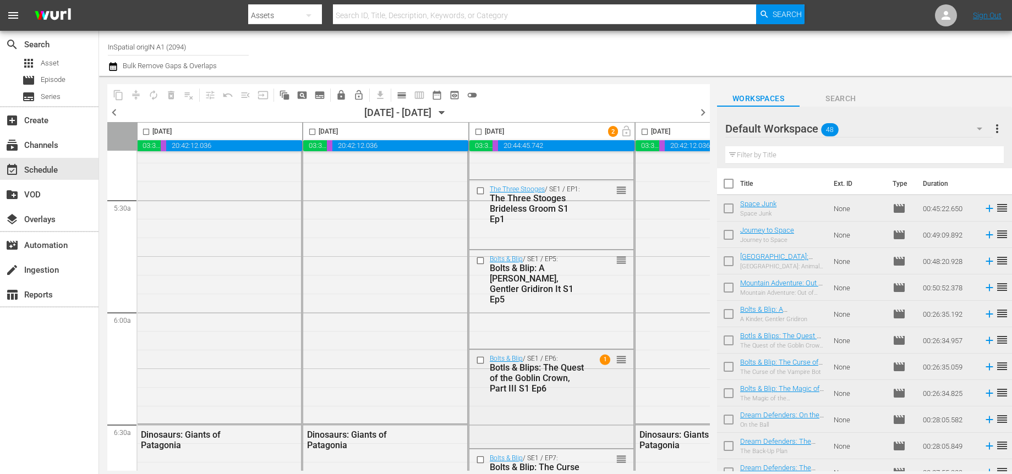
click at [605, 357] on span "1" at bounding box center [605, 359] width 10 height 10
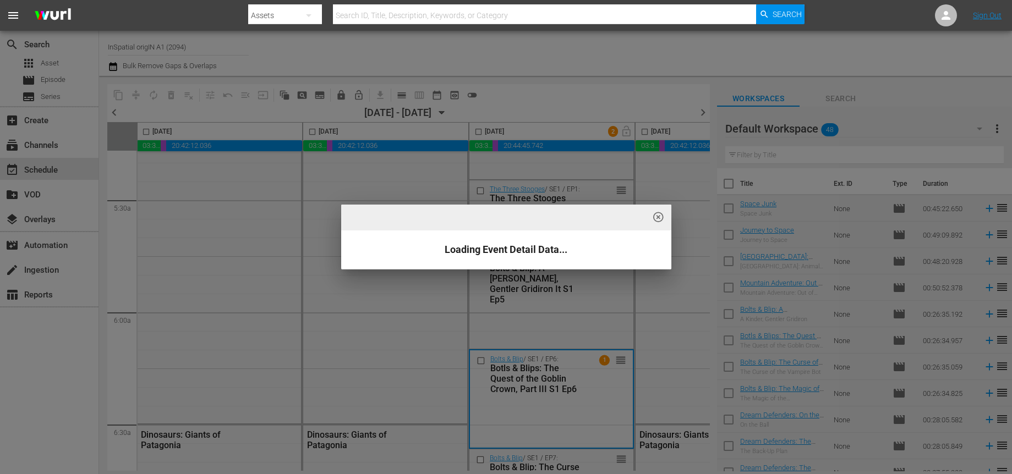
click at [660, 216] on span "highlight_off_icon" at bounding box center [658, 217] width 13 height 13
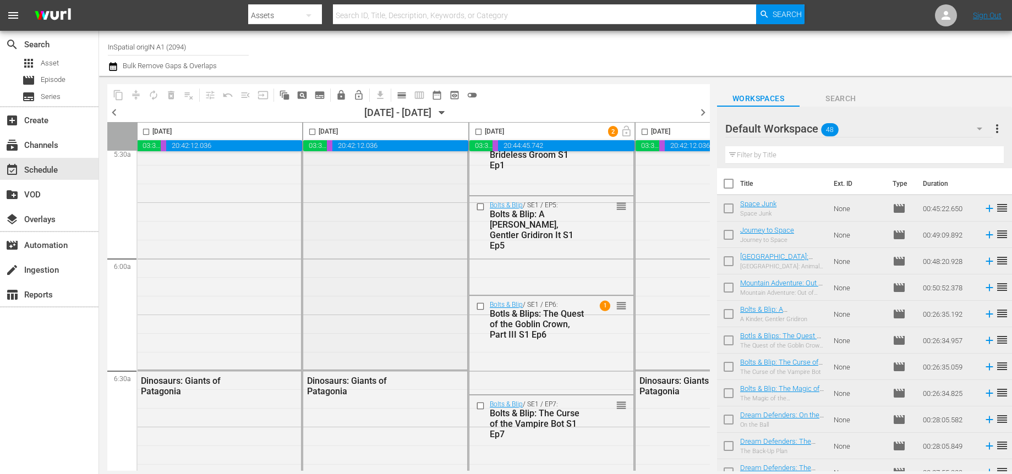
scroll to position [1301, 1]
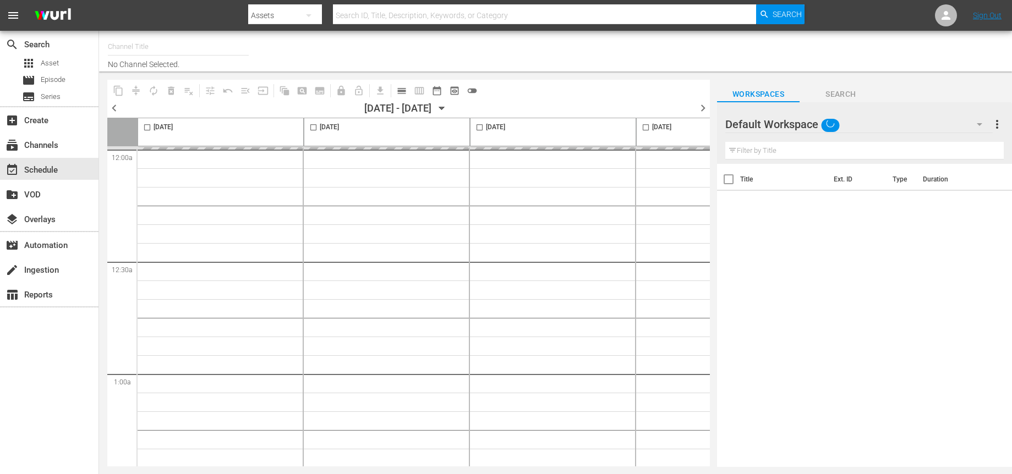
type input "InSpatial origIN A1 (2094)"
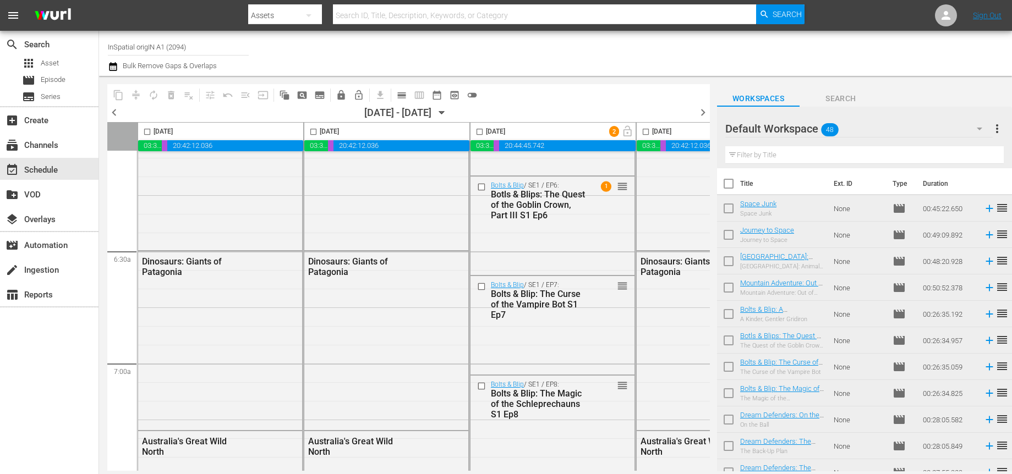
scroll to position [1363, 0]
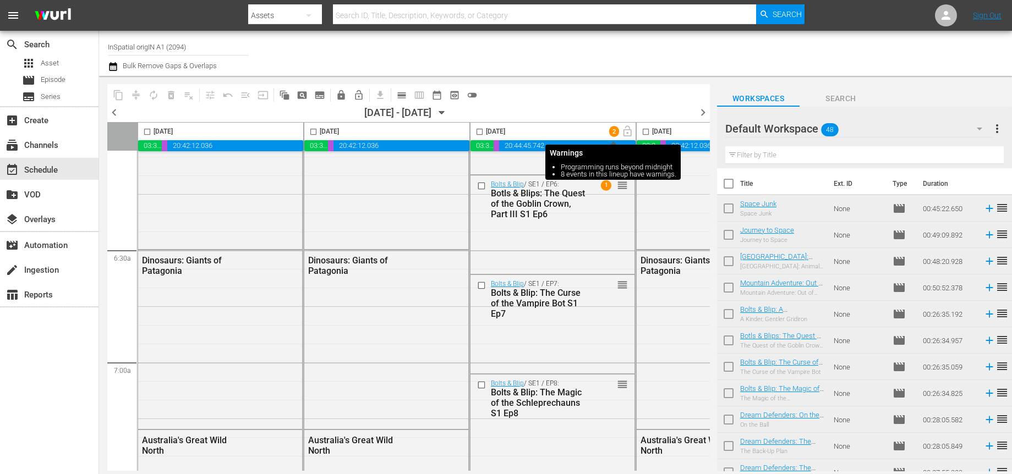
click at [611, 131] on span "2" at bounding box center [614, 131] width 10 height 7
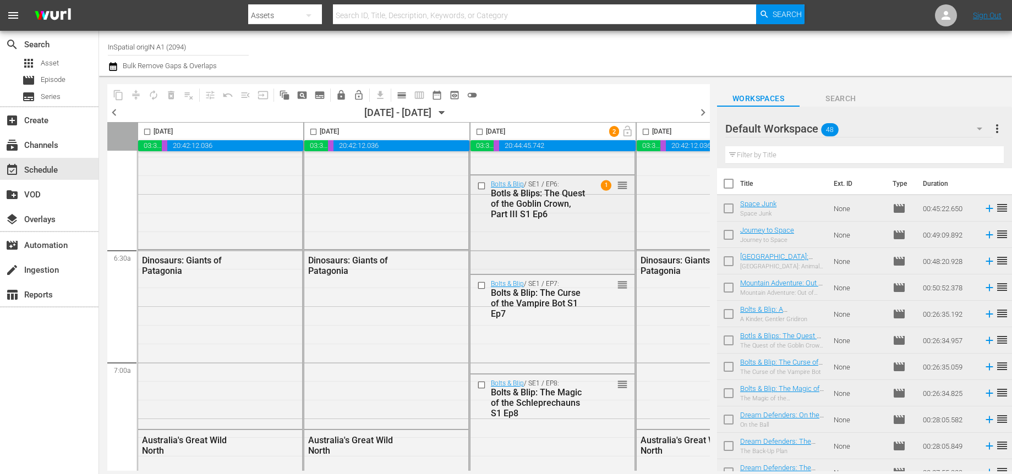
click at [574, 273] on div "Bolts & Blip / SE1 / EP6: Botls & Blips: The Quest of the Goblin Crown, Part II…" at bounding box center [552, 225] width 165 height 100
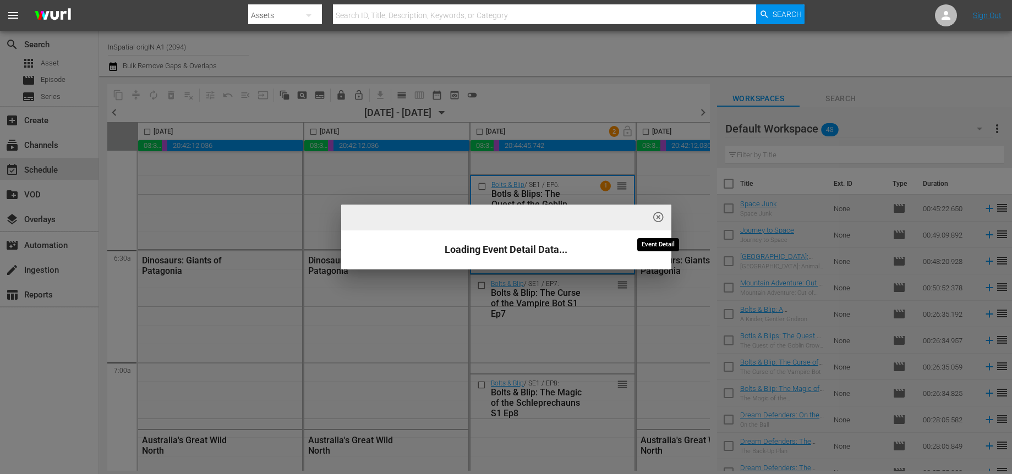
click at [657, 218] on span "highlight_off_icon" at bounding box center [658, 217] width 13 height 13
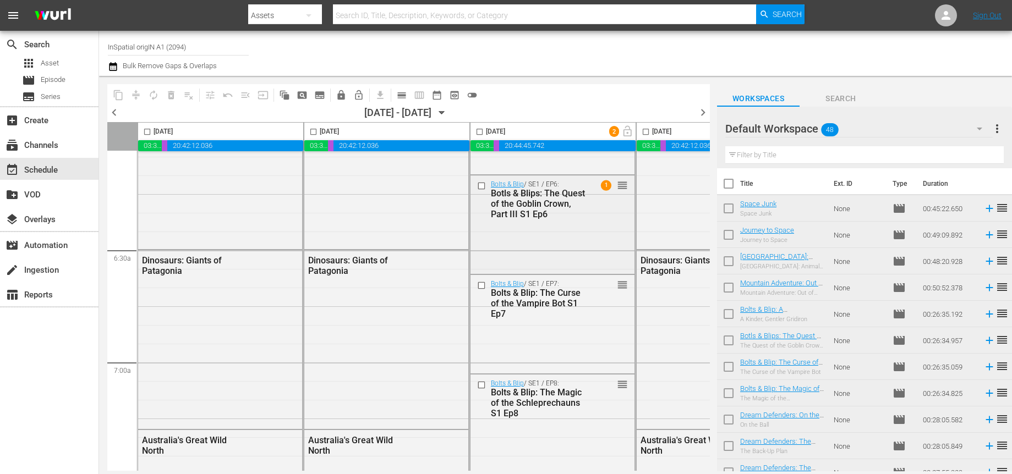
click at [608, 184] on span "1" at bounding box center [606, 185] width 10 height 10
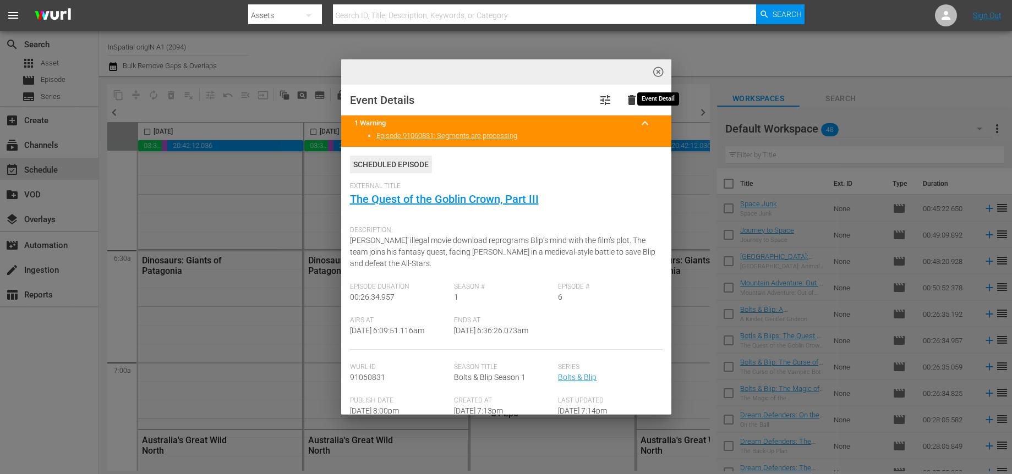
click at [664, 70] on span "highlight_off_icon" at bounding box center [658, 72] width 13 height 13
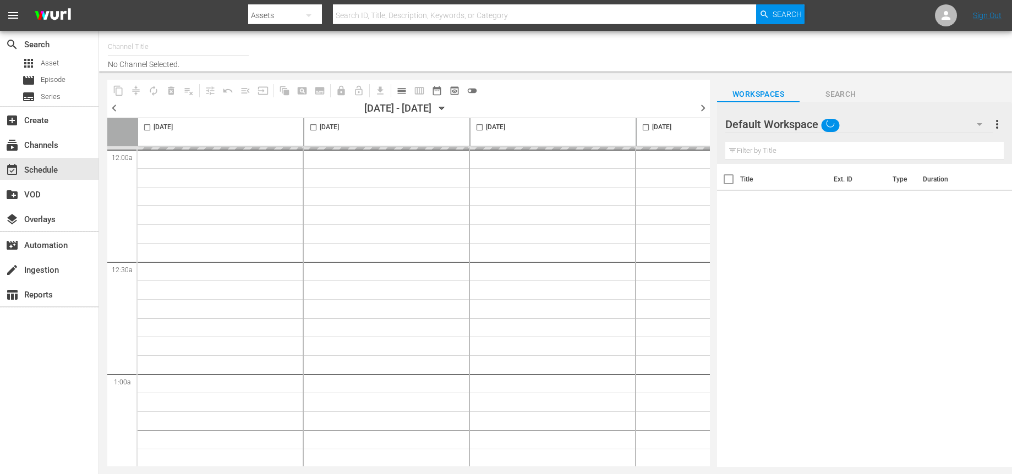
type input "InSpatial origIN A1 (2094)"
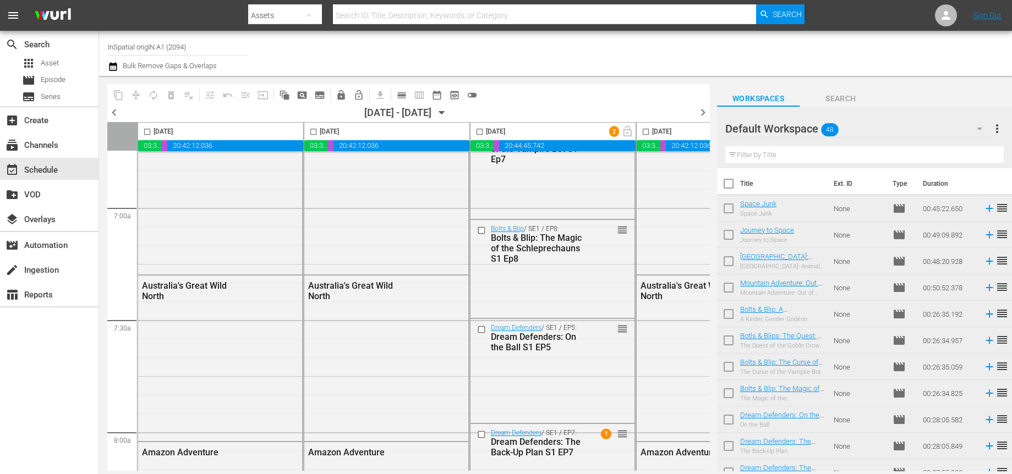
scroll to position [1728, 0]
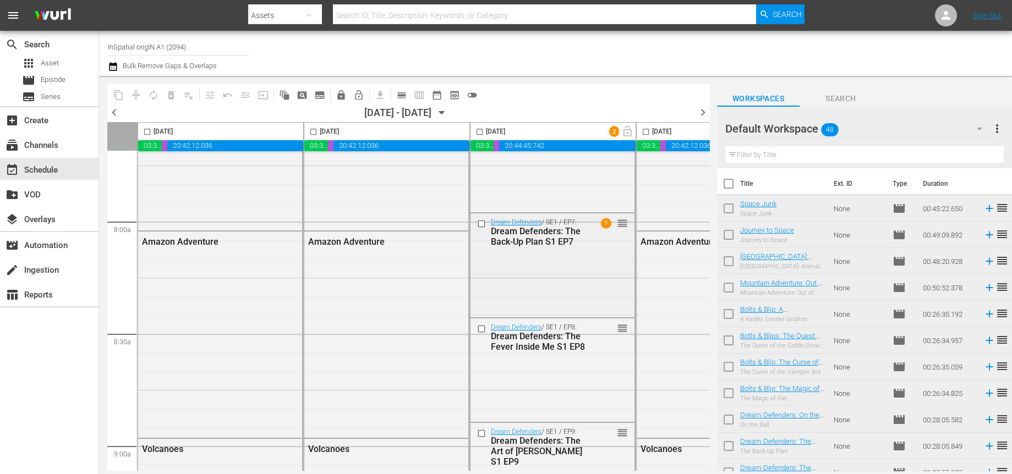
click at [604, 224] on span "1" at bounding box center [606, 223] width 10 height 10
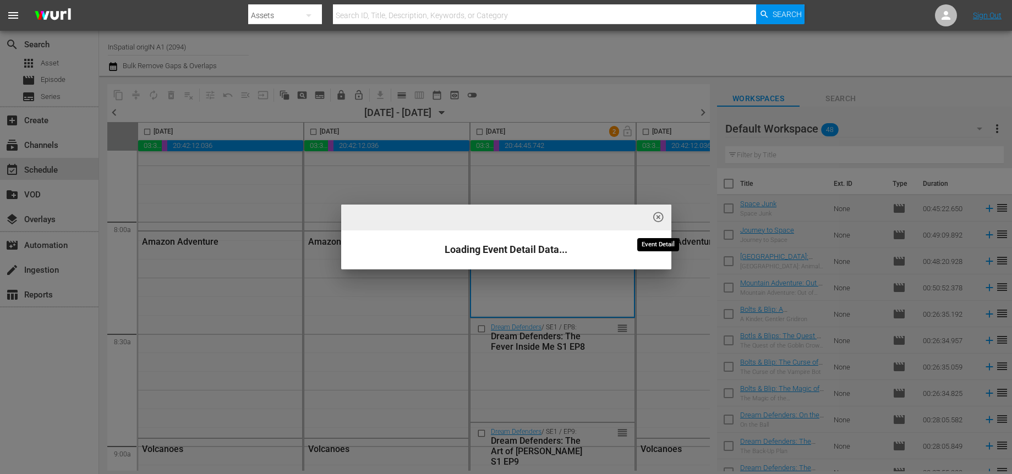
click at [663, 216] on span "highlight_off_icon" at bounding box center [658, 217] width 13 height 13
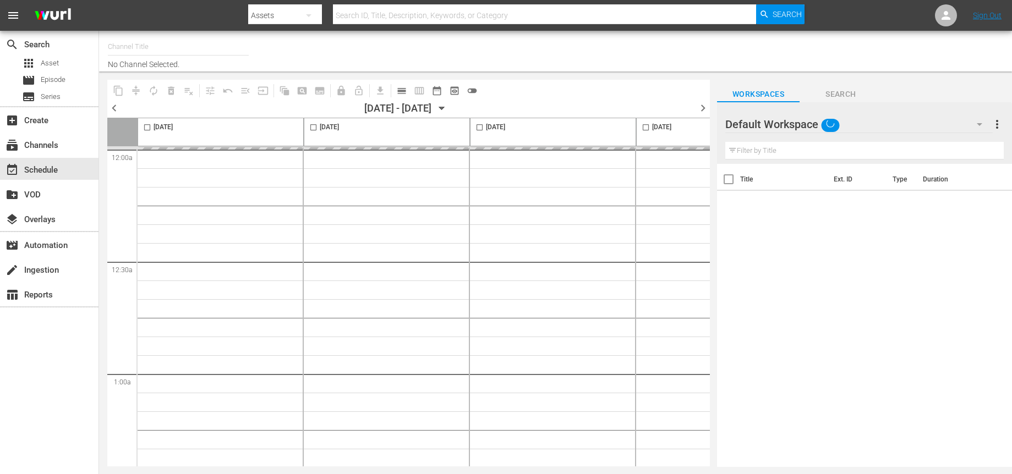
type input "InSpatial origIN A1 (2094)"
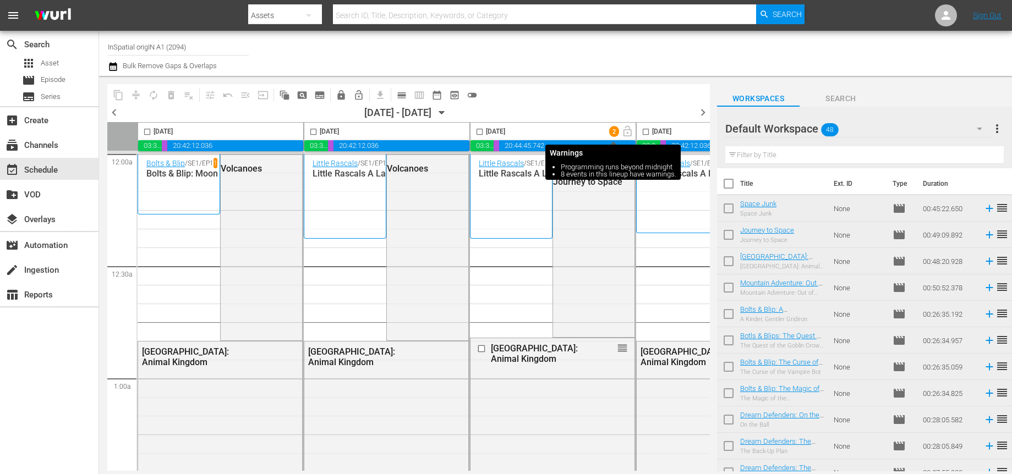
click at [613, 131] on span "2" at bounding box center [614, 131] width 10 height 7
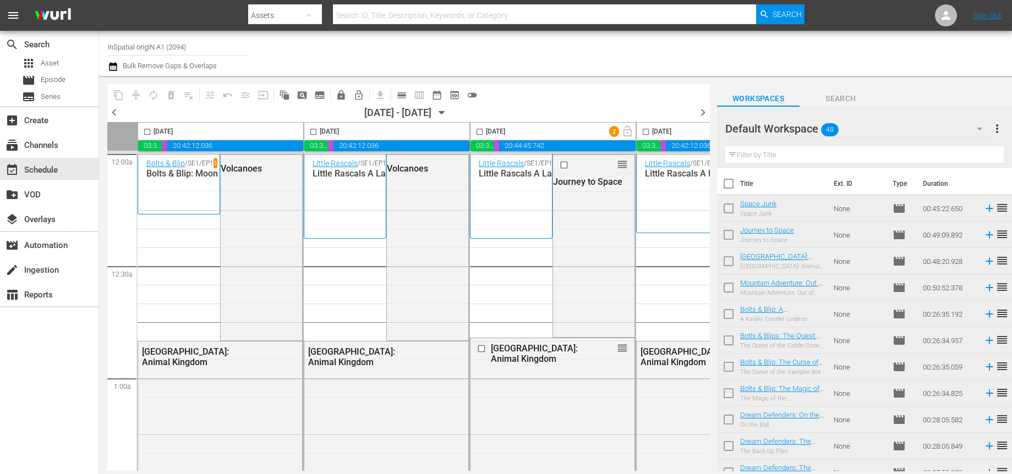
click at [587, 113] on div "chevron_left [DATE] - 10/11/[DATE] chevron_right" at bounding box center [408, 114] width 602 height 17
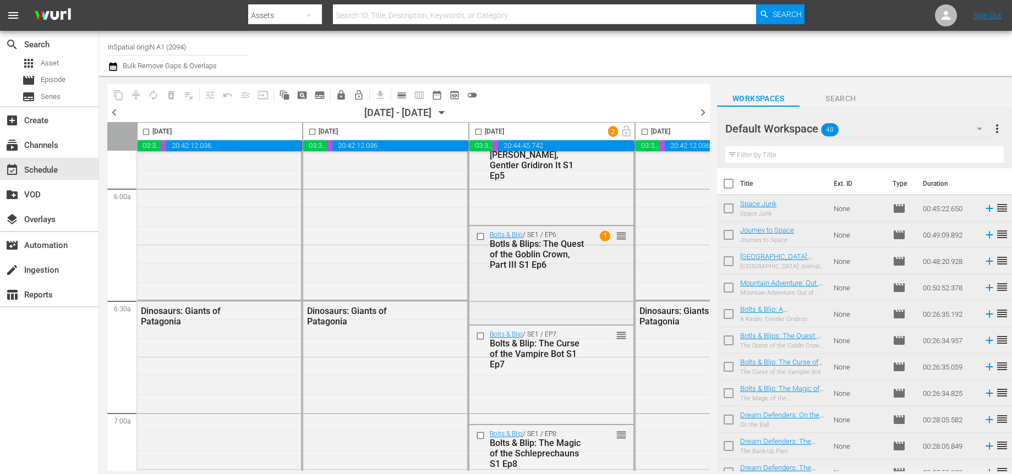
scroll to position [1314, 1]
click at [605, 234] on span "1" at bounding box center [605, 233] width 10 height 10
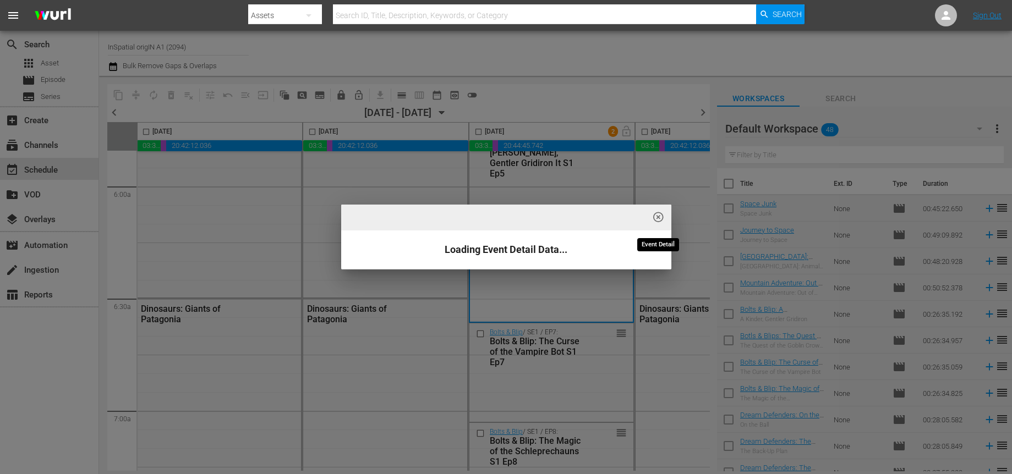
click at [660, 213] on span "highlight_off_icon" at bounding box center [658, 217] width 13 height 13
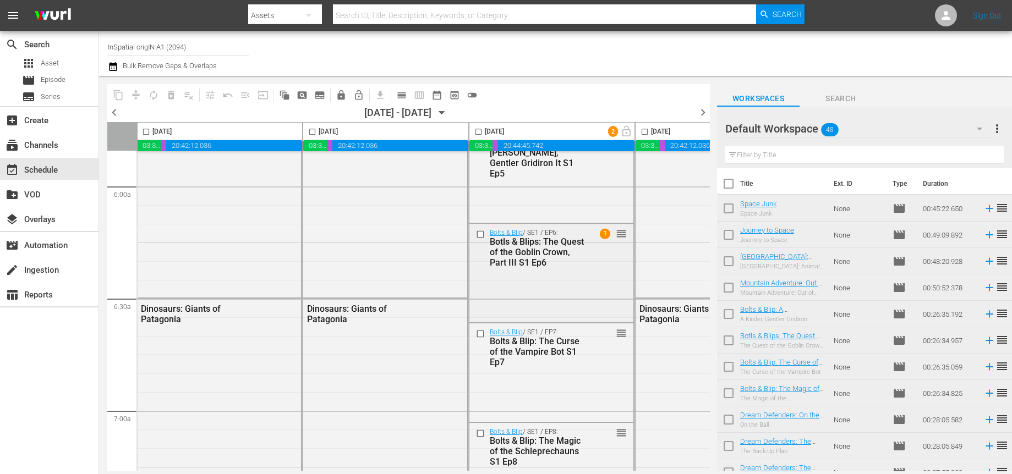
click at [606, 232] on span "1" at bounding box center [605, 233] width 10 height 10
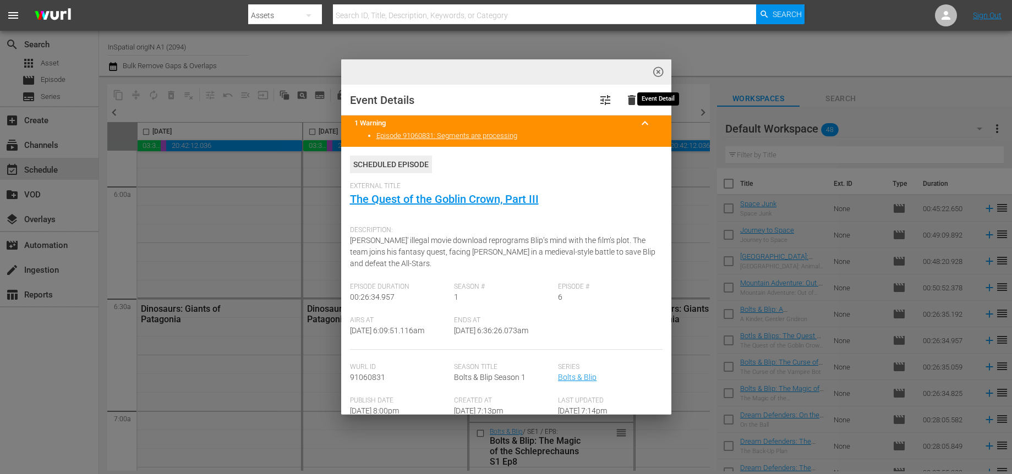
click at [661, 73] on span "highlight_off_icon" at bounding box center [658, 72] width 13 height 13
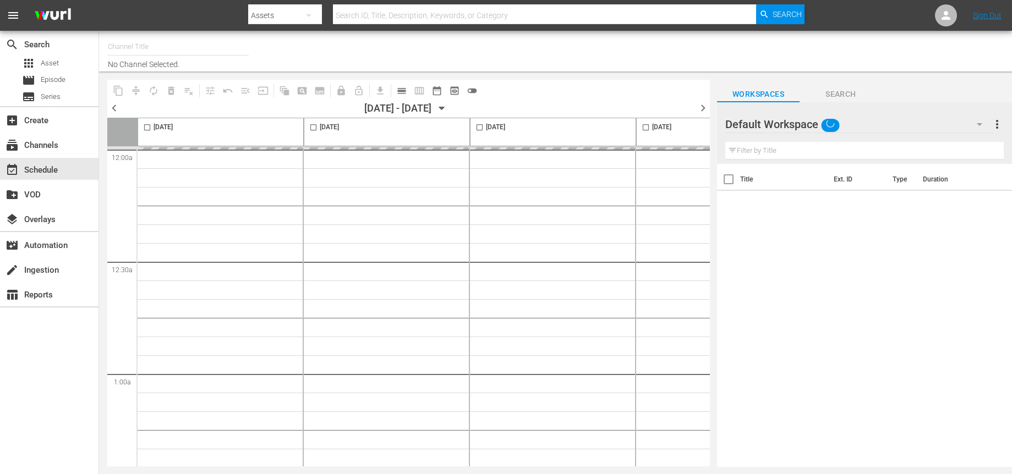
type input "InSpatial origIN A1 (2094)"
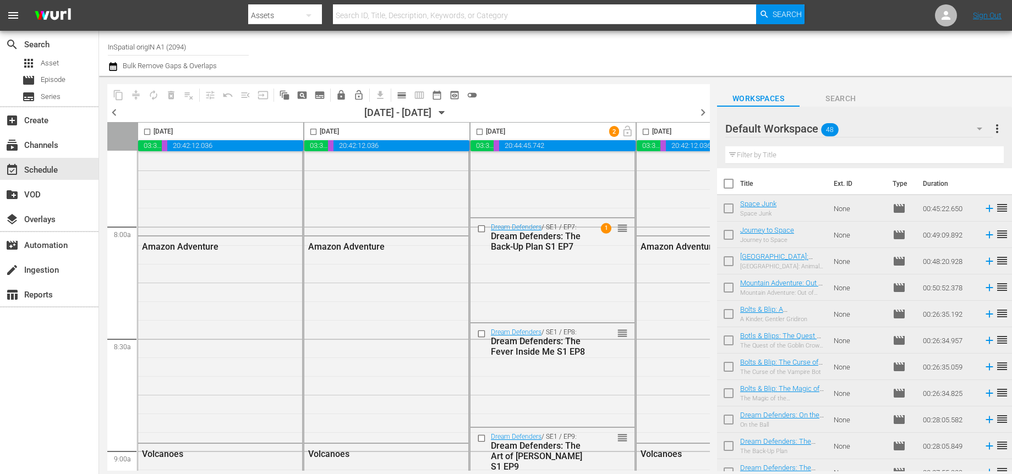
scroll to position [1663, 0]
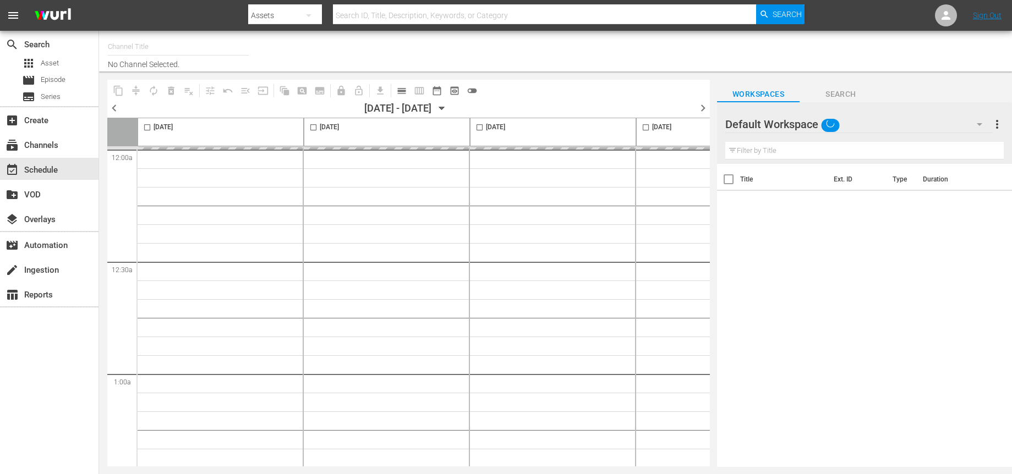
type input "InSpatial origIN A1 (2094)"
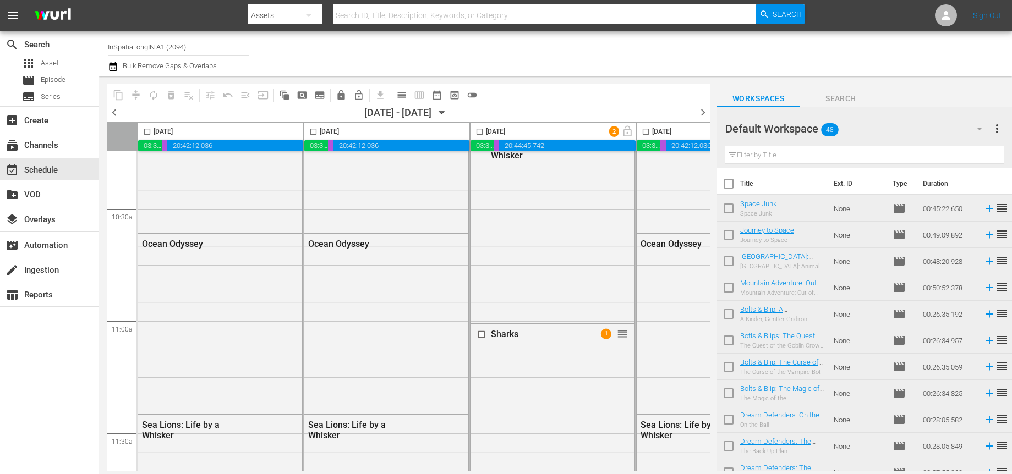
scroll to position [2456, 0]
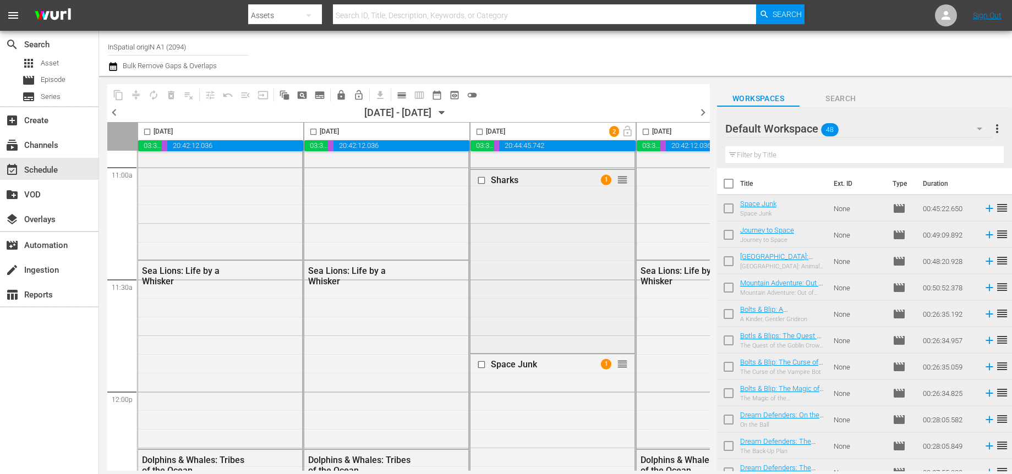
click at [605, 181] on span "1" at bounding box center [606, 179] width 10 height 10
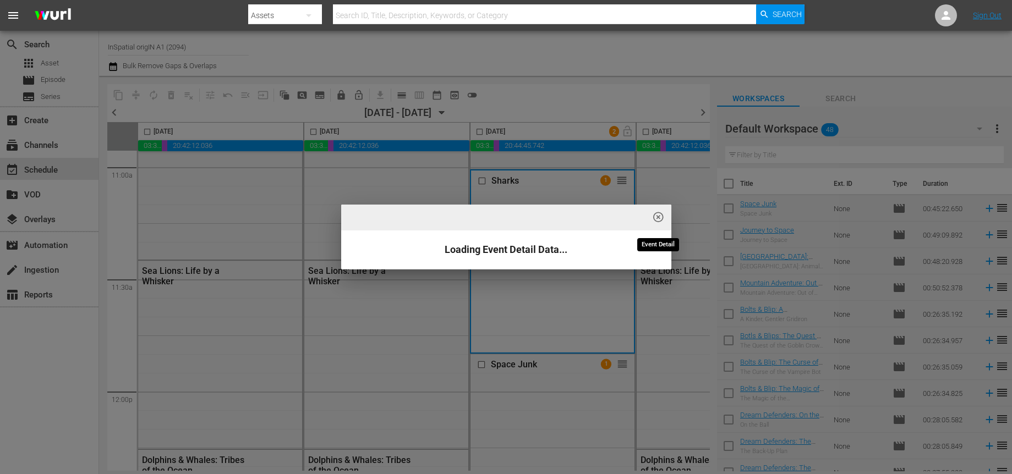
drag, startPoint x: 659, startPoint y: 218, endPoint x: 602, endPoint y: 183, distance: 66.2
click at [659, 218] on span "highlight_off_icon" at bounding box center [658, 217] width 13 height 13
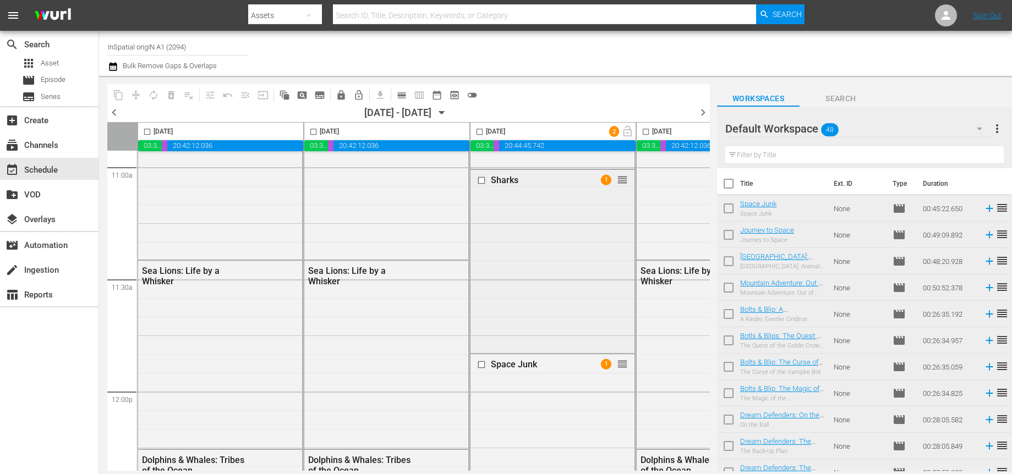
click at [605, 180] on span "1" at bounding box center [606, 179] width 10 height 10
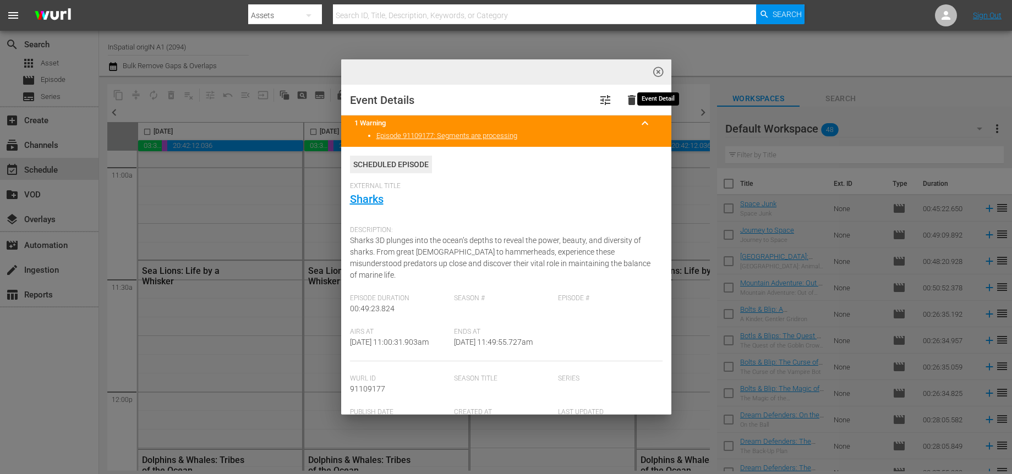
click at [660, 70] on span "highlight_off_icon" at bounding box center [658, 72] width 13 height 13
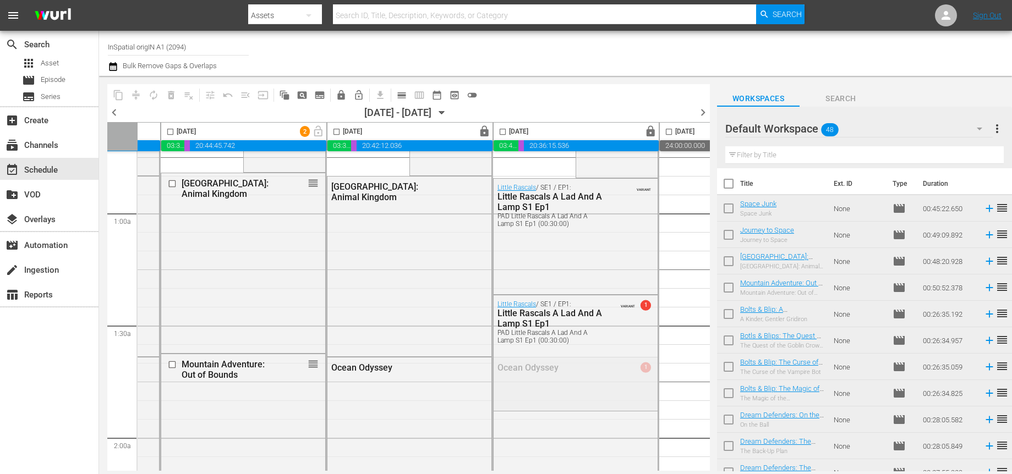
scroll to position [153, 309]
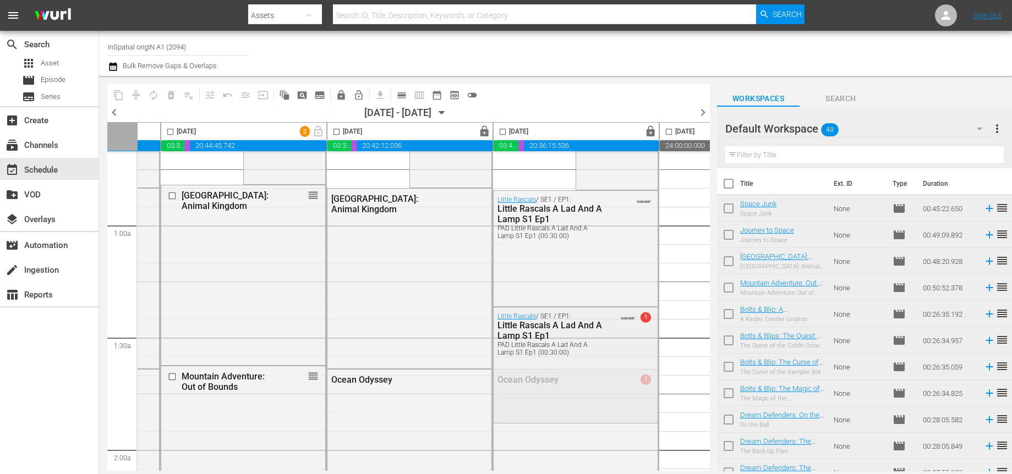
click at [598, 398] on div "Little Rascals / SE1 / EP1: Little Rascals A Lad And A Lamp S1 Ep1 PAD Little R…" at bounding box center [575, 364] width 164 height 113
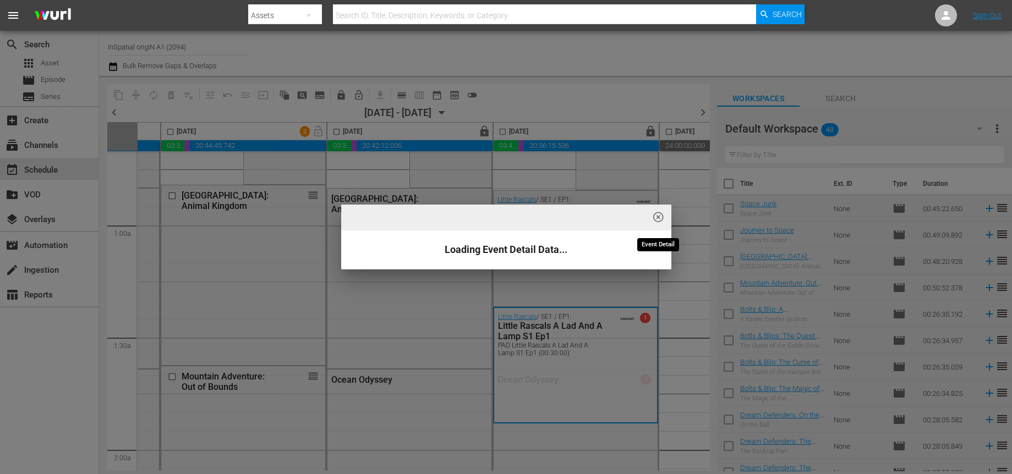
click at [657, 216] on span "highlight_off_icon" at bounding box center [658, 217] width 13 height 13
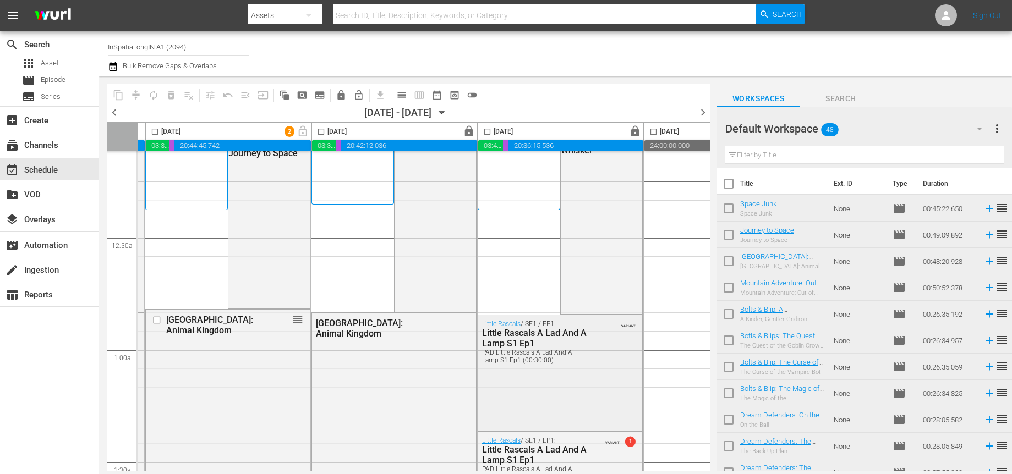
scroll to position [131, 325]
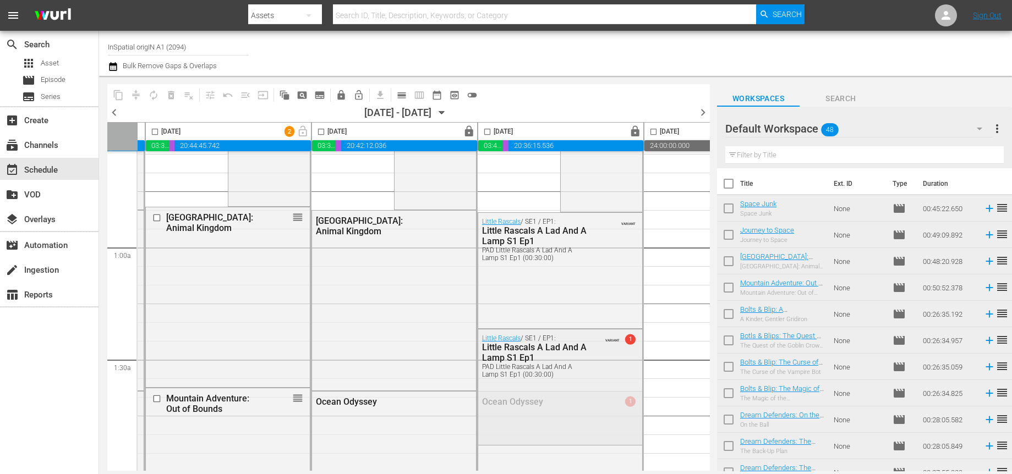
click at [630, 340] on span "1" at bounding box center [630, 339] width 10 height 10
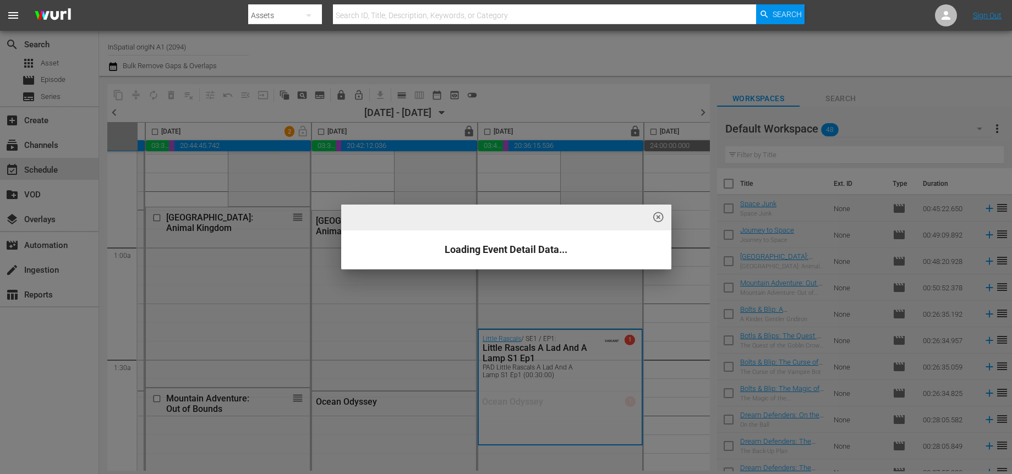
click at [631, 340] on div "highlight_off_icon Loading Event Detail Data..." at bounding box center [506, 237] width 1012 height 474
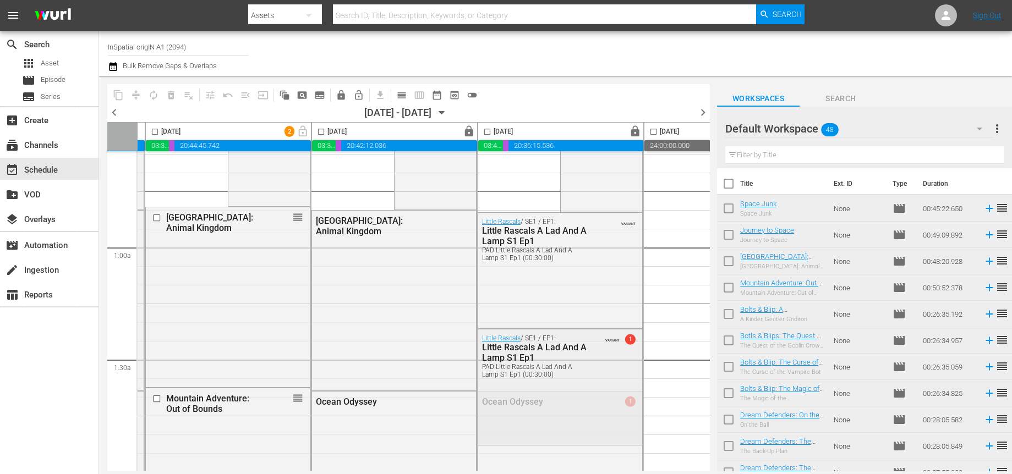
click at [633, 337] on span "1" at bounding box center [630, 339] width 10 height 10
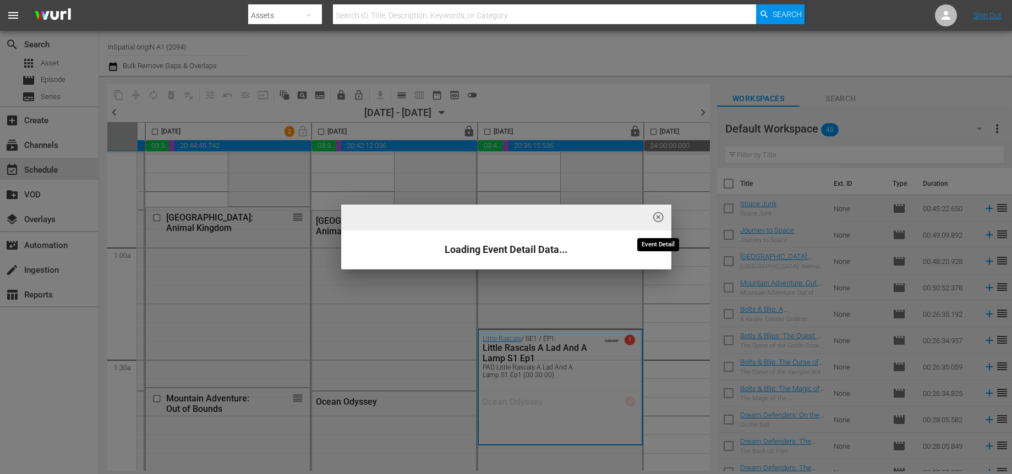
click at [657, 216] on span "highlight_off_icon" at bounding box center [658, 217] width 13 height 13
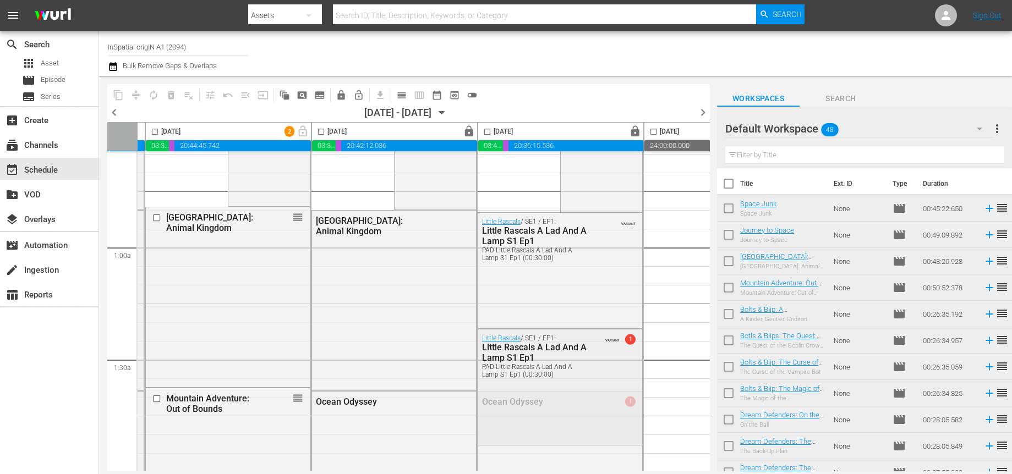
click at [629, 338] on span "1" at bounding box center [630, 339] width 10 height 10
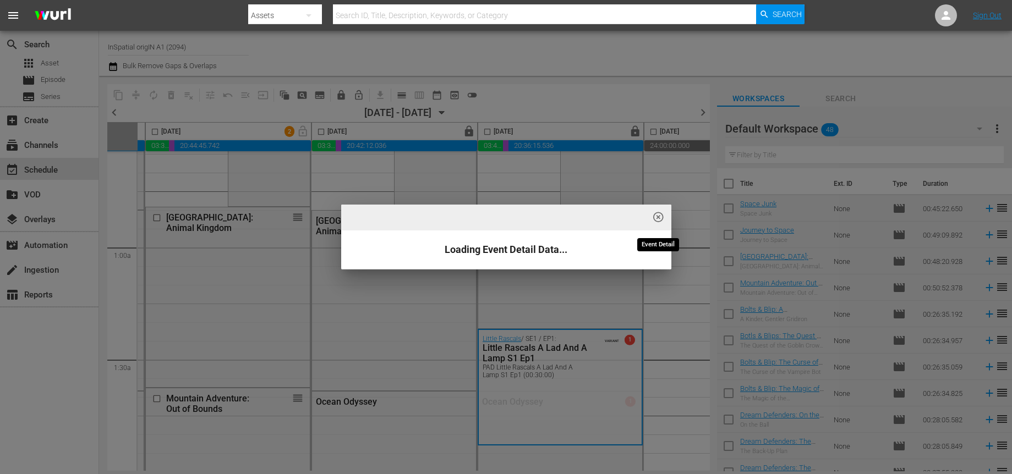
click at [658, 216] on span "highlight_off_icon" at bounding box center [658, 217] width 13 height 13
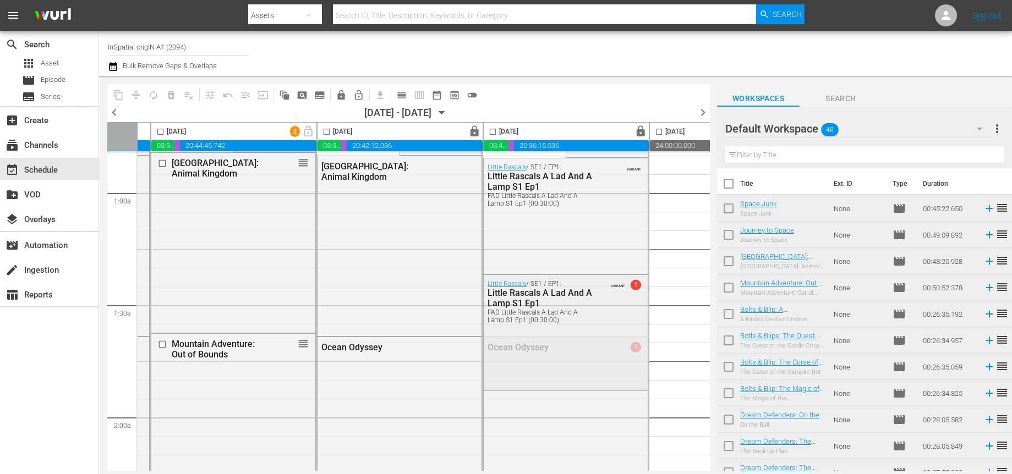
scroll to position [100, 319]
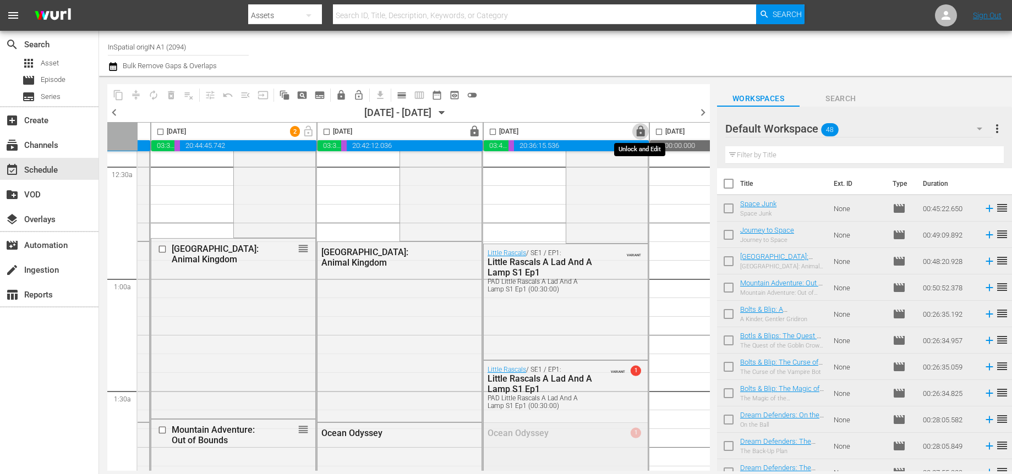
click at [641, 130] on span "lock" at bounding box center [640, 131] width 13 height 13
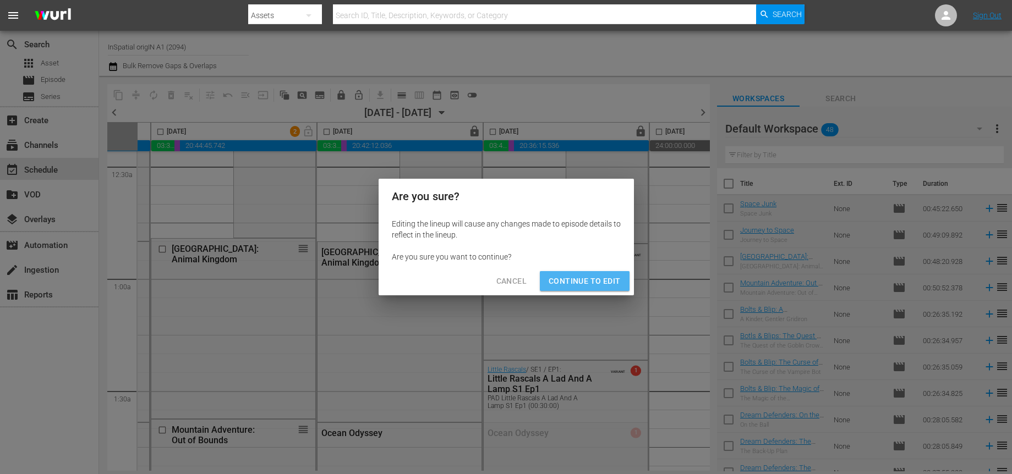
click at [589, 284] on span "Continue to Edit" at bounding box center [584, 282] width 72 height 14
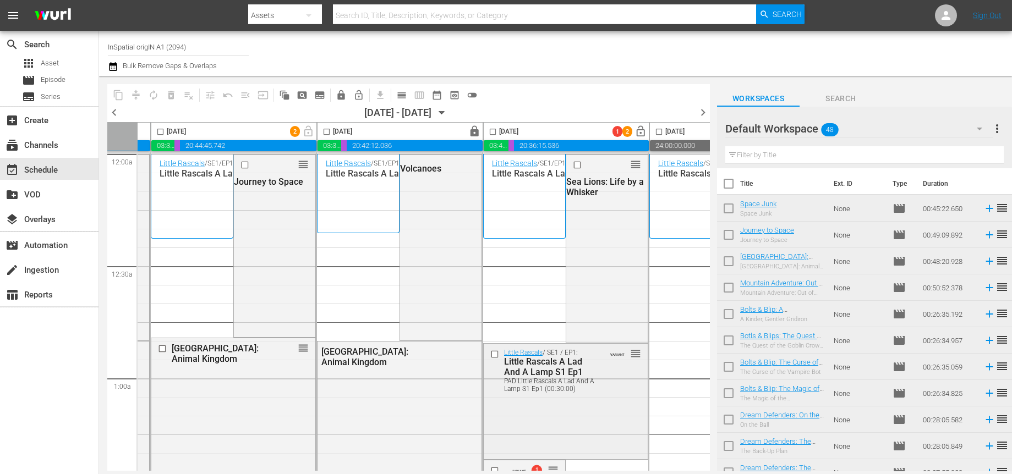
scroll to position [0, 319]
drag, startPoint x: 633, startPoint y: 167, endPoint x: 615, endPoint y: 176, distance: 20.9
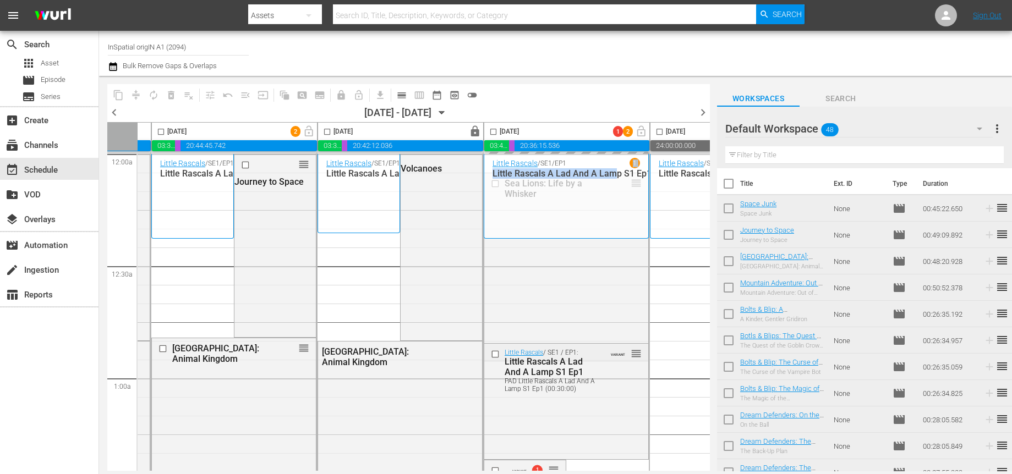
click at [608, 164] on div "Little Rascals / SE1 / EP1 1 Little Rascals A Lad And A Lamp S1 Ep1" at bounding box center [565, 196] width 147 height 76
drag, startPoint x: 617, startPoint y: 185, endPoint x: 660, endPoint y: 217, distance: 53.0
click at [660, 217] on span "highlight_off_icon" at bounding box center [658, 217] width 13 height 13
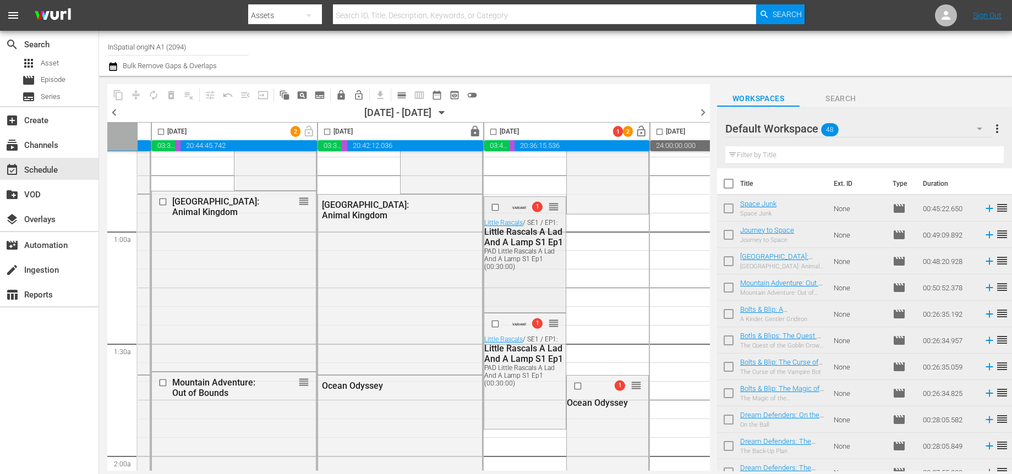
scroll to position [187, 319]
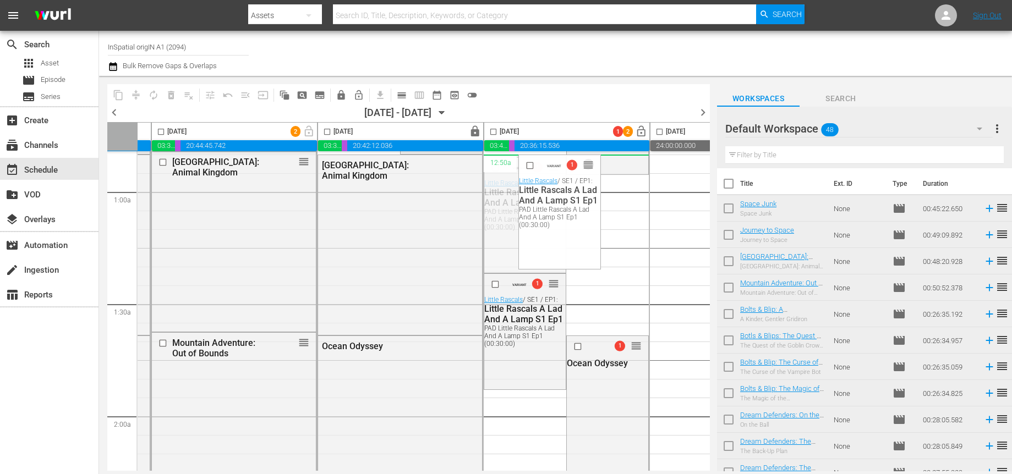
drag, startPoint x: 552, startPoint y: 166, endPoint x: 503, endPoint y: 172, distance: 48.7
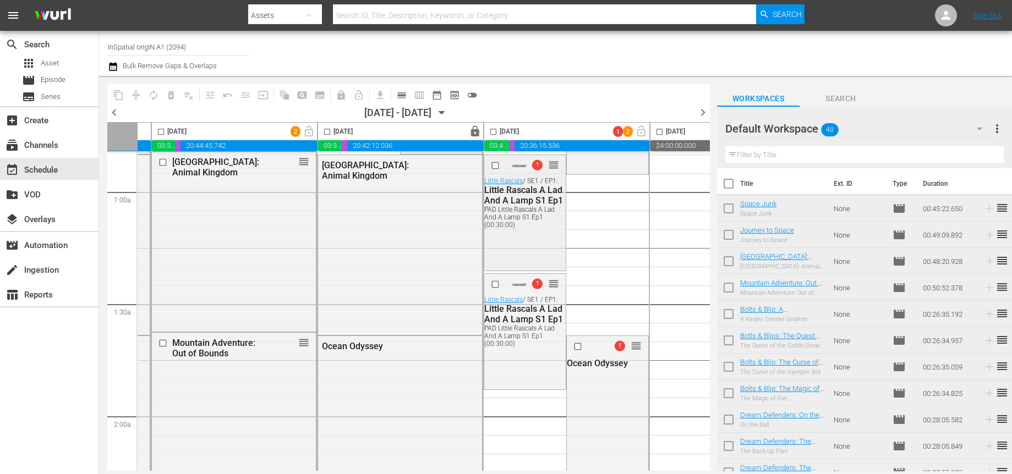
click at [497, 167] on input "checkbox" at bounding box center [497, 165] width 12 height 9
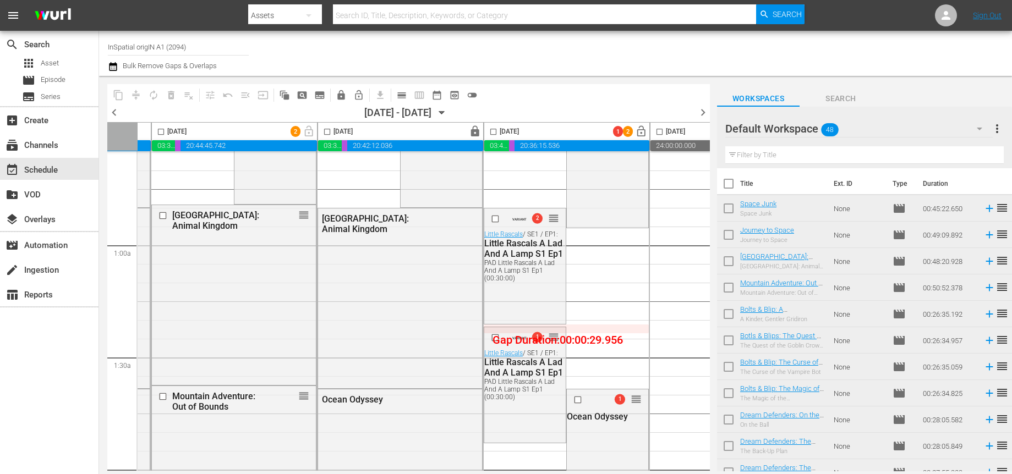
scroll to position [120, 319]
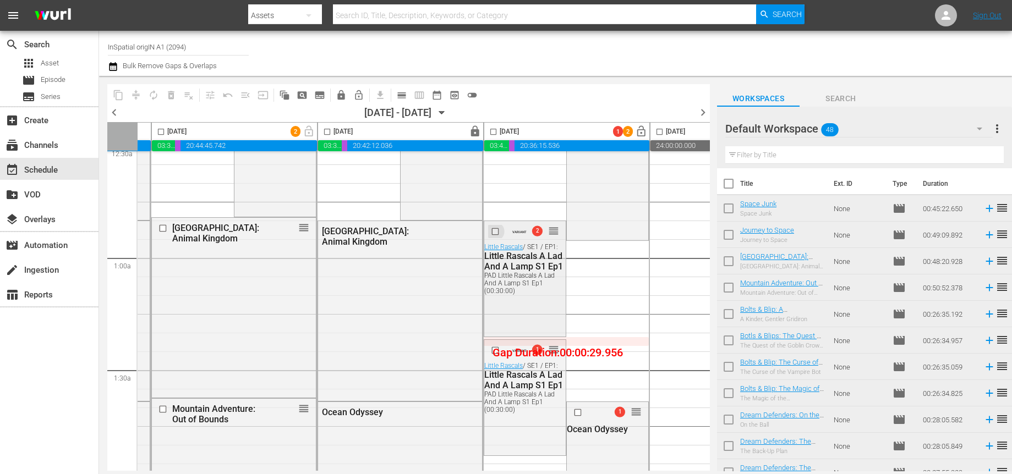
click at [493, 231] on input "checkbox" at bounding box center [497, 231] width 12 height 9
click at [172, 96] on span "delete_forever_outlined" at bounding box center [171, 95] width 11 height 11
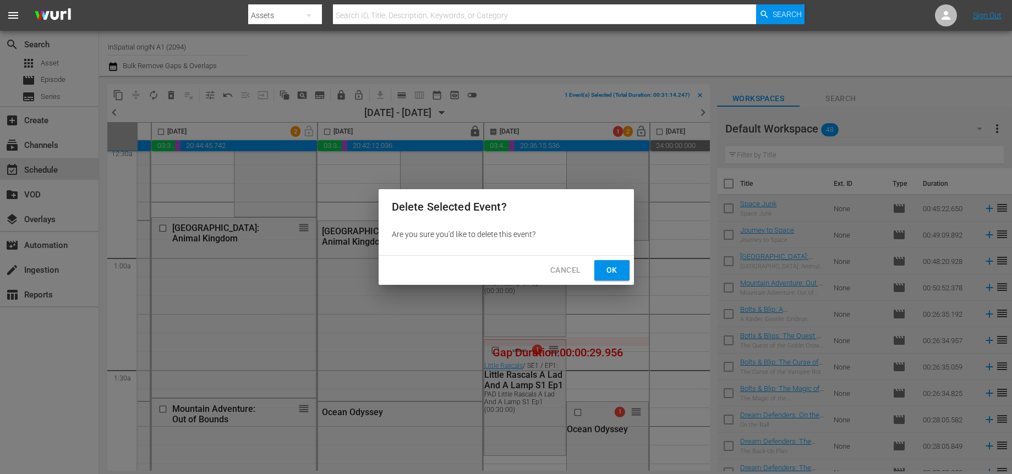
click at [616, 266] on span "Ok" at bounding box center [612, 271] width 18 height 14
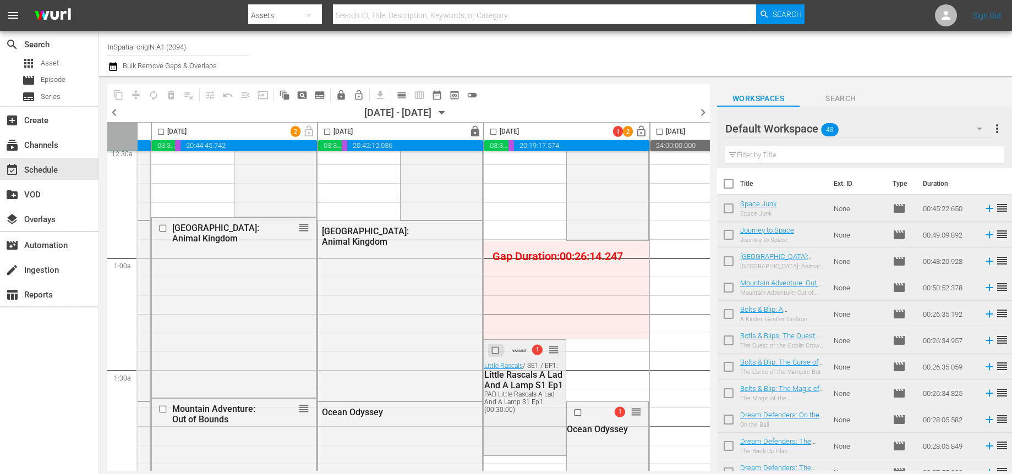
click at [493, 351] on input "checkbox" at bounding box center [497, 350] width 12 height 9
click at [171, 94] on span "delete_forever_outlined" at bounding box center [171, 95] width 11 height 11
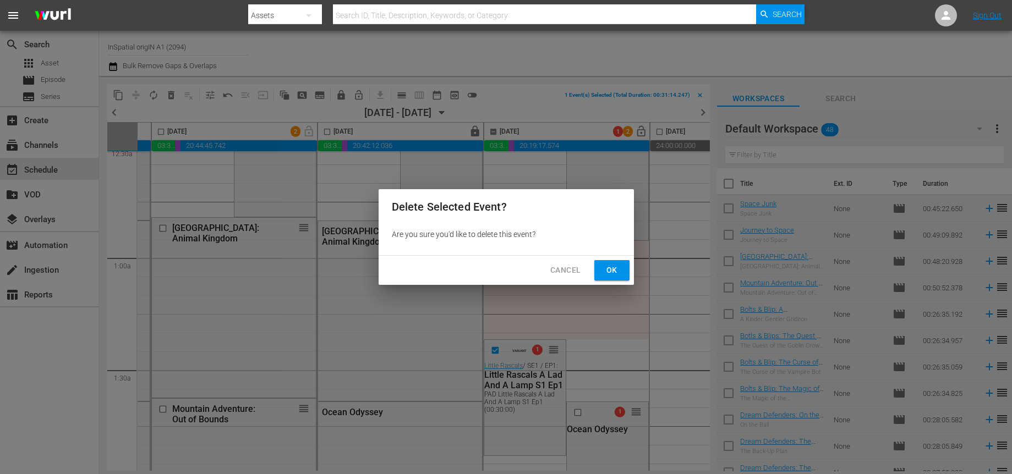
click at [618, 268] on span "Ok" at bounding box center [612, 271] width 18 height 14
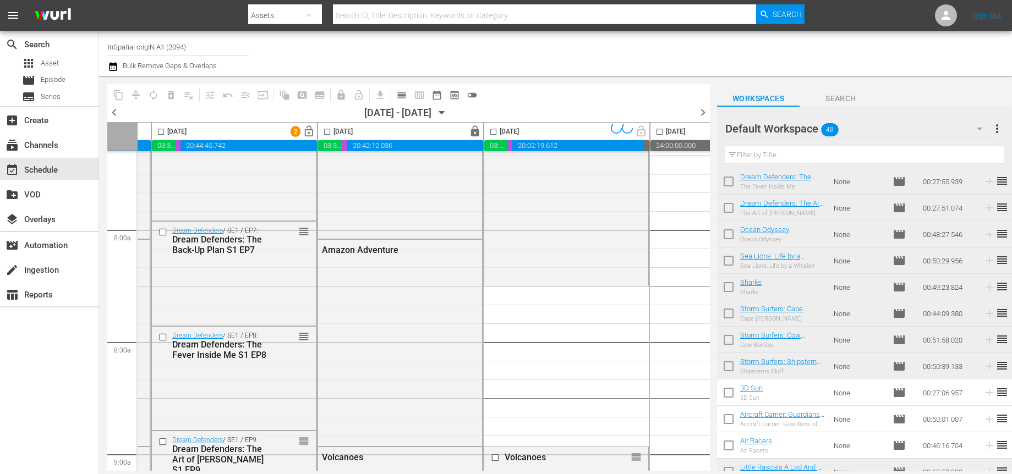
scroll to position [1820, 319]
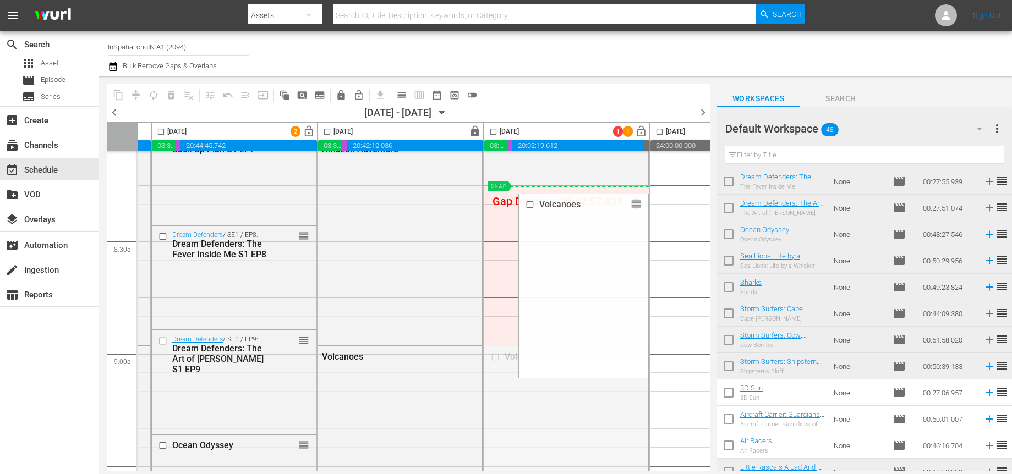
drag, startPoint x: 635, startPoint y: 357, endPoint x: 626, endPoint y: 191, distance: 165.9
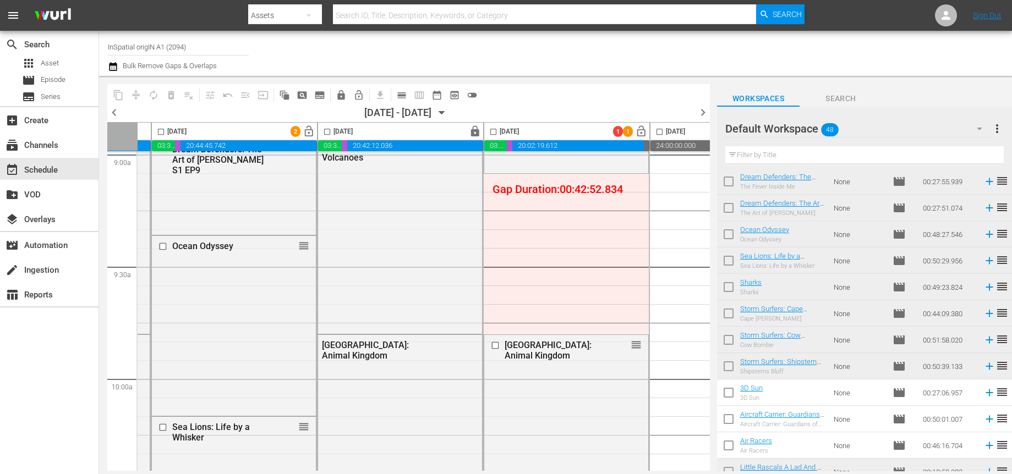
scroll to position [2020, 319]
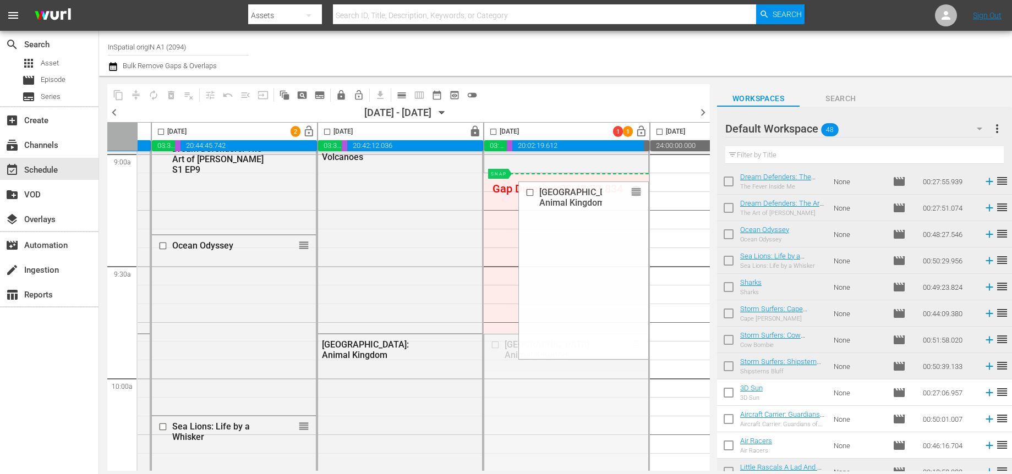
drag, startPoint x: 634, startPoint y: 344, endPoint x: 615, endPoint y: 178, distance: 167.8
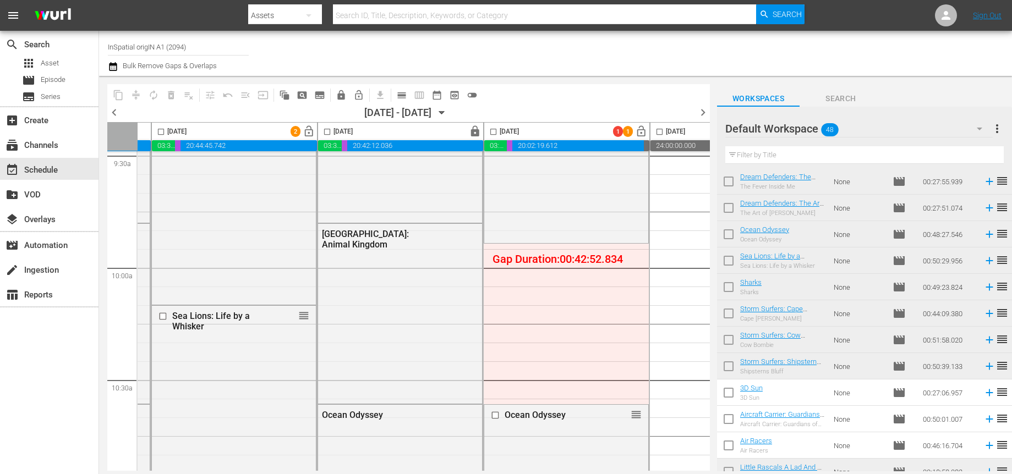
scroll to position [2168, 319]
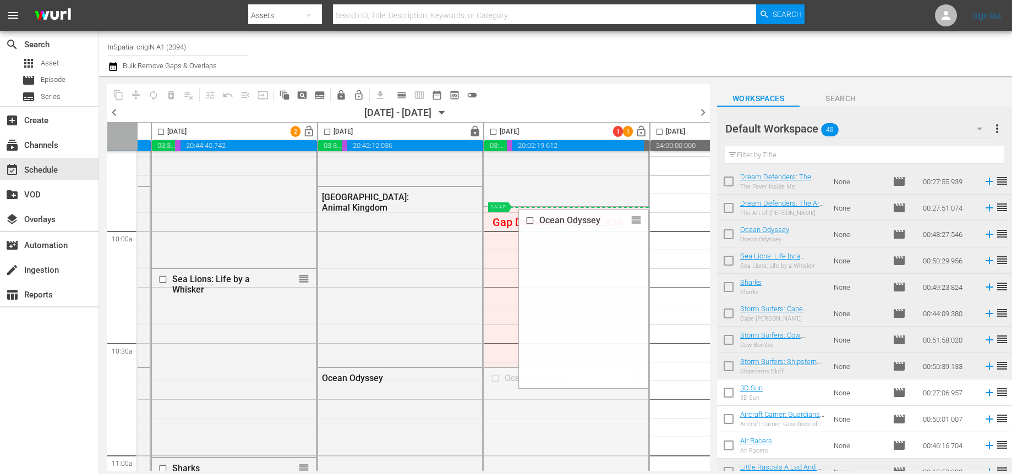
drag, startPoint x: 635, startPoint y: 365, endPoint x: 630, endPoint y: 206, distance: 159.1
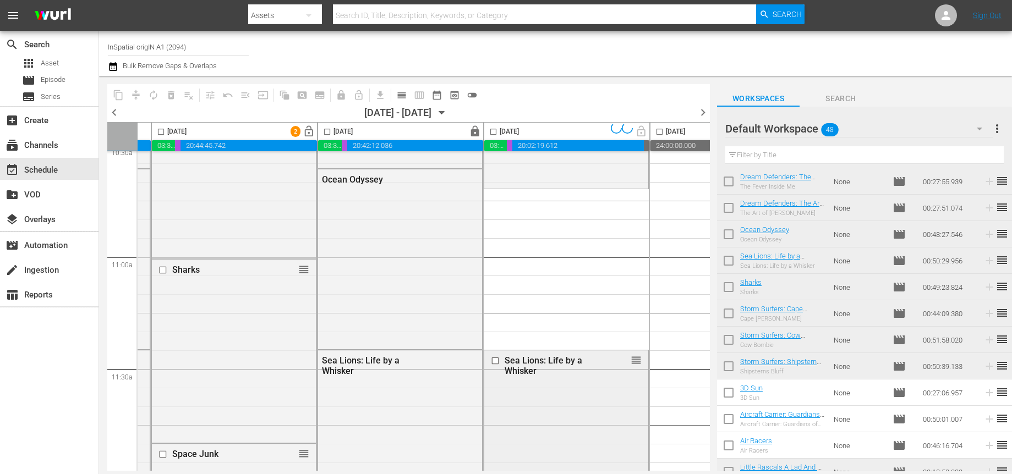
scroll to position [2376, 319]
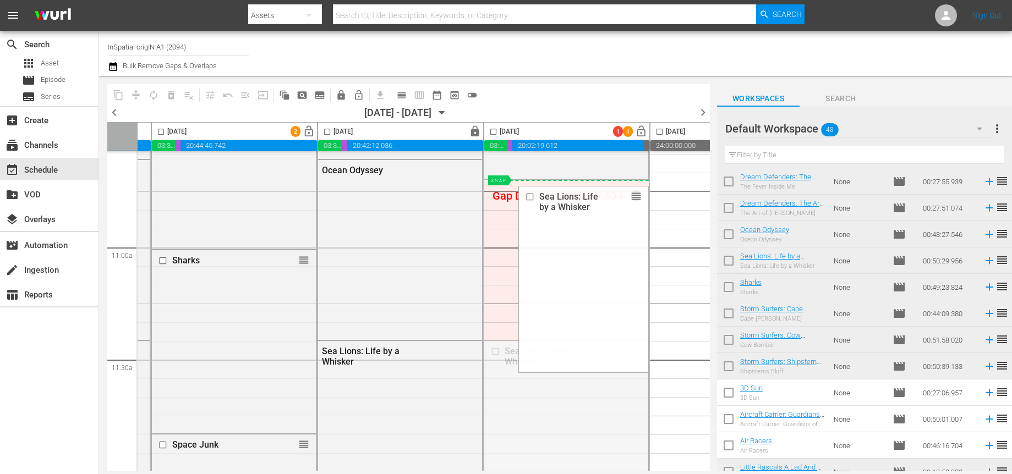
drag, startPoint x: 636, startPoint y: 352, endPoint x: 626, endPoint y: 182, distance: 170.3
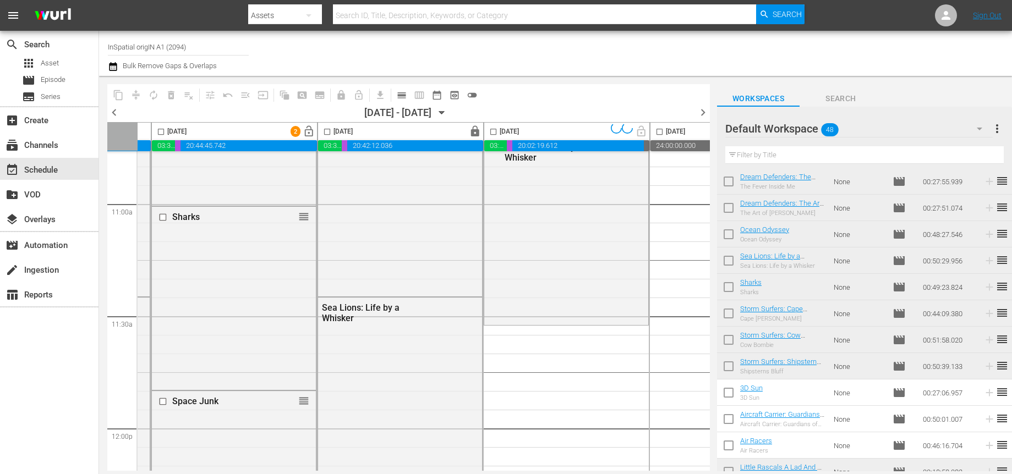
scroll to position [2522, 319]
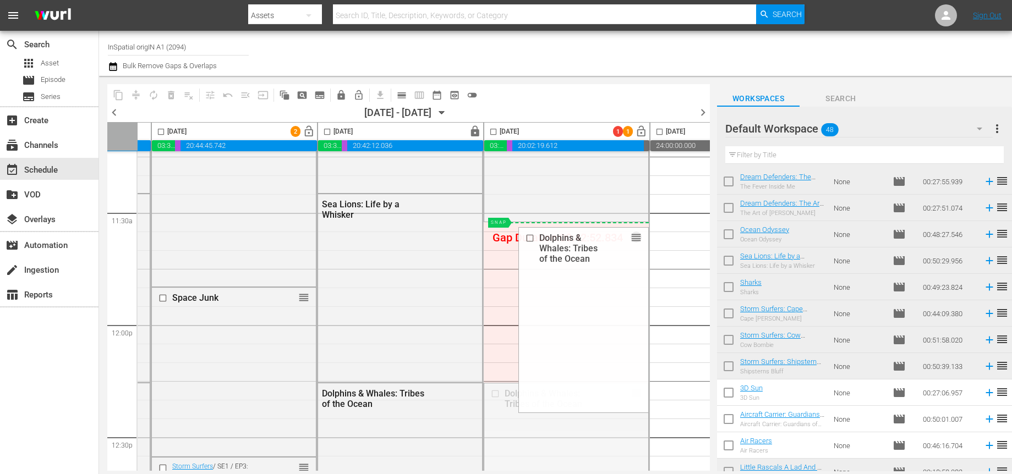
drag, startPoint x: 636, startPoint y: 392, endPoint x: 610, endPoint y: 222, distance: 172.5
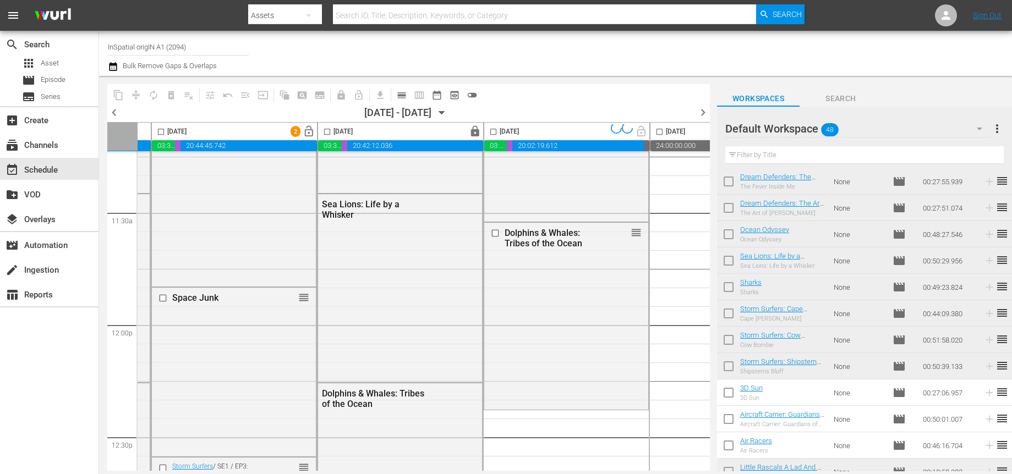
scroll to position [2730, 319]
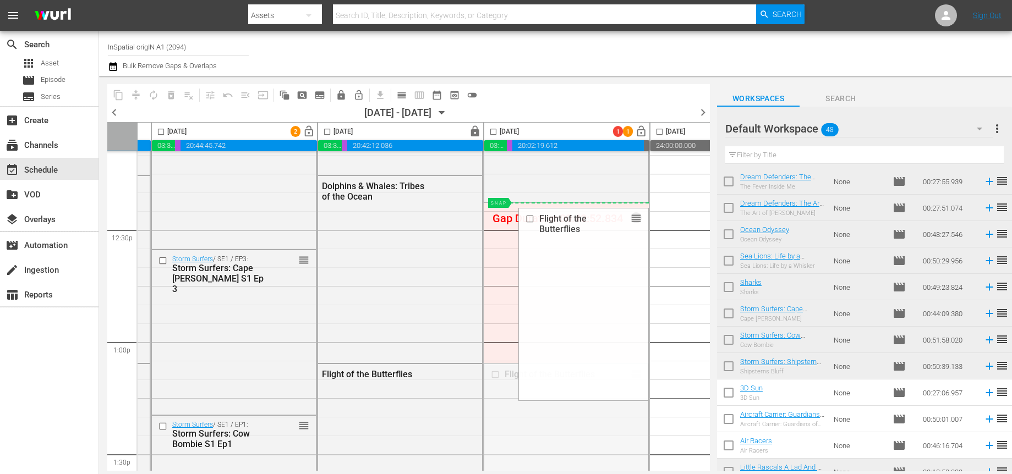
drag, startPoint x: 605, startPoint y: 371, endPoint x: 635, endPoint y: 208, distance: 165.6
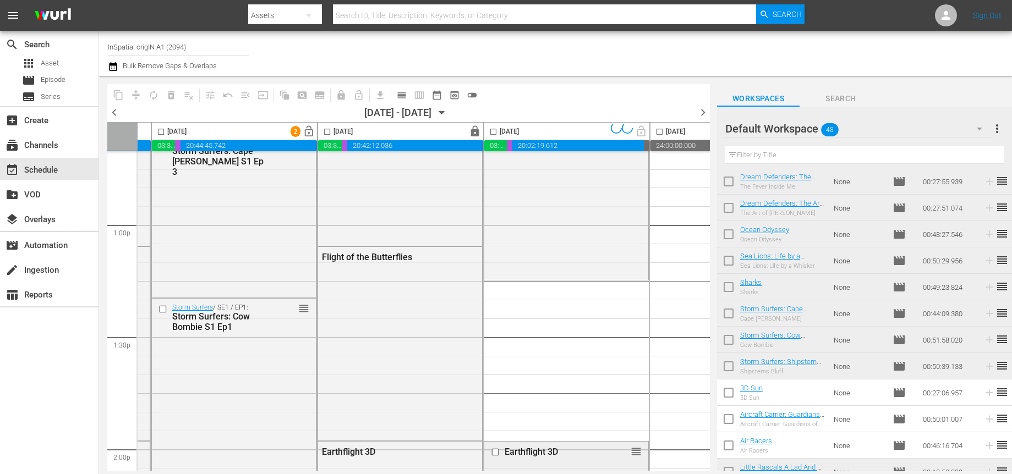
scroll to position [2953, 319]
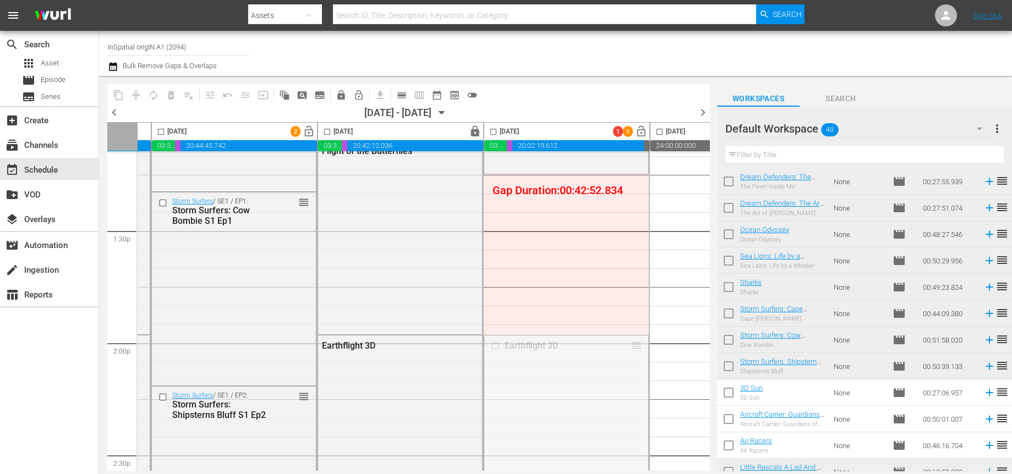
drag, startPoint x: 636, startPoint y: 347, endPoint x: 626, endPoint y: 179, distance: 168.7
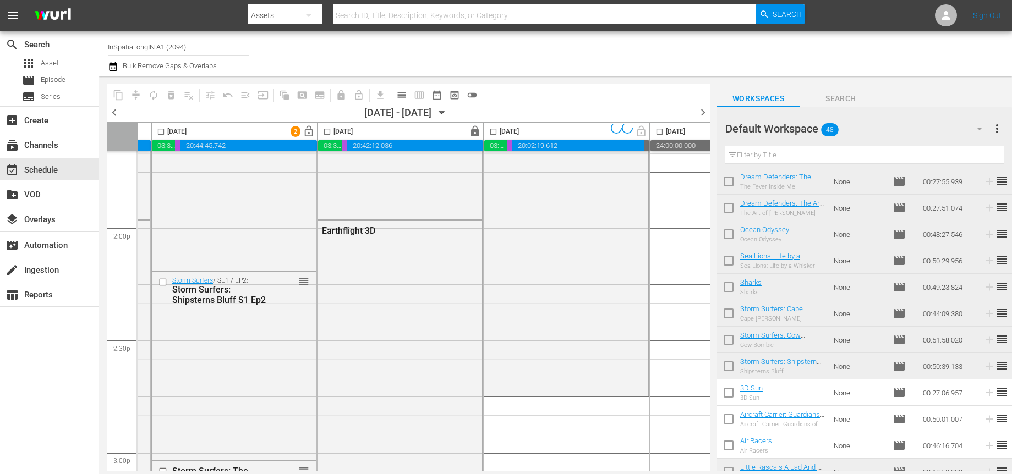
scroll to position [3261, 319]
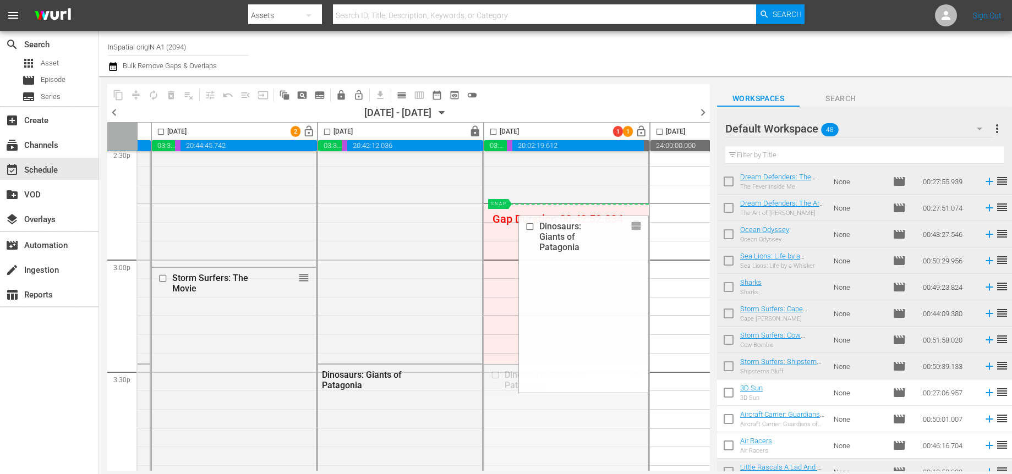
drag, startPoint x: 639, startPoint y: 376, endPoint x: 644, endPoint y: 211, distance: 164.6
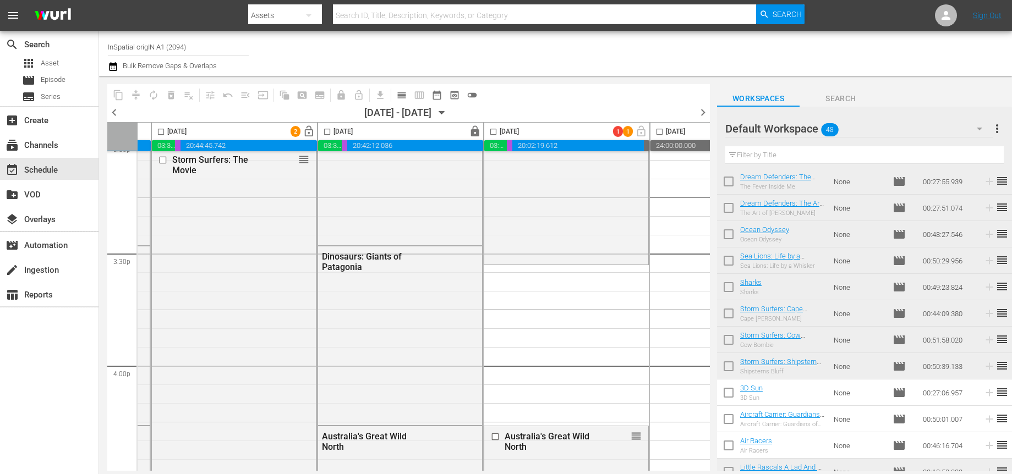
scroll to position [3447, 319]
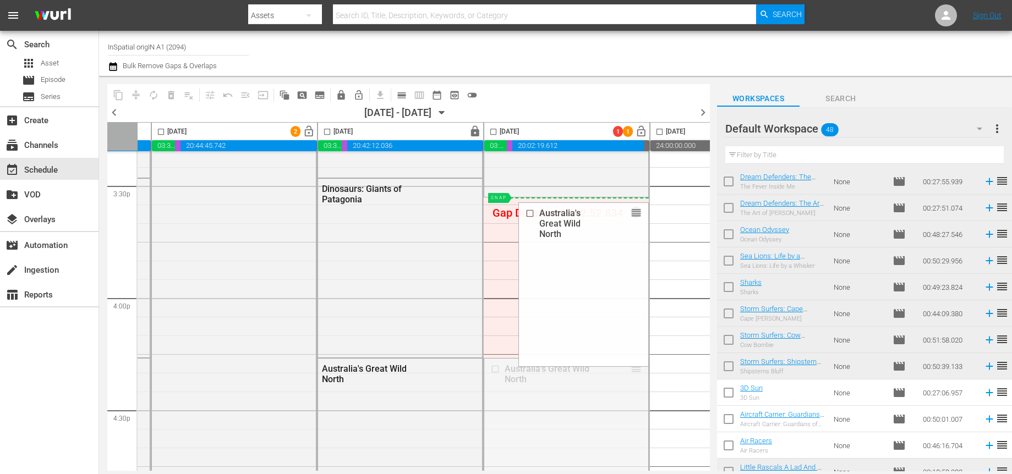
drag, startPoint x: 635, startPoint y: 369, endPoint x: 629, endPoint y: 199, distance: 169.6
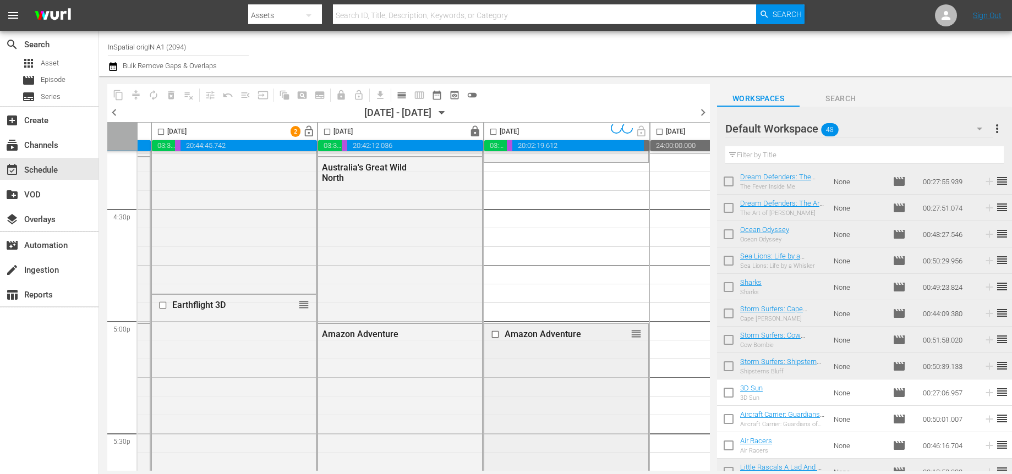
scroll to position [3648, 319]
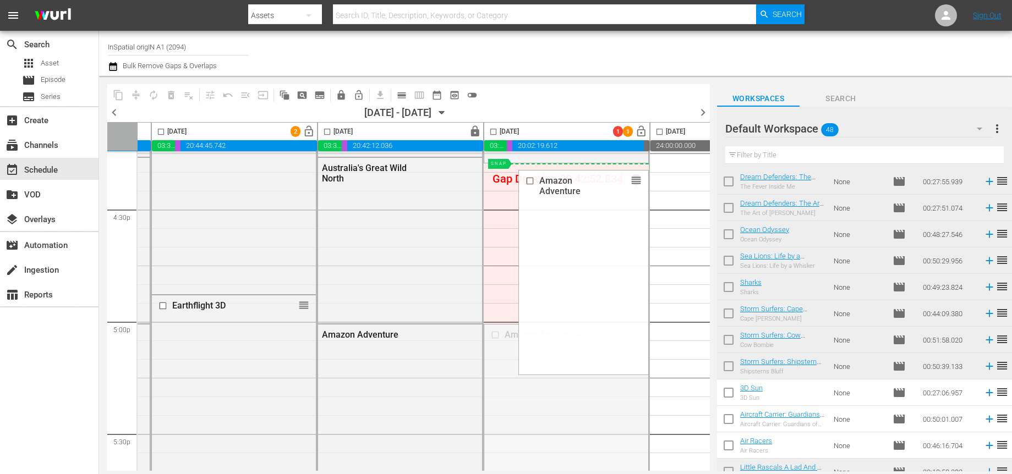
drag, startPoint x: 635, startPoint y: 335, endPoint x: 633, endPoint y: 164, distance: 171.1
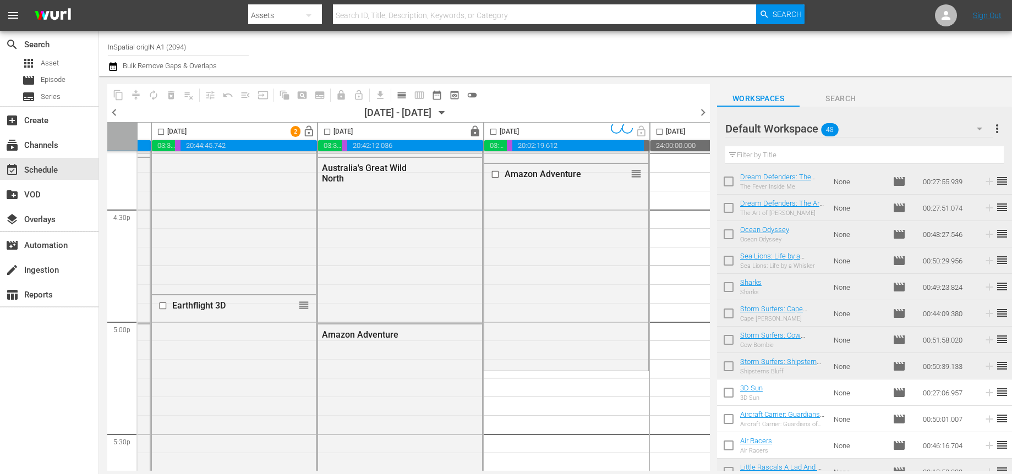
scroll to position [3789, 319]
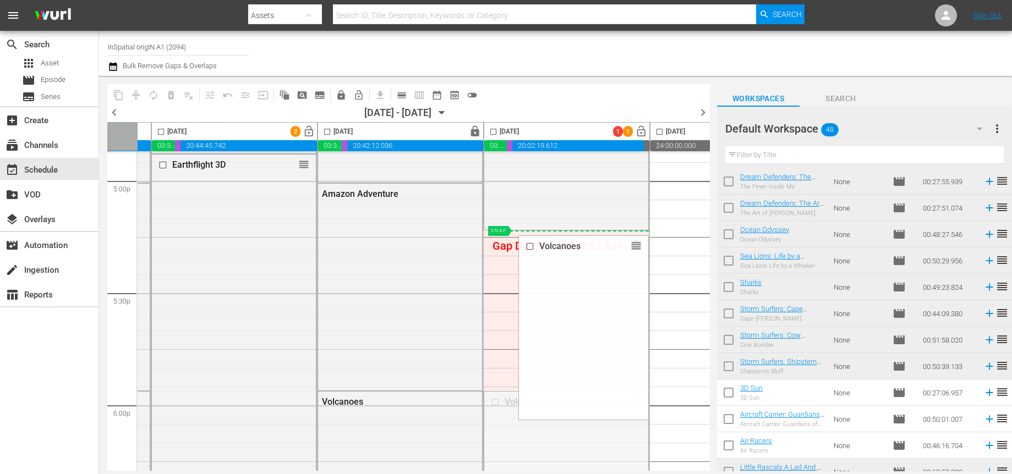
drag, startPoint x: 624, startPoint y: 408, endPoint x: 633, endPoint y: 231, distance: 177.9
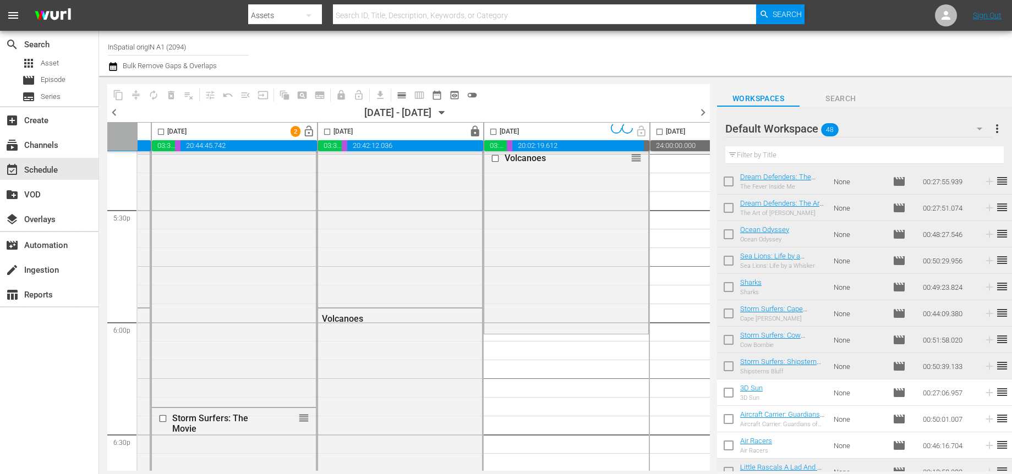
scroll to position [3983, 319]
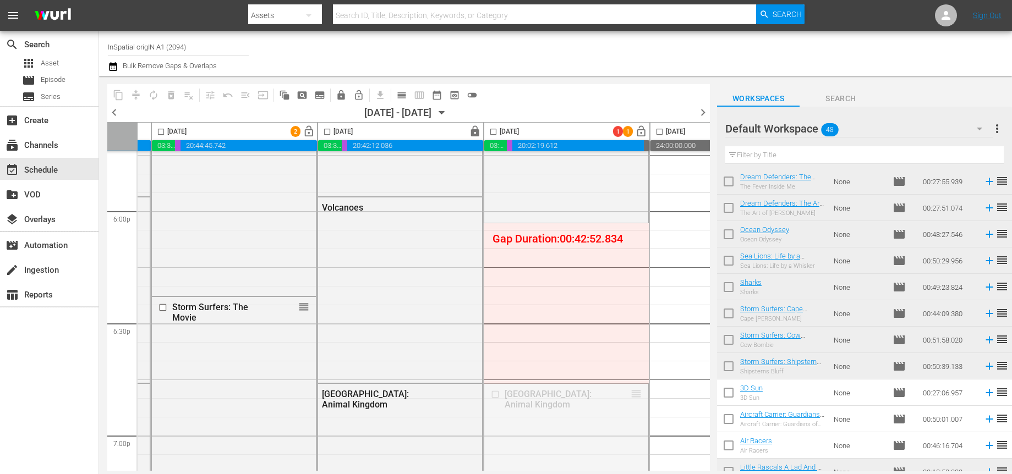
drag, startPoint x: 634, startPoint y: 393, endPoint x: 635, endPoint y: 224, distance: 168.9
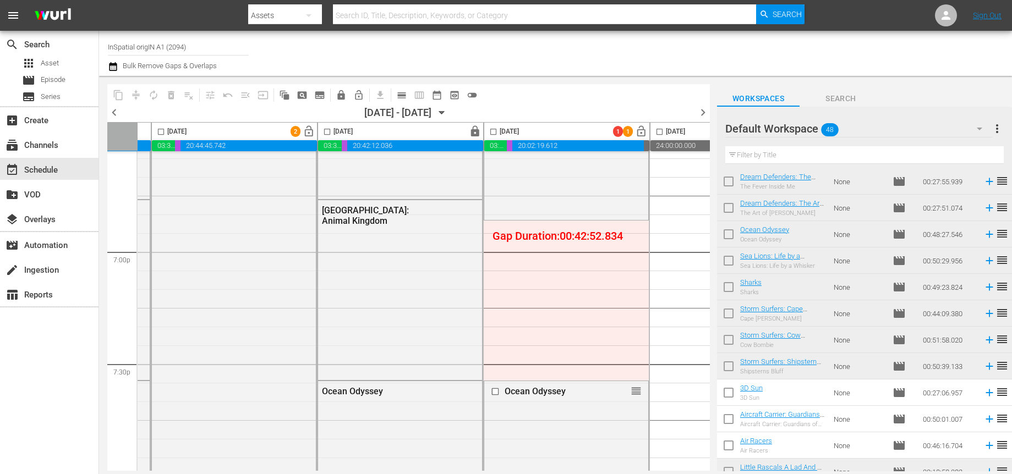
scroll to position [4186, 319]
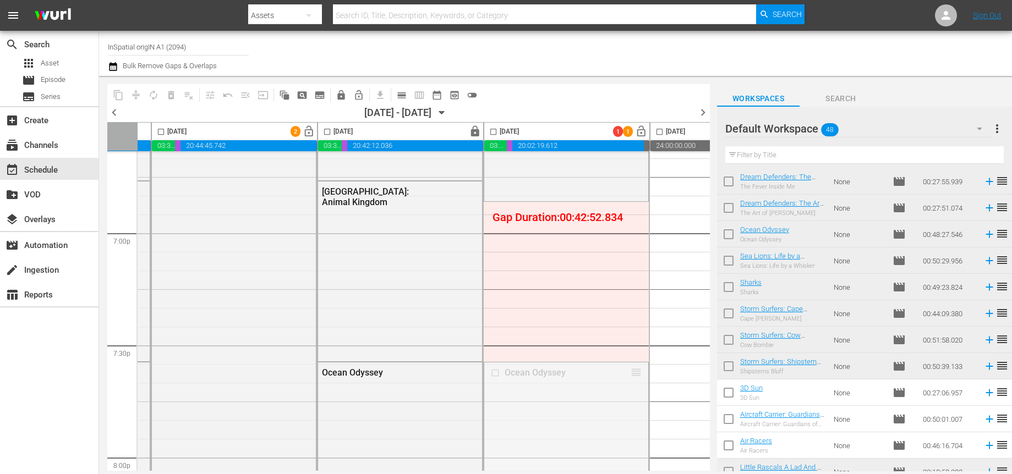
drag, startPoint x: 635, startPoint y: 371, endPoint x: 629, endPoint y: 202, distance: 168.5
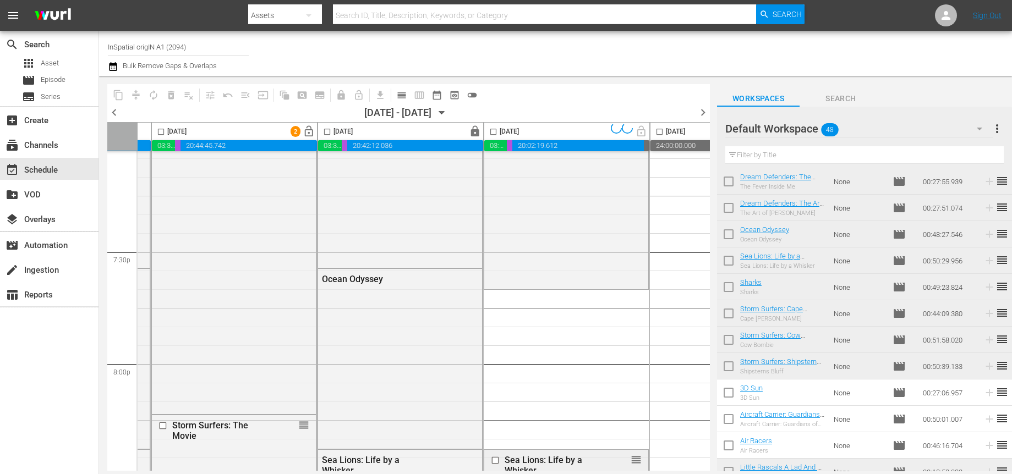
scroll to position [4352, 319]
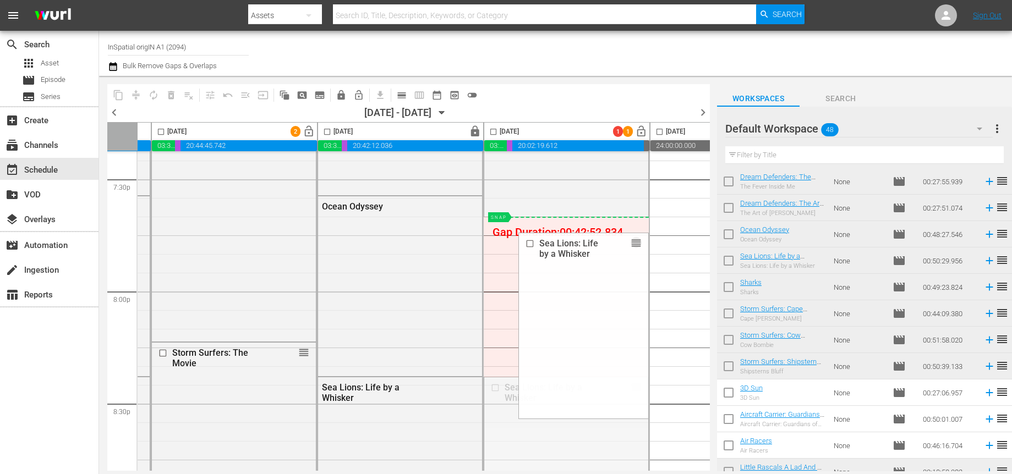
drag, startPoint x: 636, startPoint y: 377, endPoint x: 630, endPoint y: 224, distance: 153.0
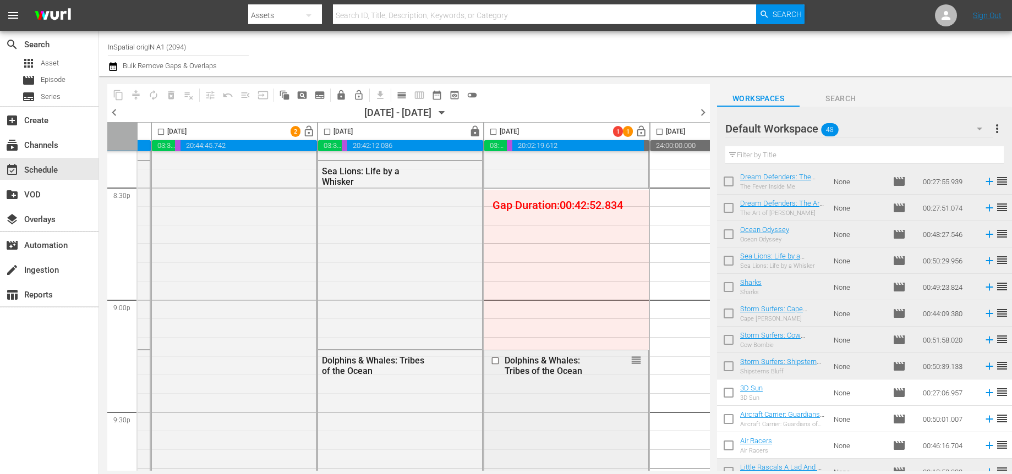
scroll to position [4567, 314]
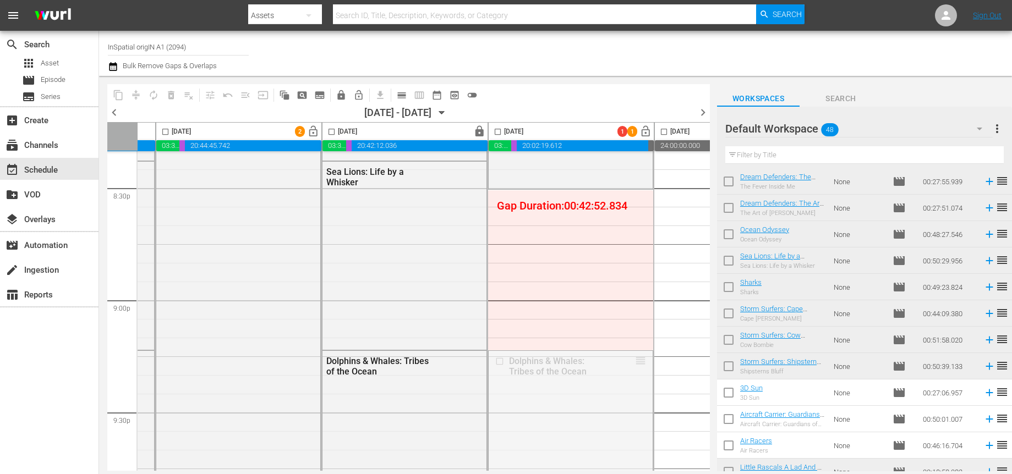
drag, startPoint x: 643, startPoint y: 361, endPoint x: 638, endPoint y: 196, distance: 165.1
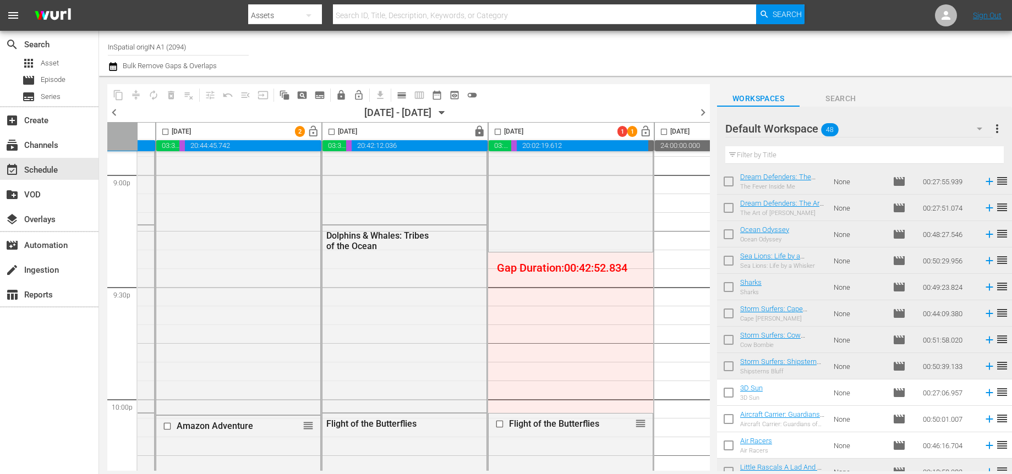
scroll to position [4725, 314]
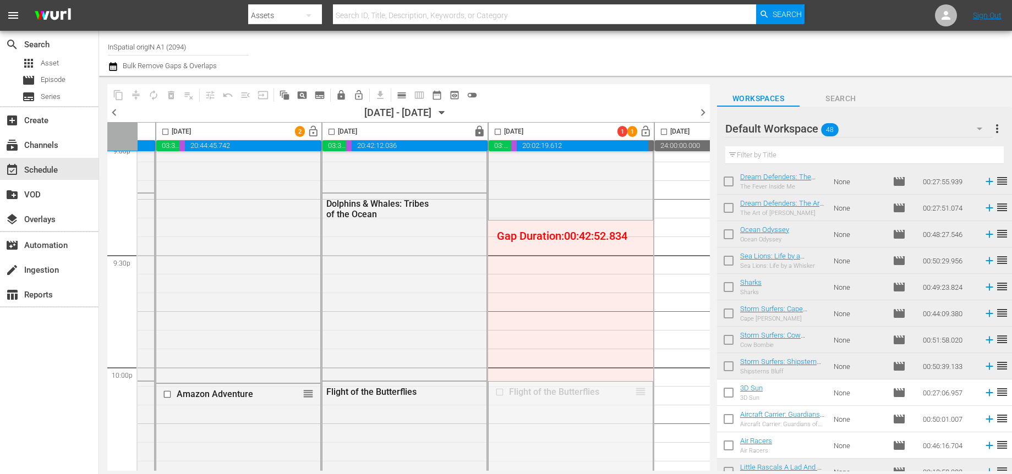
drag, startPoint x: 639, startPoint y: 393, endPoint x: 622, endPoint y: 223, distance: 171.4
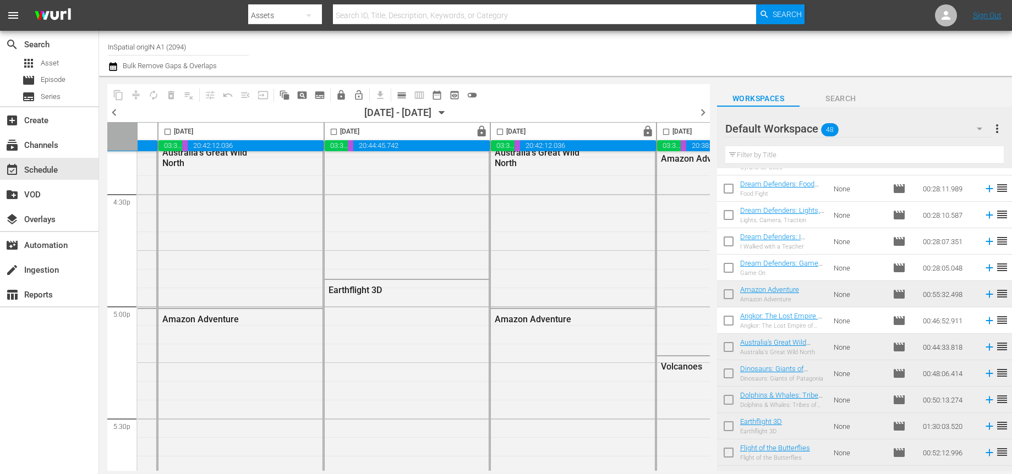
scroll to position [5075, 146]
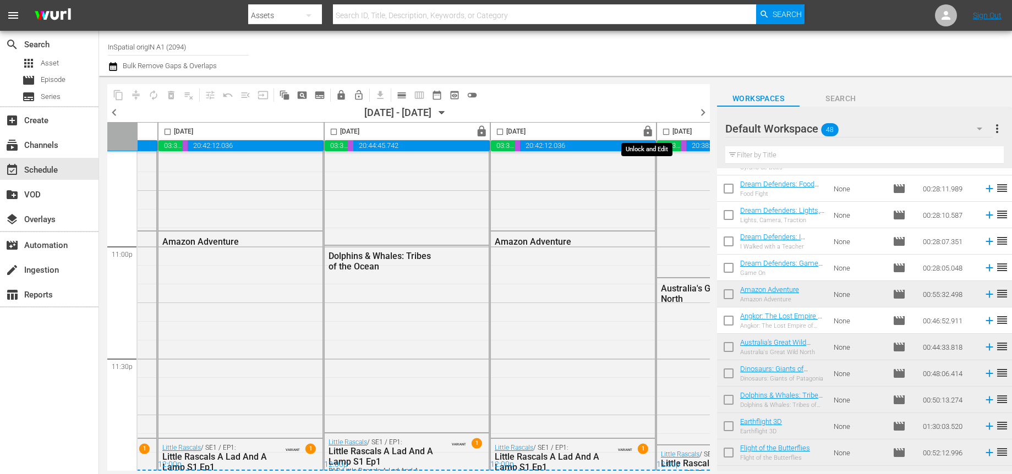
click at [644, 133] on span "lock" at bounding box center [647, 131] width 13 height 13
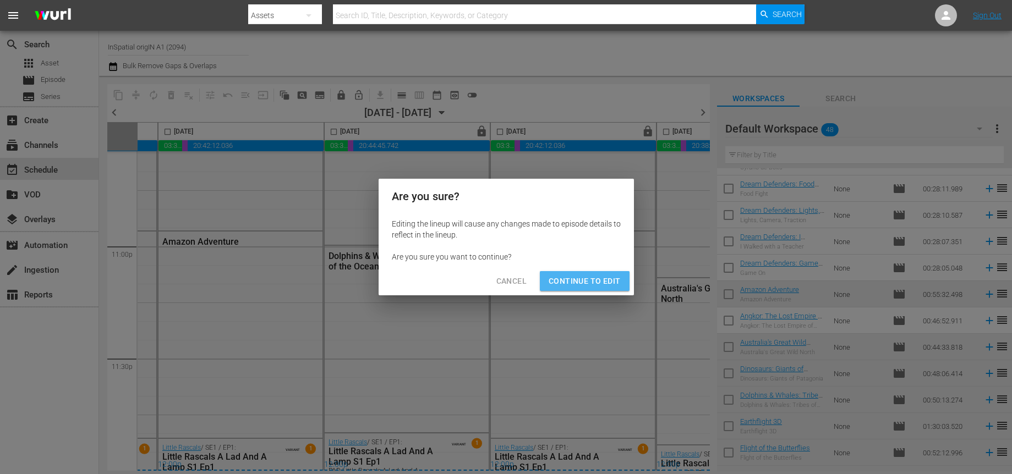
click at [596, 281] on span "Continue to Edit" at bounding box center [584, 282] width 72 height 14
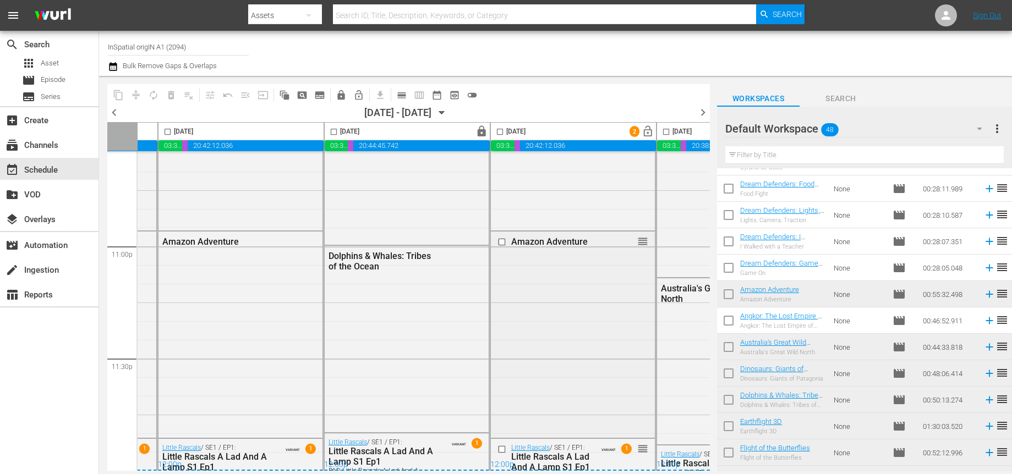
scroll to position [5074, 146]
click at [557, 237] on div "Amazon Adventure" at bounding box center [558, 242] width 94 height 10
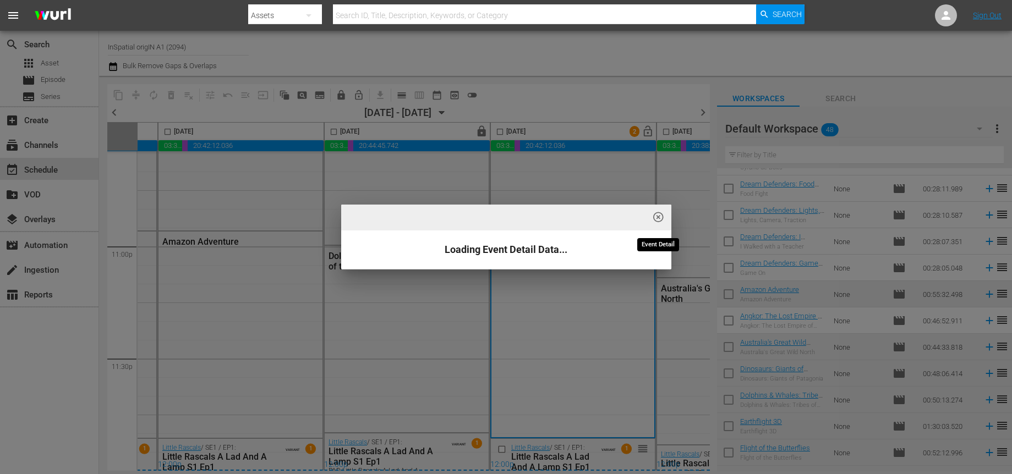
click at [661, 218] on span "highlight_off_icon" at bounding box center [658, 217] width 13 height 13
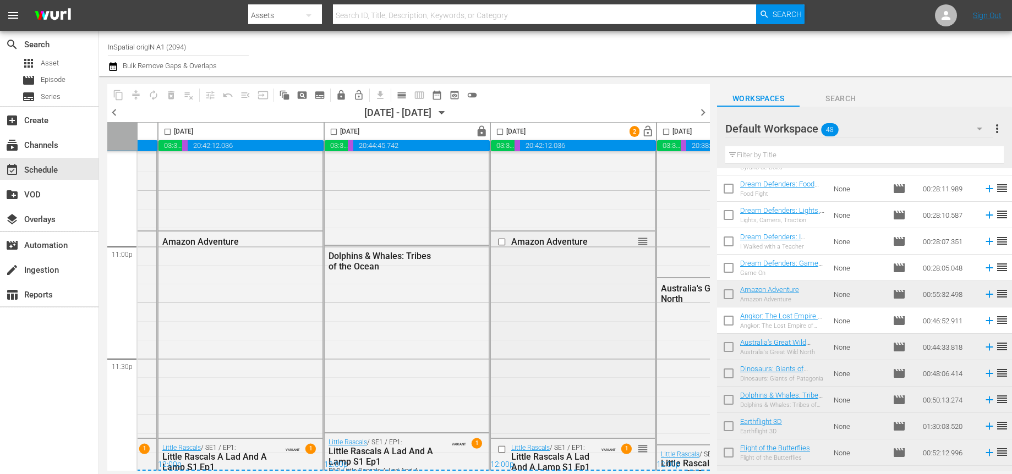
click at [582, 237] on div "Amazon Adventure" at bounding box center [558, 242] width 94 height 10
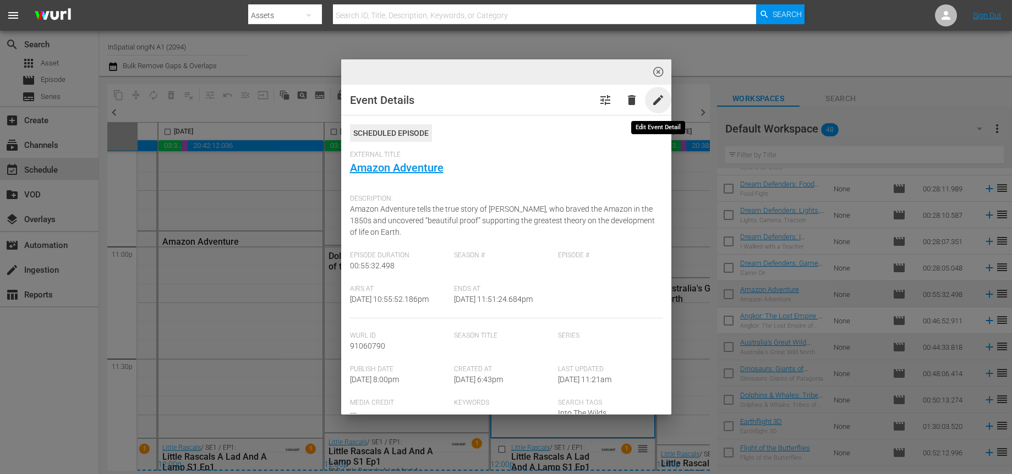
click at [654, 100] on span "edit" at bounding box center [657, 100] width 13 height 13
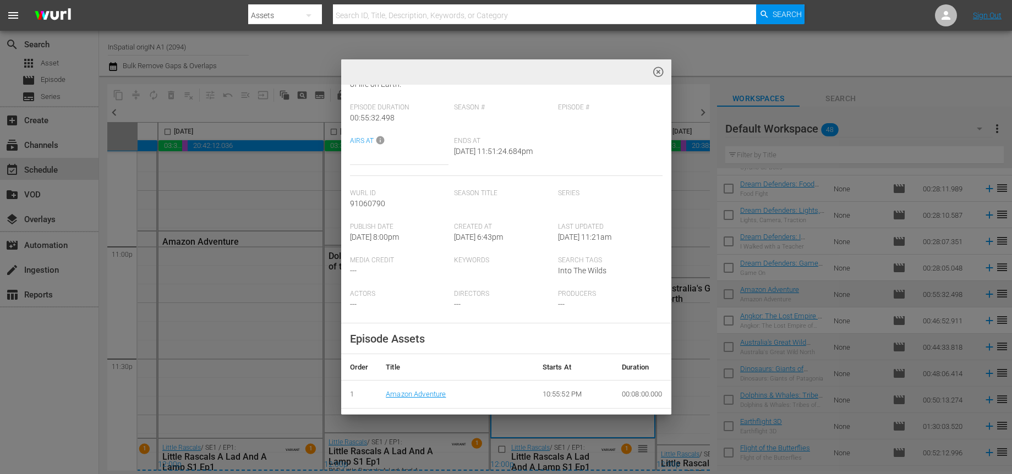
scroll to position [287, 0]
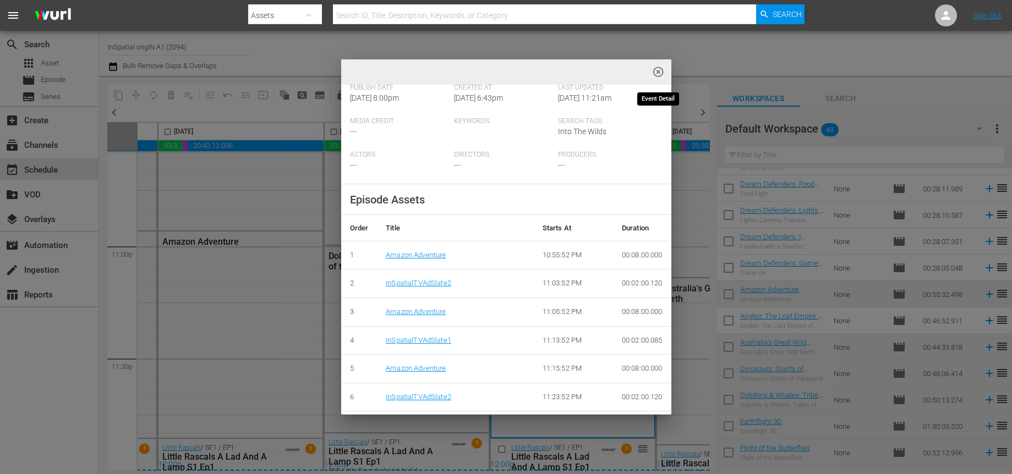
click at [659, 73] on span "highlight_off_icon" at bounding box center [658, 72] width 13 height 13
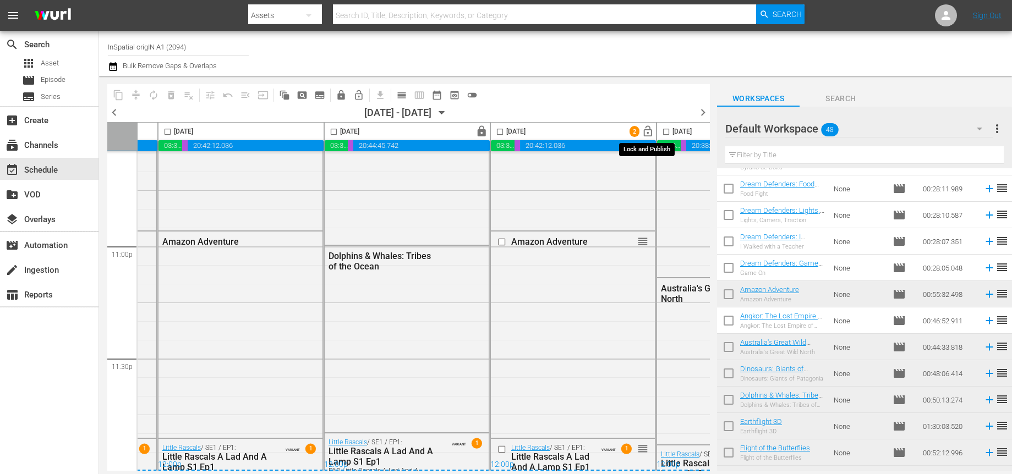
click at [645, 131] on span "lock_open" at bounding box center [647, 131] width 13 height 13
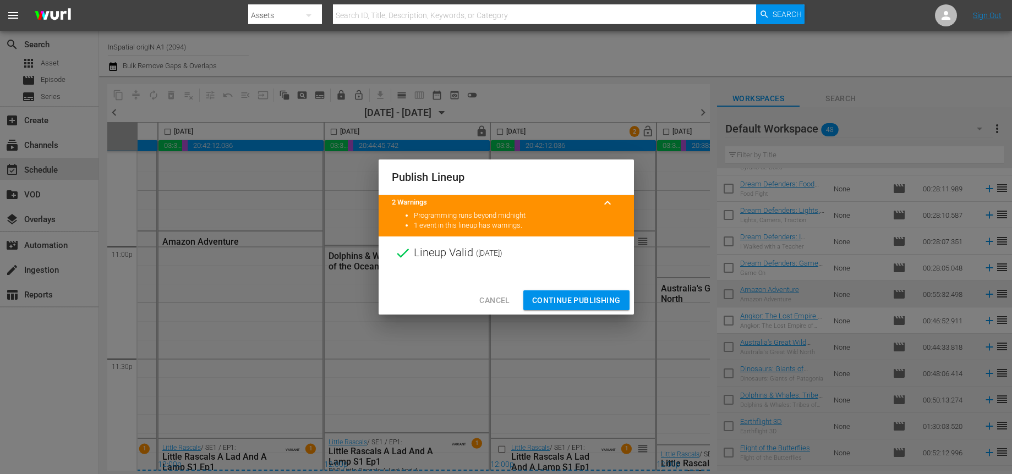
click at [561, 296] on span "Continue Publishing" at bounding box center [576, 301] width 89 height 14
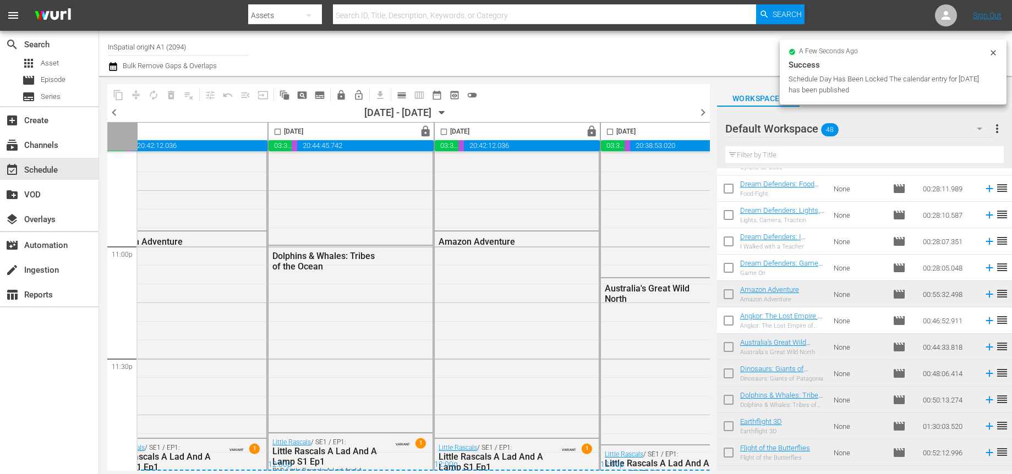
scroll to position [5074, 256]
